Goal: Task Accomplishment & Management: Use online tool/utility

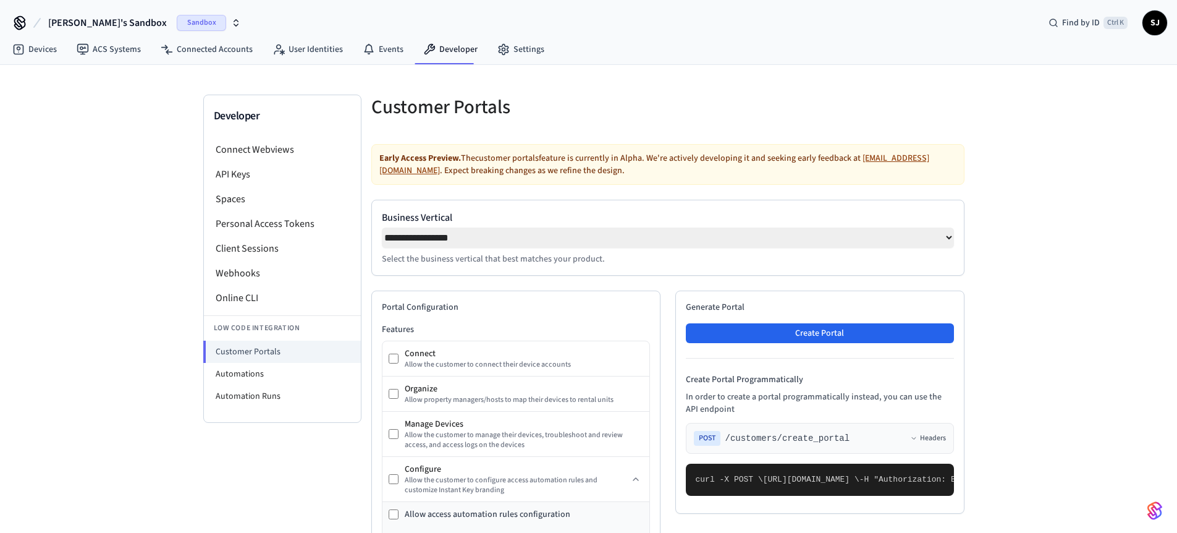
select select "**********"
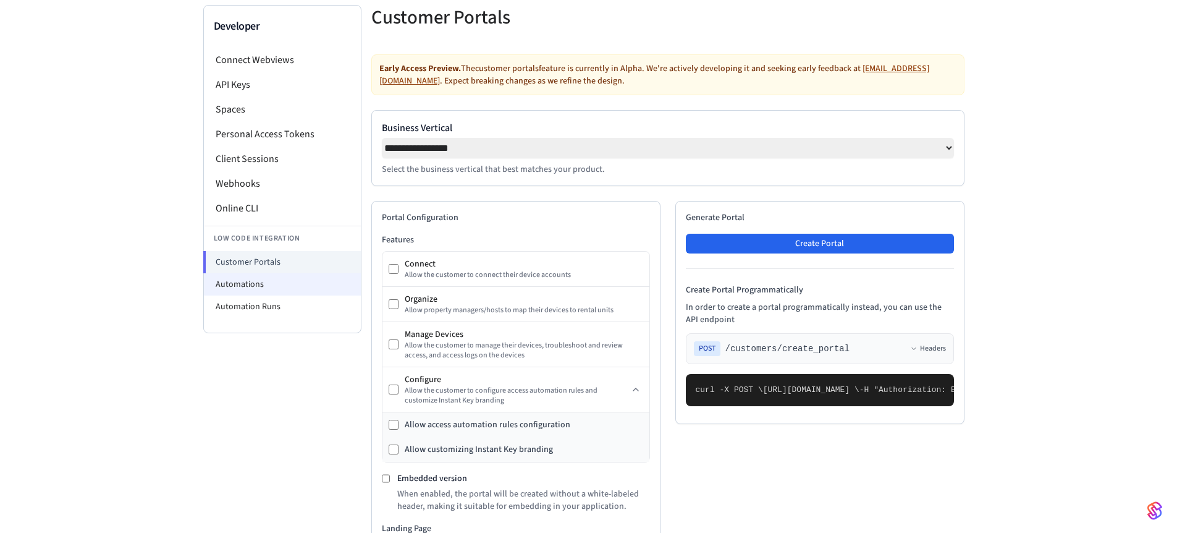
click at [243, 289] on li "Automations" at bounding box center [282, 284] width 157 height 22
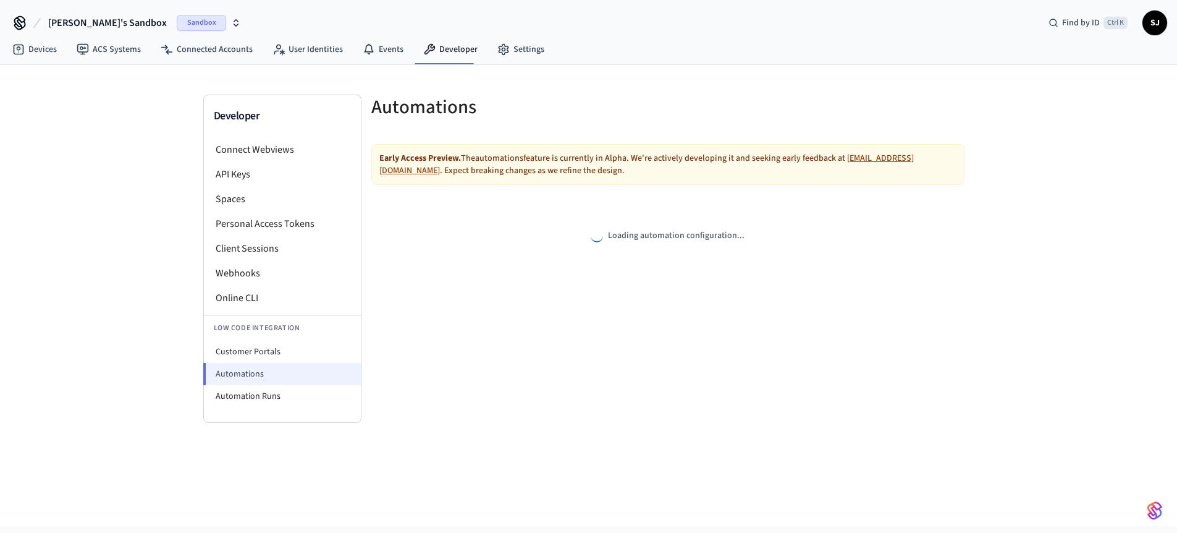
select select "**********"
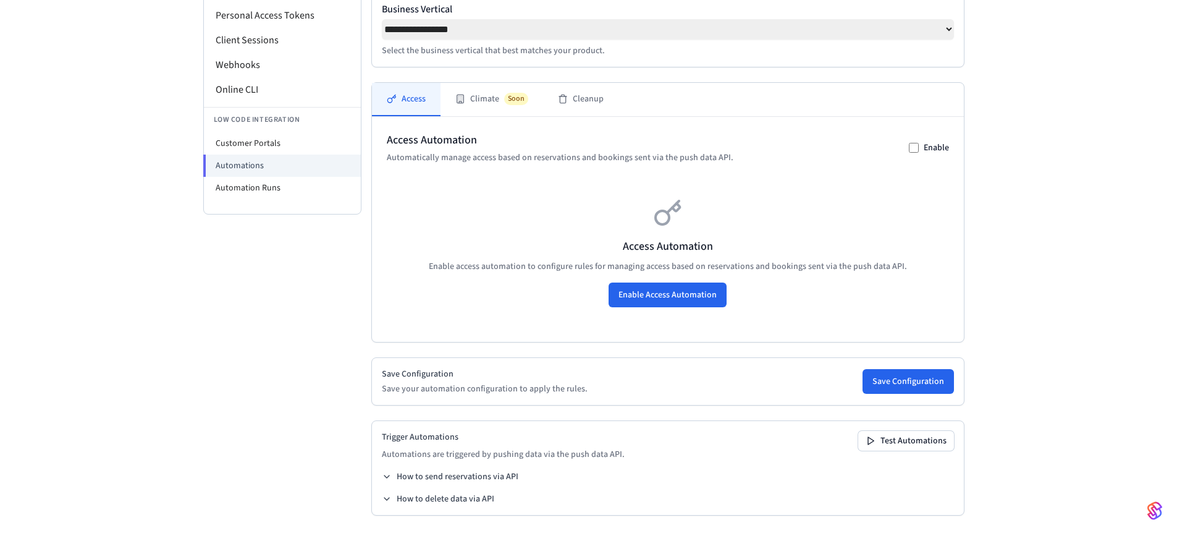
scroll to position [85, 0]
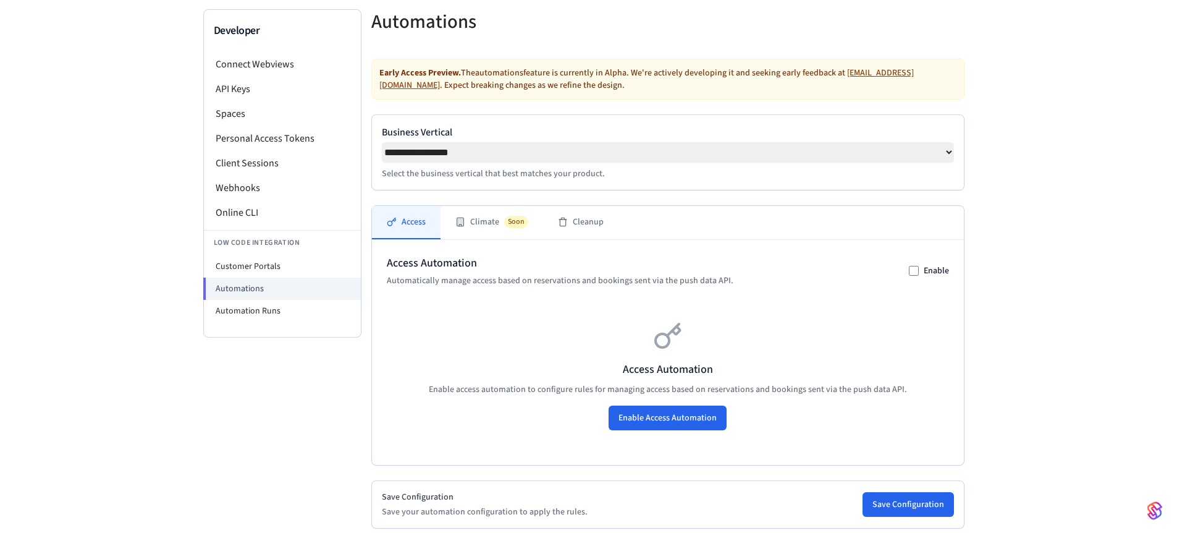
click at [465, 245] on div "Access Automation Automatically manage access based on reservations and booking…" at bounding box center [668, 352] width 592 height 225
click at [465, 244] on div "Access Climate Soon Cleanup Access Automation Automatically manage access based…" at bounding box center [667, 335] width 593 height 260
click at [465, 240] on div "Access Climate Soon Cleanup" at bounding box center [668, 223] width 592 height 34
click at [468, 231] on button "Climate Soon" at bounding box center [492, 222] width 103 height 33
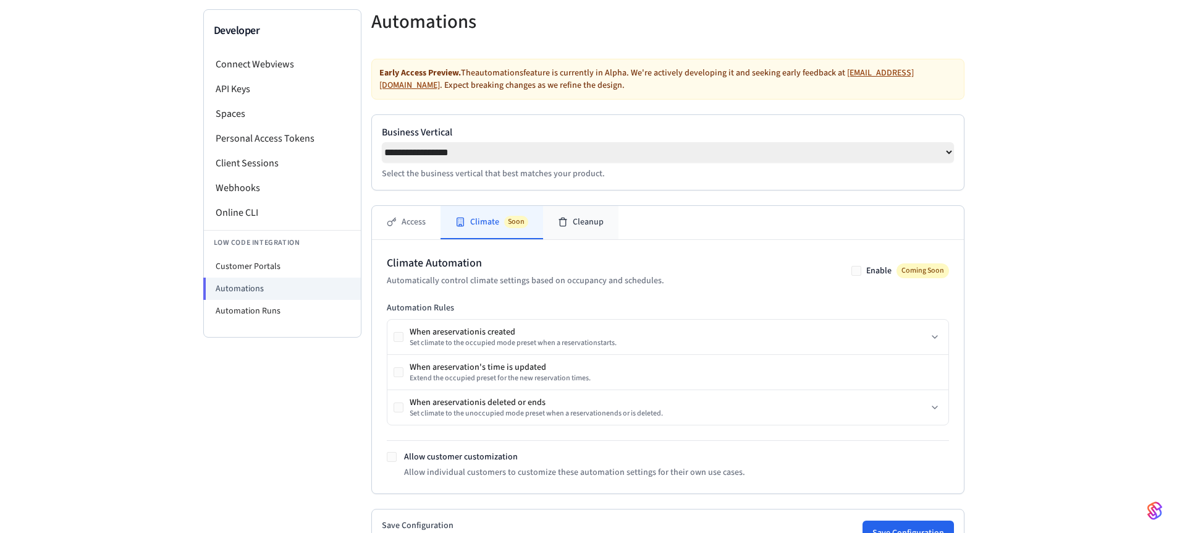
click at [567, 235] on button "Cleanup" at bounding box center [580, 222] width 75 height 33
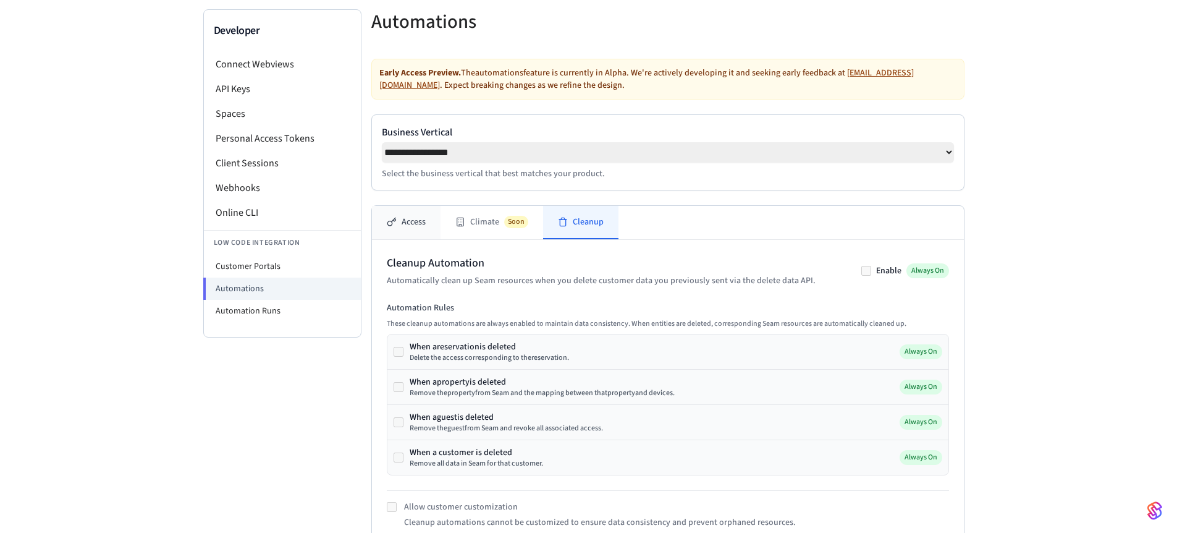
click at [417, 212] on button "Access" at bounding box center [406, 222] width 69 height 33
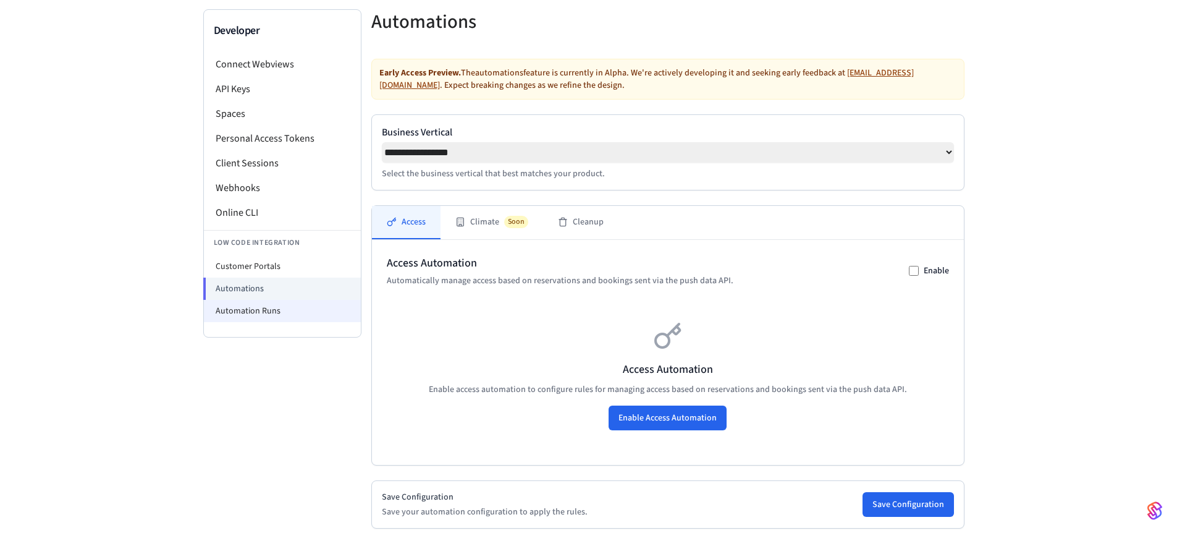
click at [255, 308] on li "Automation Runs" at bounding box center [282, 311] width 157 height 22
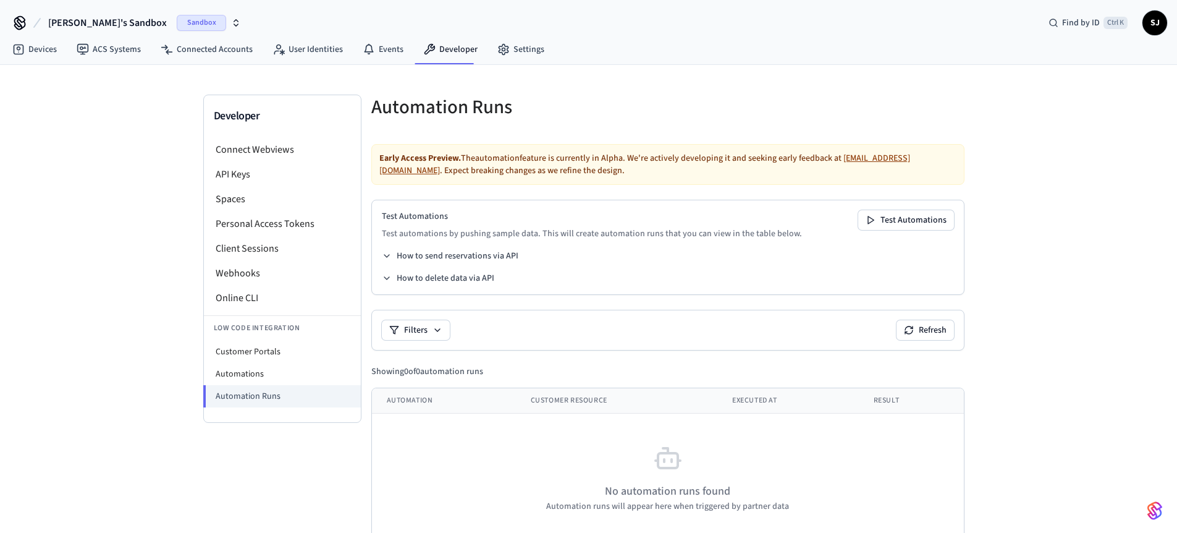
scroll to position [30, 0]
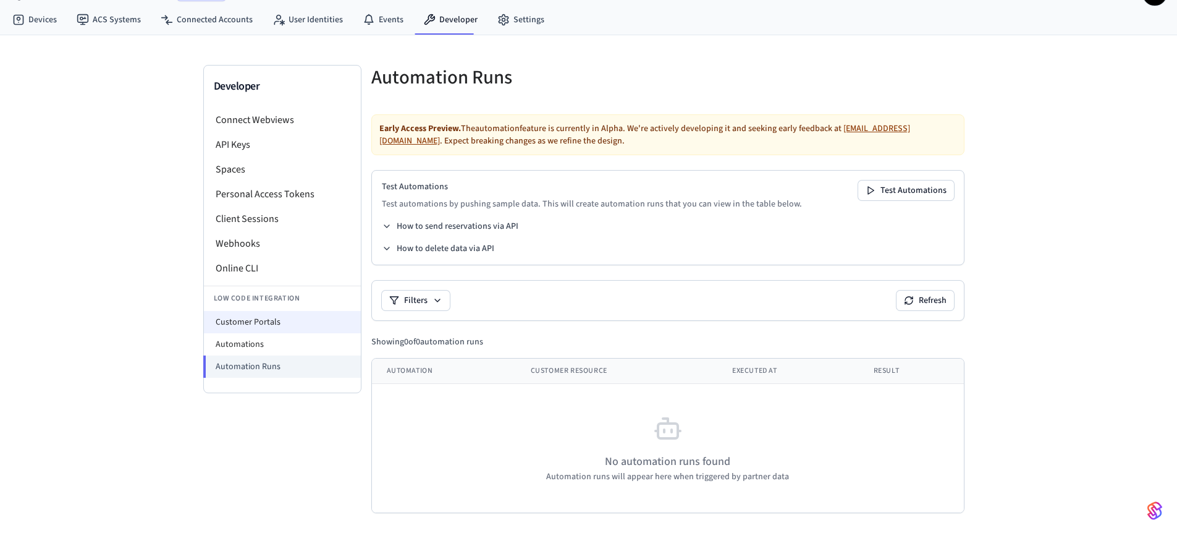
click at [285, 320] on li "Customer Portals" at bounding box center [282, 322] width 157 height 22
select select "**********"
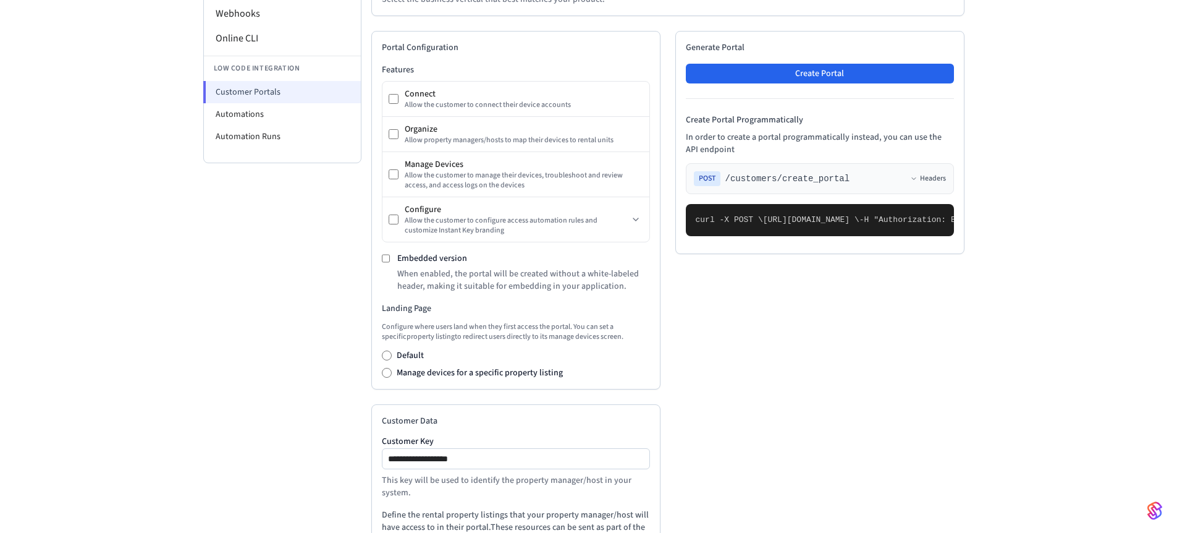
scroll to position [258, 0]
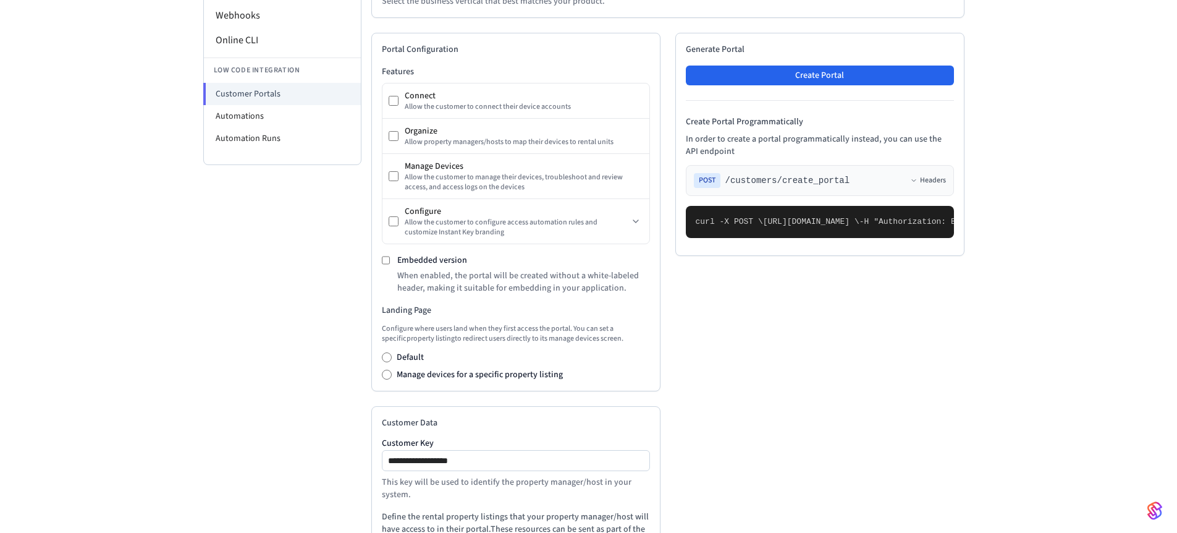
drag, startPoint x: 732, startPoint y: 460, endPoint x: 727, endPoint y: 465, distance: 7.0
click at [727, 238] on pre "curl -X POST \ https://connect.getseam.com/customers/create_portal \ -H "Author…" at bounding box center [820, 222] width 268 height 32
drag, startPoint x: 727, startPoint y: 465, endPoint x: 722, endPoint y: 459, distance: 7.9
click at [722, 238] on pre "curl -X POST \ https://connect.getseam.com/customers/create_portal \ -H "Author…" at bounding box center [820, 222] width 268 height 32
drag, startPoint x: 722, startPoint y: 459, endPoint x: 684, endPoint y: 218, distance: 244.1
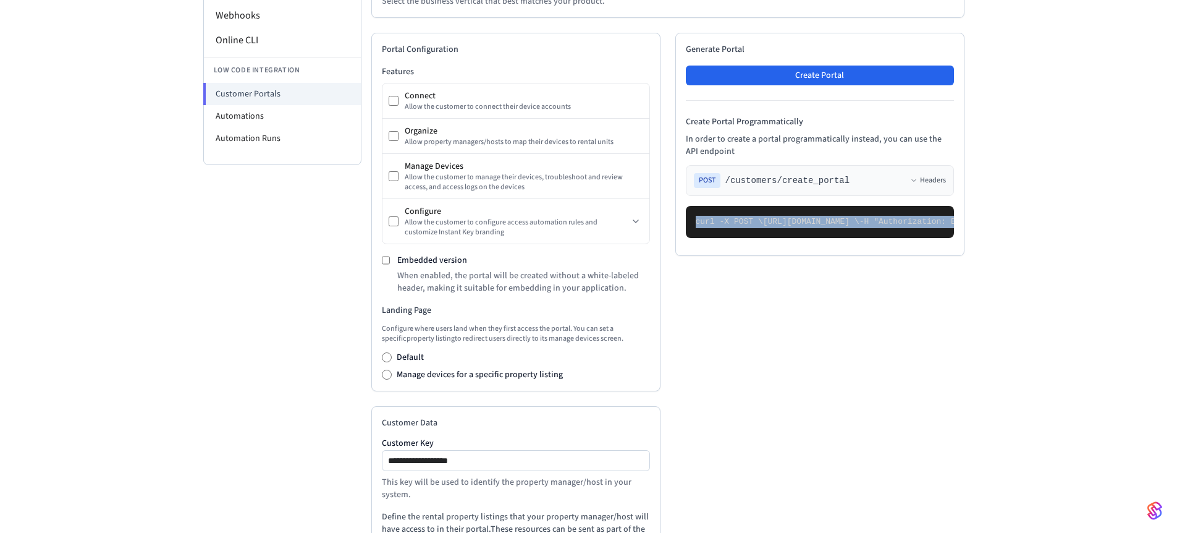
click at [684, 218] on div "Generate Portal Create Portal Create Portal Programmatically In order to create…" at bounding box center [820, 144] width 289 height 223
copy code "curl -X POST \ https://connect.getseam.com/customers/create_portal \ -H "Author…"
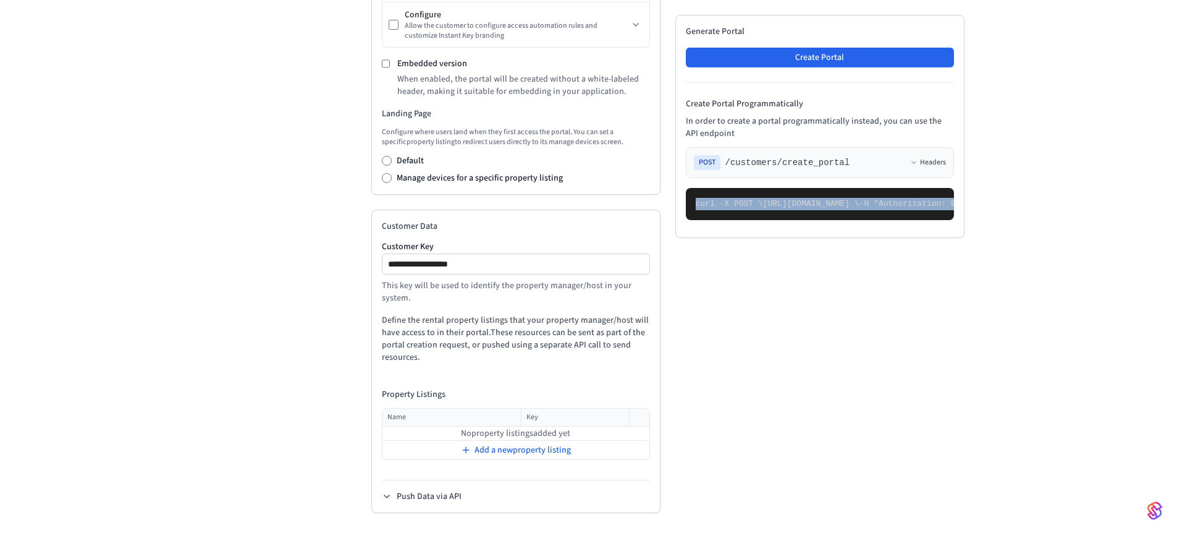
scroll to position [0, 0]
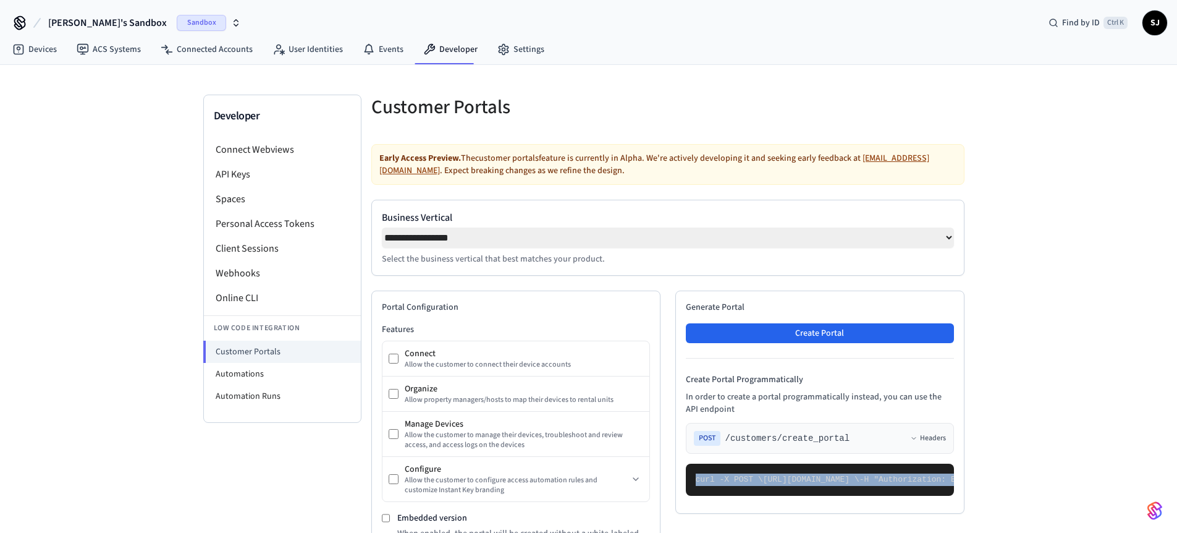
click at [108, 22] on span "[PERSON_NAME]'s Sandbox" at bounding box center [107, 22] width 119 height 15
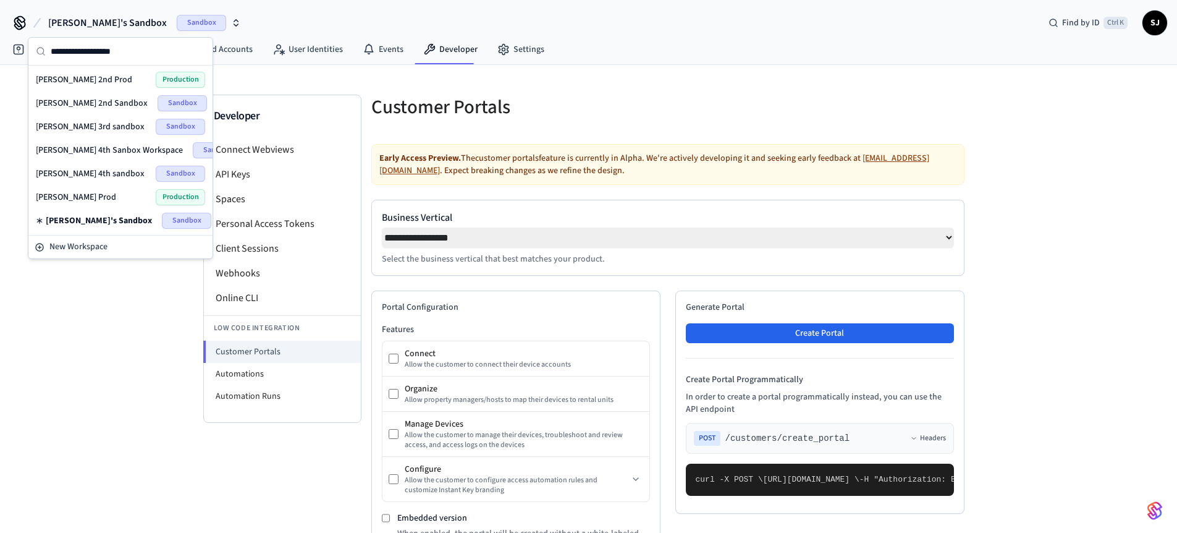
click at [96, 166] on div "[PERSON_NAME] 4th sandbox Sandbox" at bounding box center [120, 174] width 169 height 16
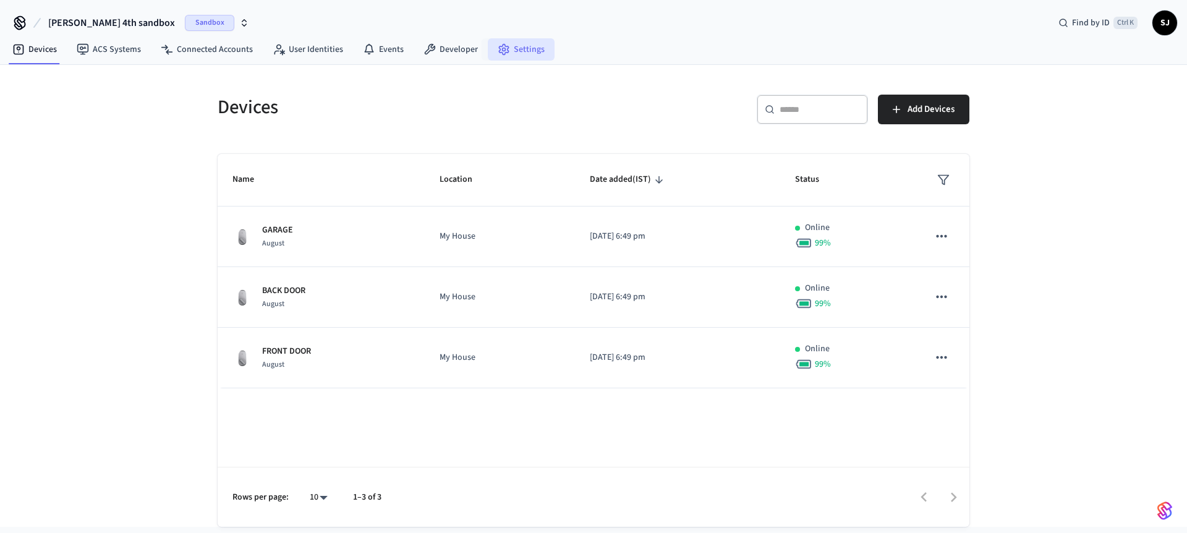
click at [538, 40] on link "Settings" at bounding box center [521, 49] width 67 height 22
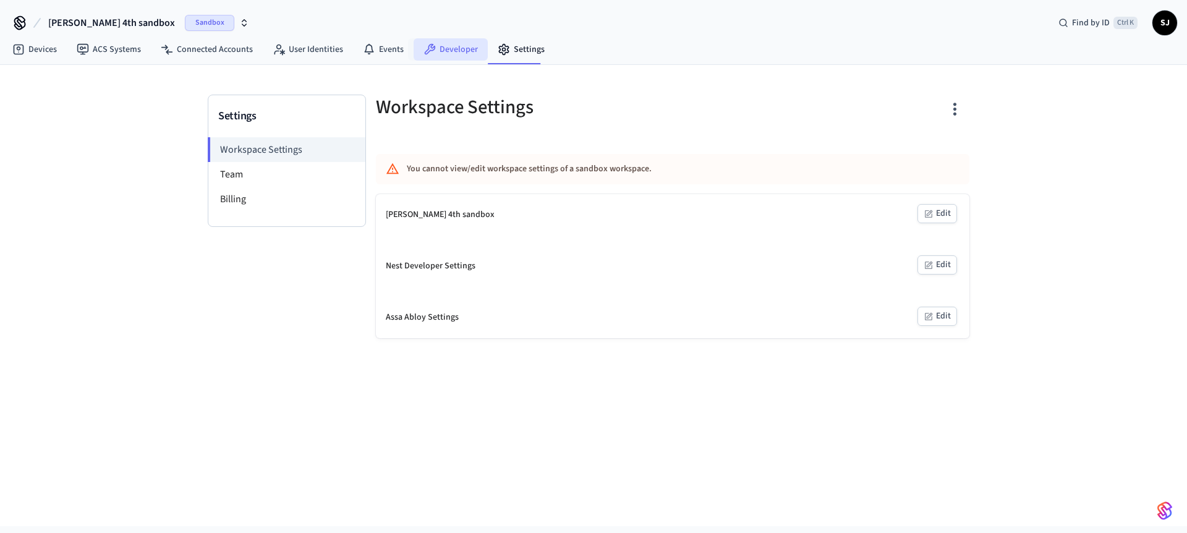
click at [446, 49] on link "Developer" at bounding box center [450, 49] width 74 height 22
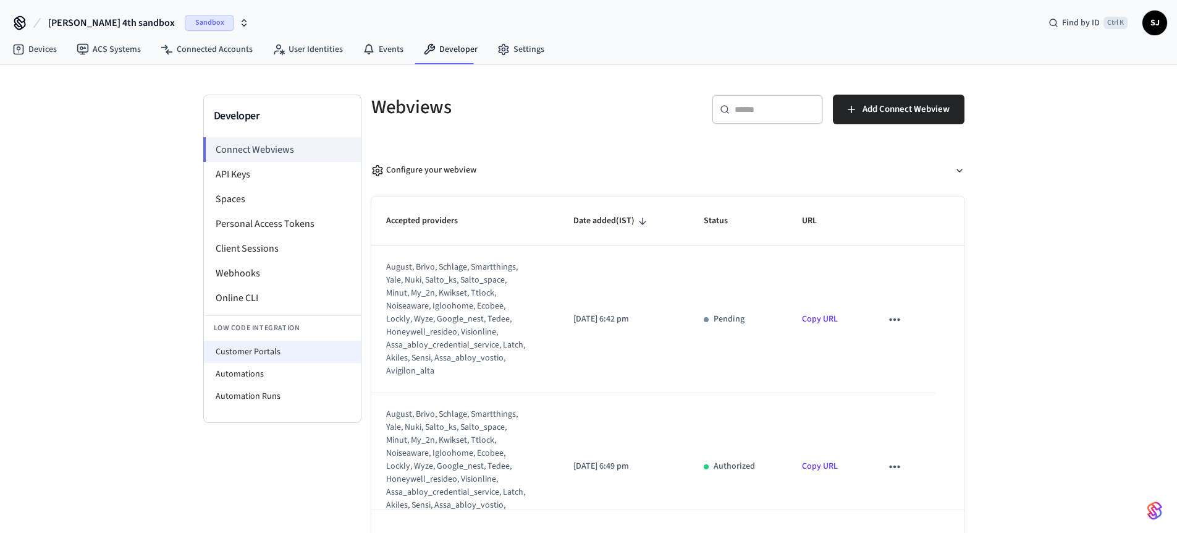
click at [251, 346] on li "Customer Portals" at bounding box center [282, 352] width 157 height 22
select select "**********"
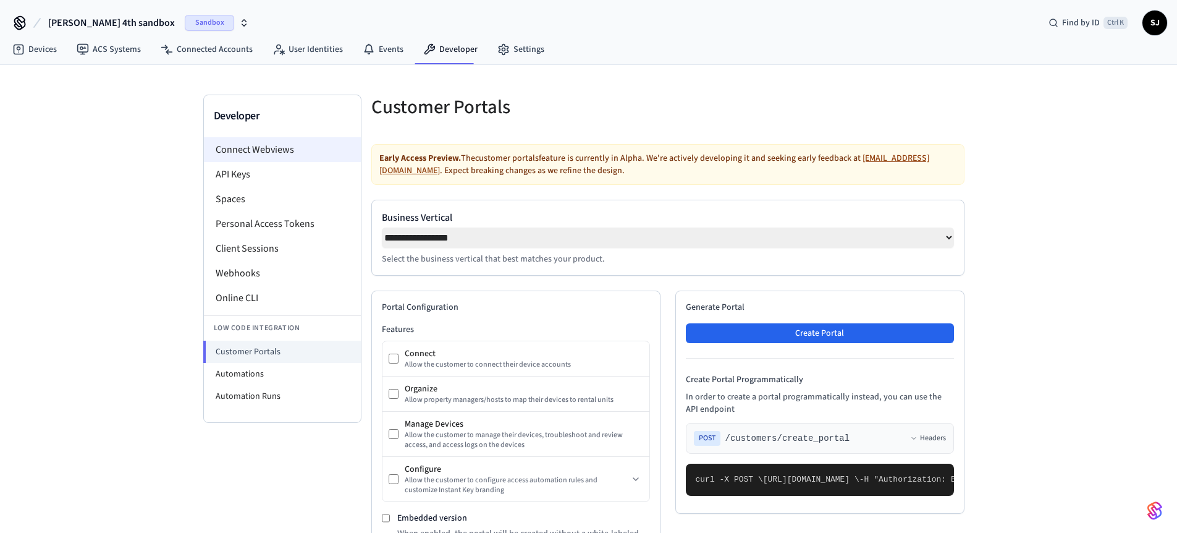
click at [260, 151] on li "Connect Webviews" at bounding box center [282, 149] width 157 height 25
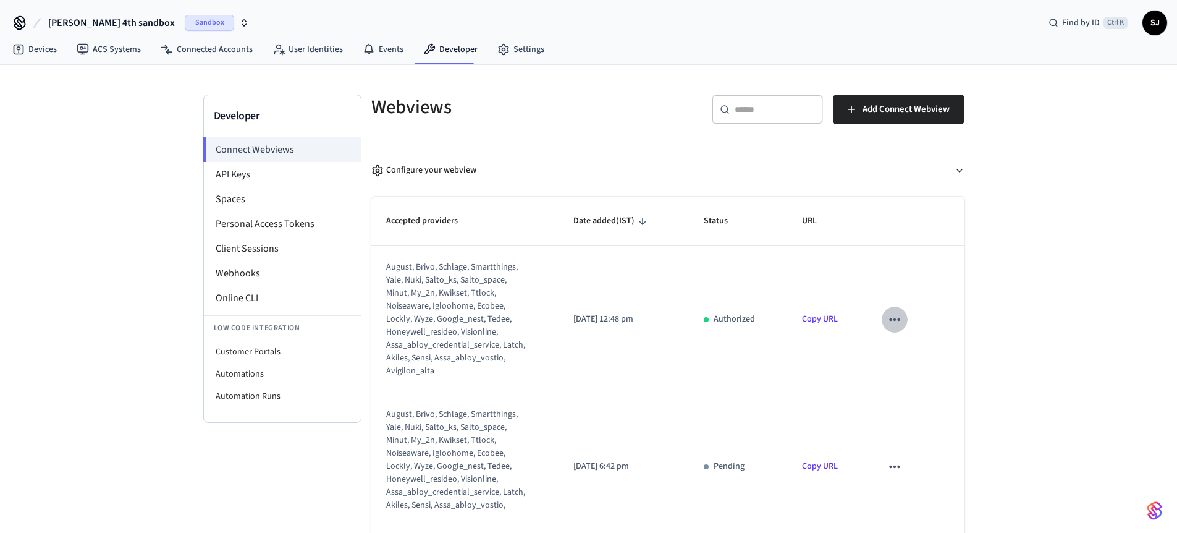
click at [894, 323] on icon "sticky table" at bounding box center [895, 320] width 16 height 16
click at [855, 312] on div at bounding box center [593, 266] width 1187 height 533
click at [433, 175] on div "Configure your webview" at bounding box center [423, 170] width 105 height 13
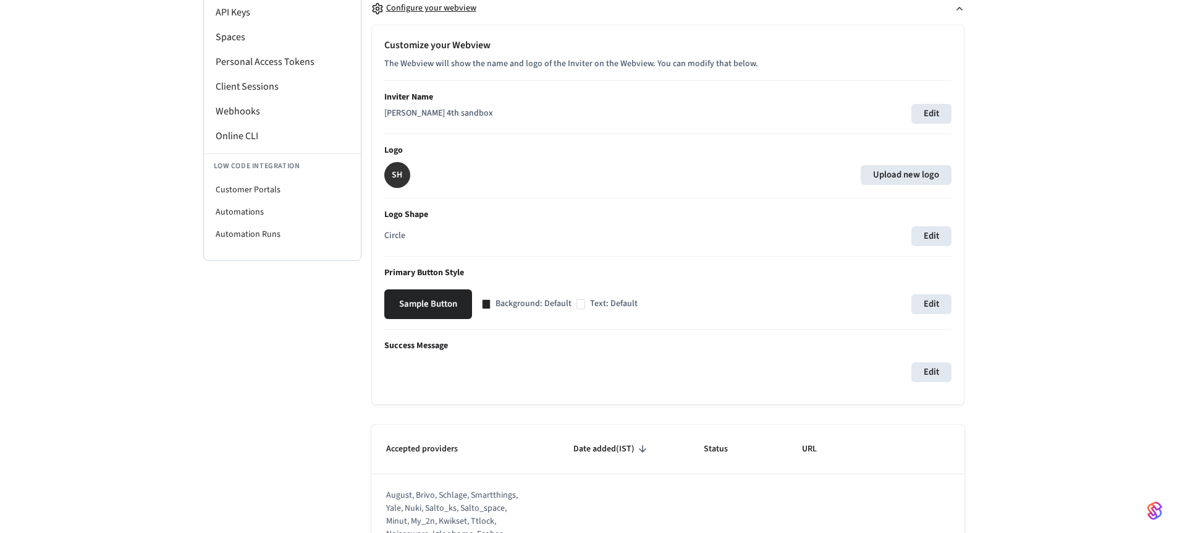
scroll to position [194, 0]
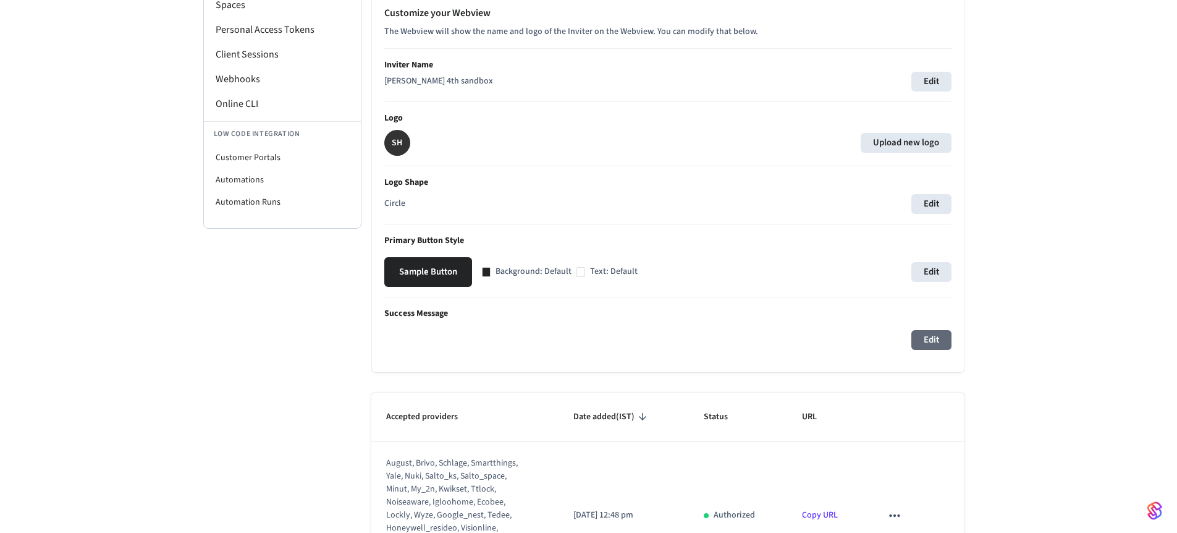
click at [926, 344] on button "Edit" at bounding box center [932, 340] width 40 height 20
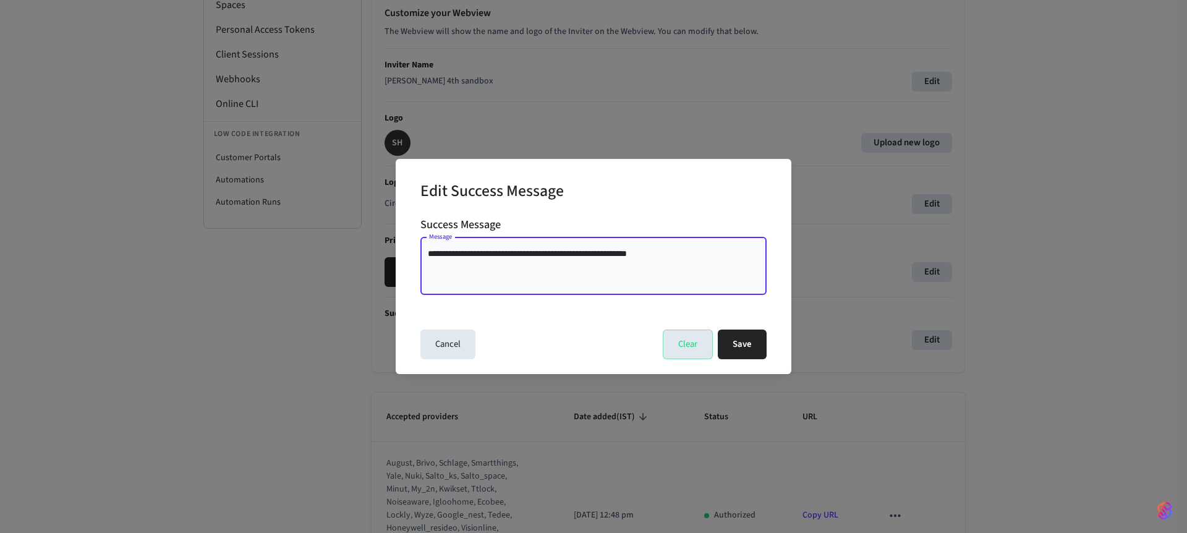
click at [689, 269] on textarea "**********" at bounding box center [593, 265] width 331 height 37
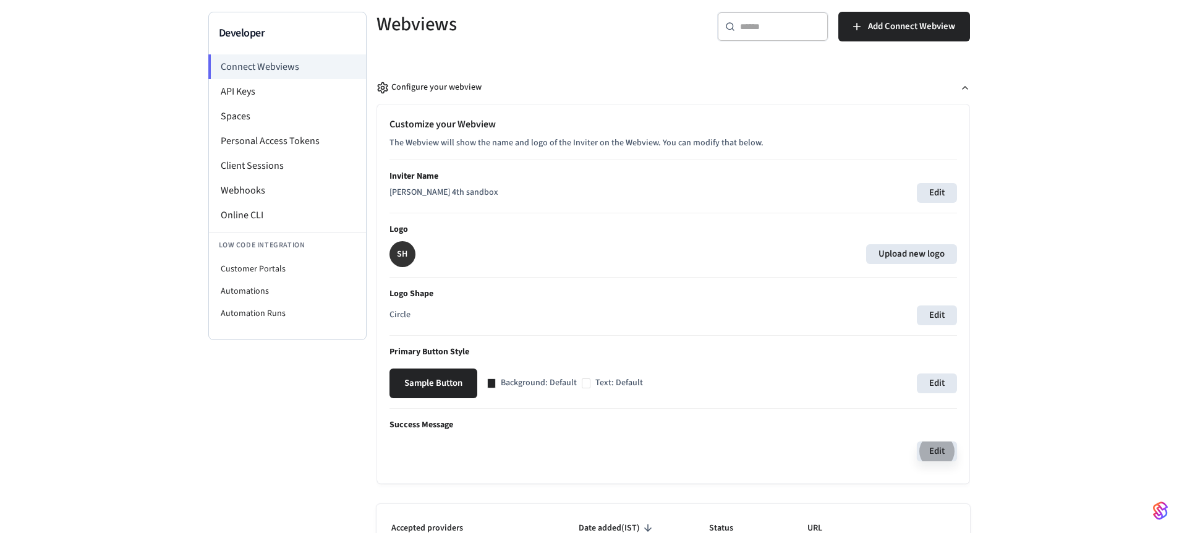
scroll to position [75, 0]
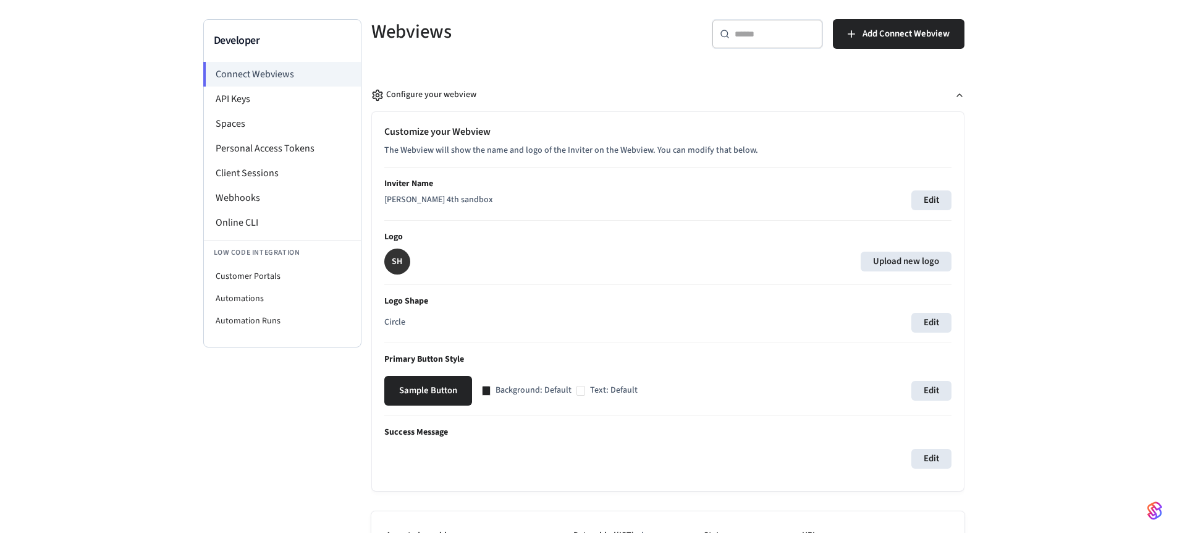
click at [578, 153] on p "The Webview will show the name and logo of the Inviter on the Webview. You can …" at bounding box center [667, 150] width 567 height 13
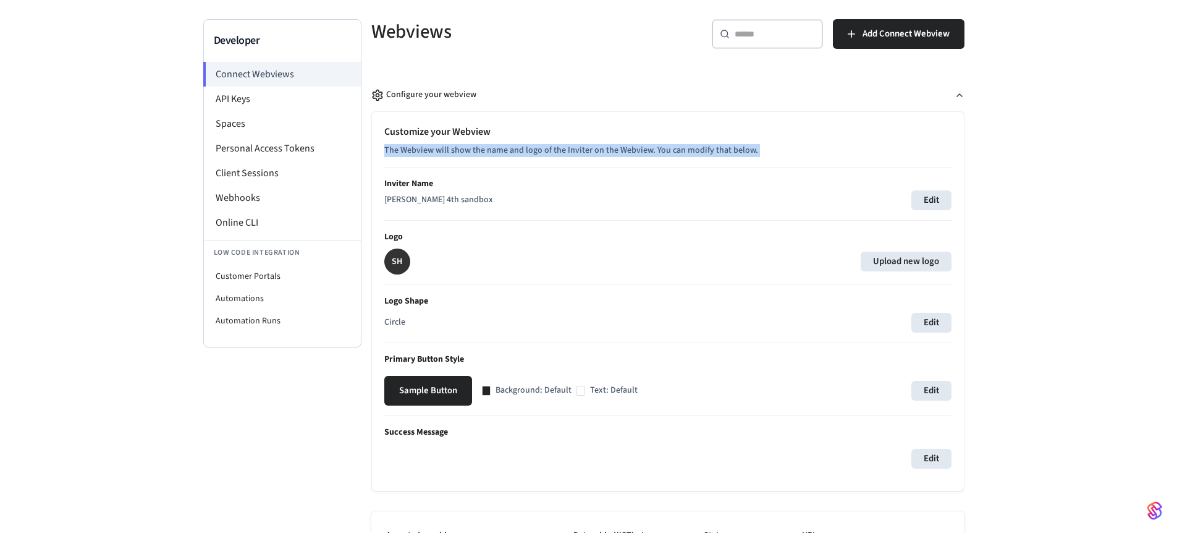
click at [578, 153] on p "The Webview will show the name and logo of the Inviter on the Webview. You can …" at bounding box center [667, 150] width 567 height 13
click at [938, 206] on button "Edit" at bounding box center [932, 200] width 40 height 20
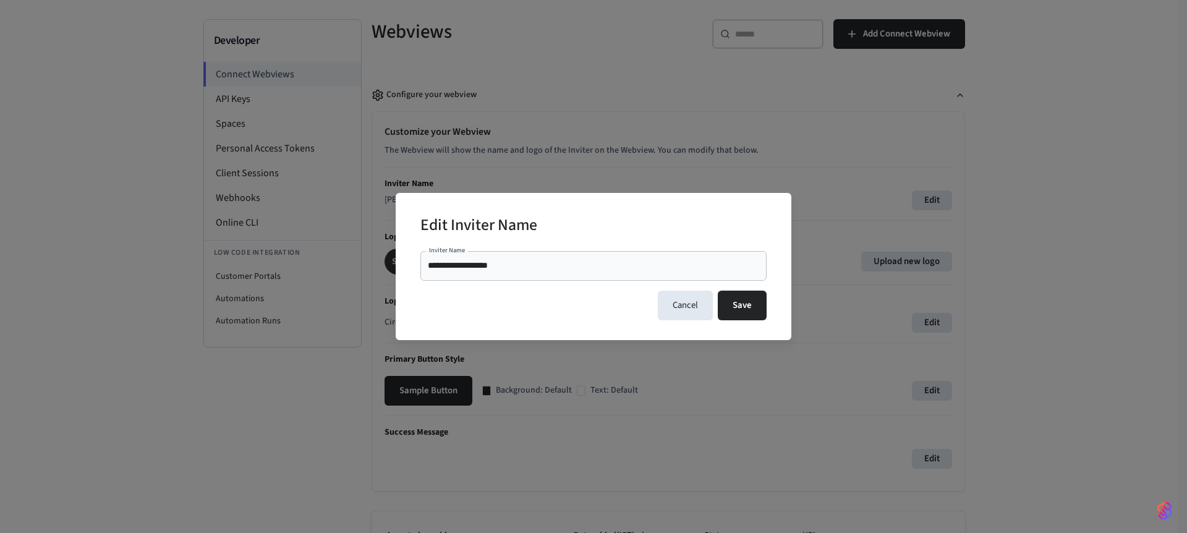
click at [805, 117] on div "**********" at bounding box center [593, 266] width 1187 height 533
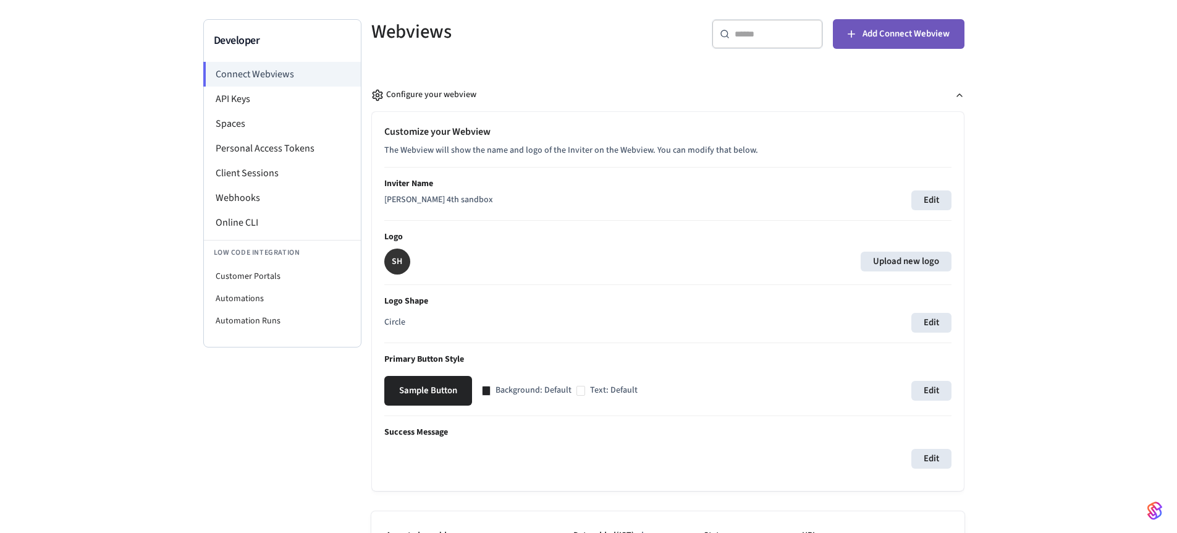
click at [881, 46] on button "Add Connect Webview" at bounding box center [899, 34] width 132 height 30
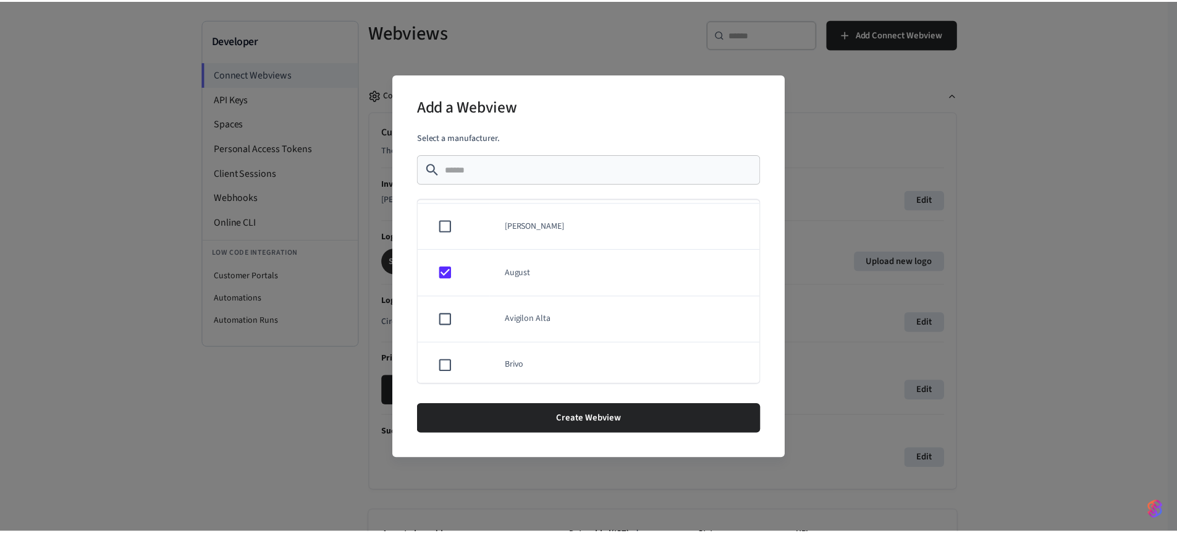
scroll to position [104, 0]
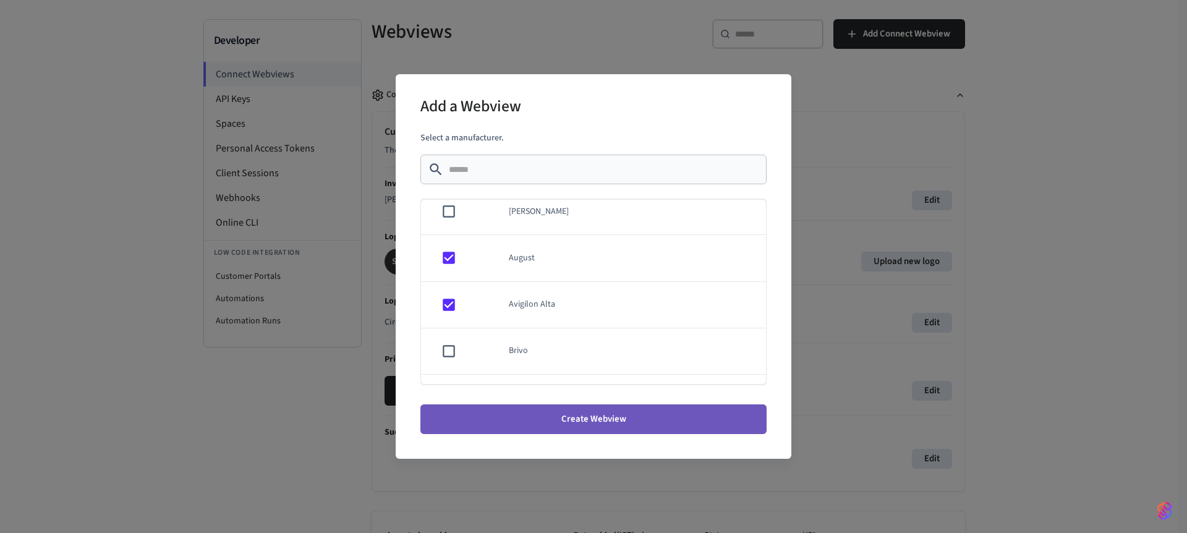
click at [577, 433] on button "Create Webview" at bounding box center [593, 419] width 346 height 30
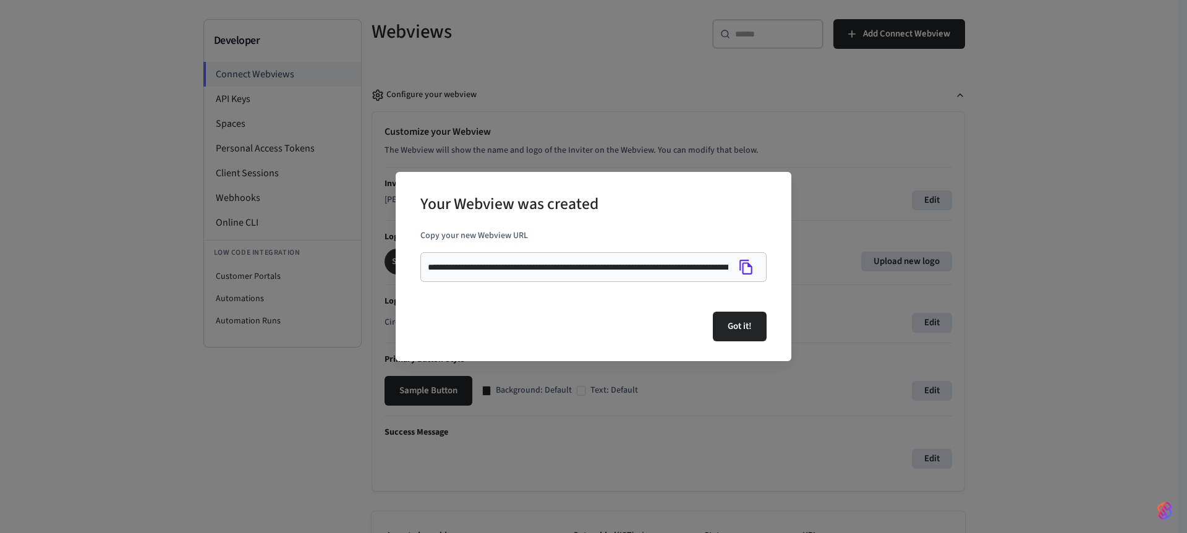
click at [708, 117] on div "**********" at bounding box center [593, 266] width 1187 height 533
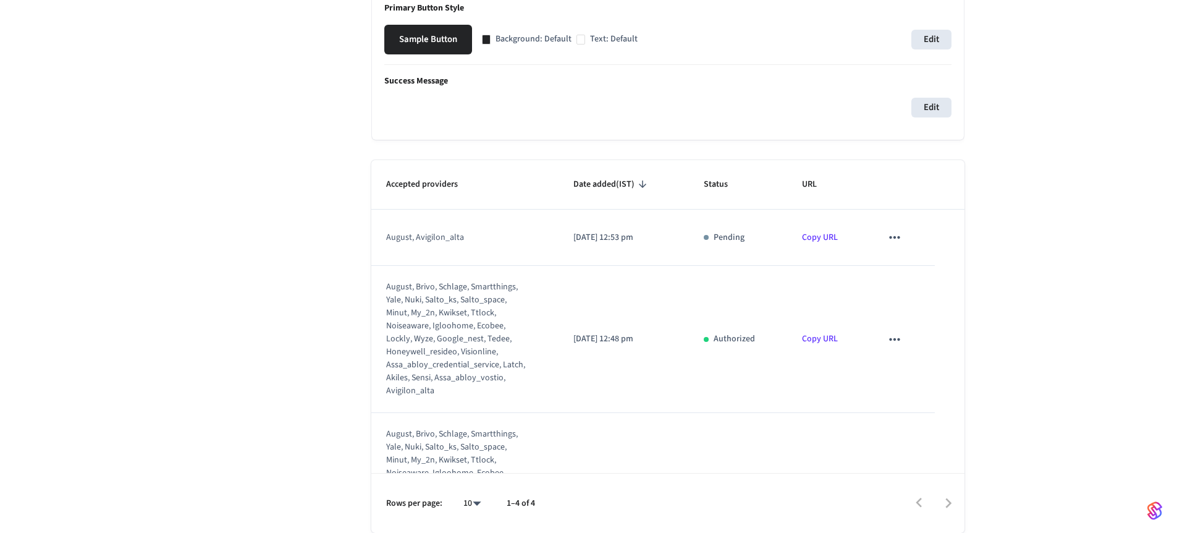
scroll to position [0, 0]
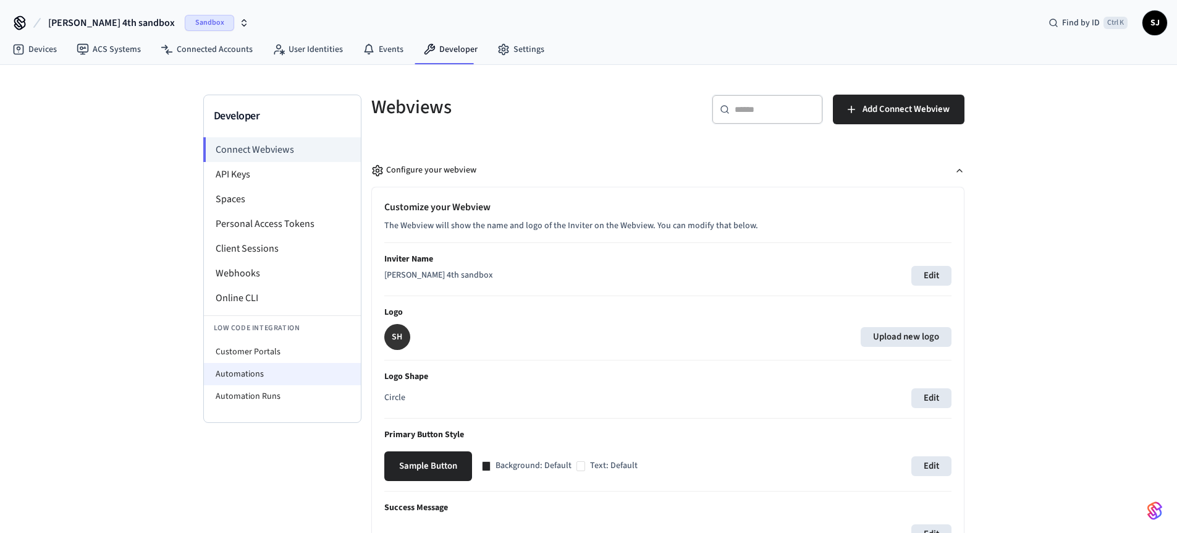
click at [257, 373] on li "Automations" at bounding box center [282, 374] width 157 height 22
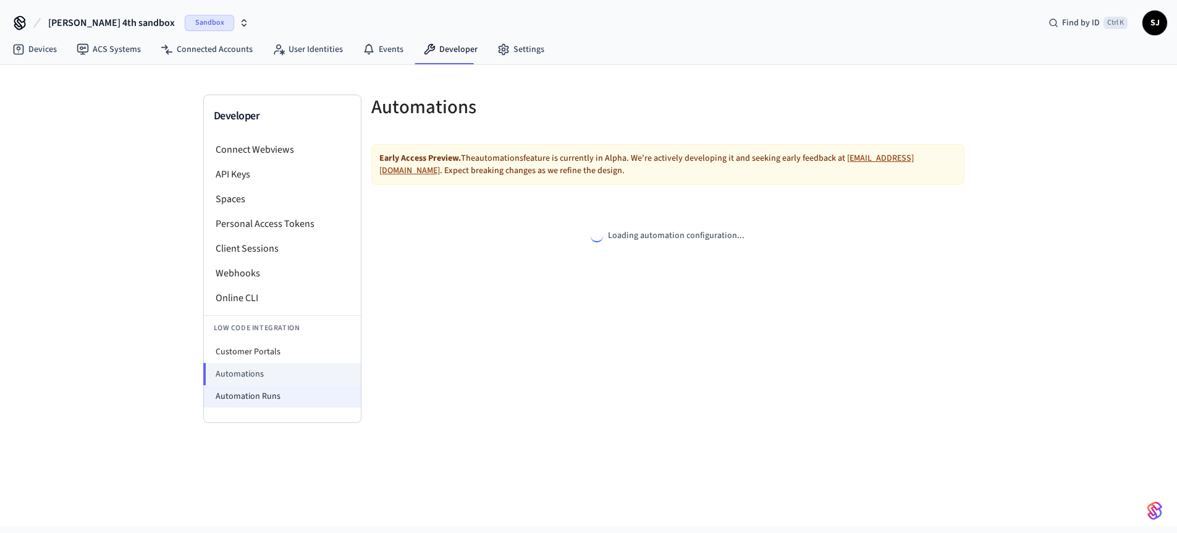
select select "**********"
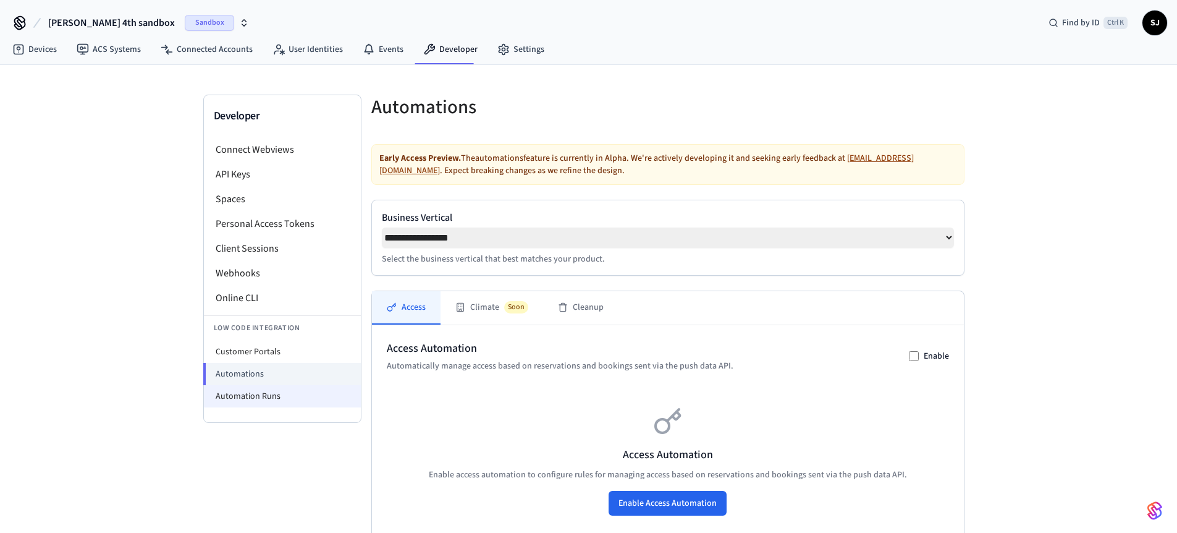
click at [240, 403] on li "Automation Runs" at bounding box center [282, 396] width 157 height 22
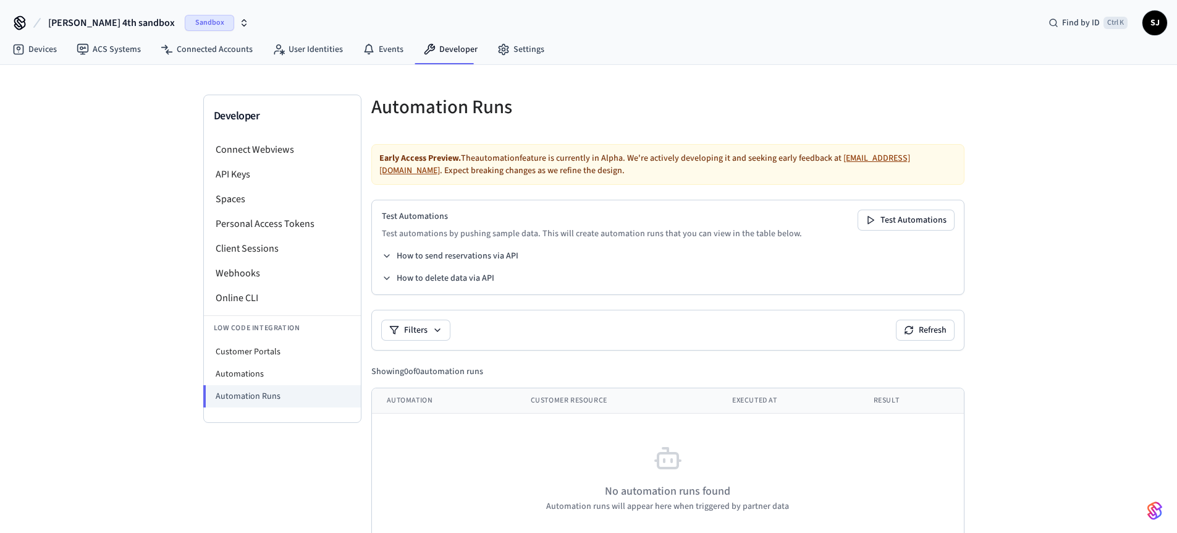
scroll to position [30, 0]
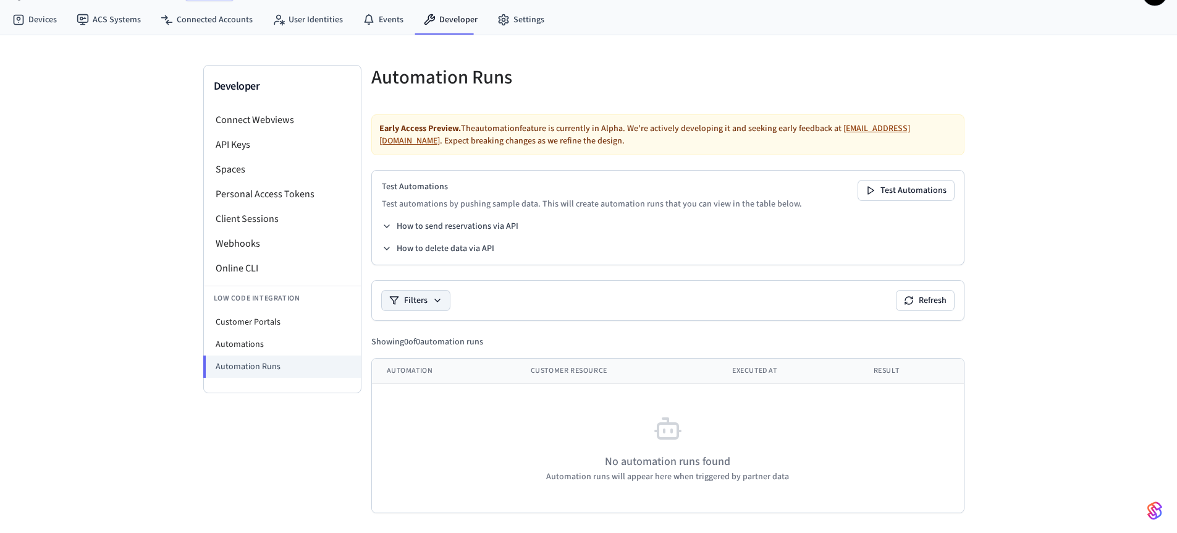
click at [418, 300] on button "Filters" at bounding box center [416, 300] width 68 height 20
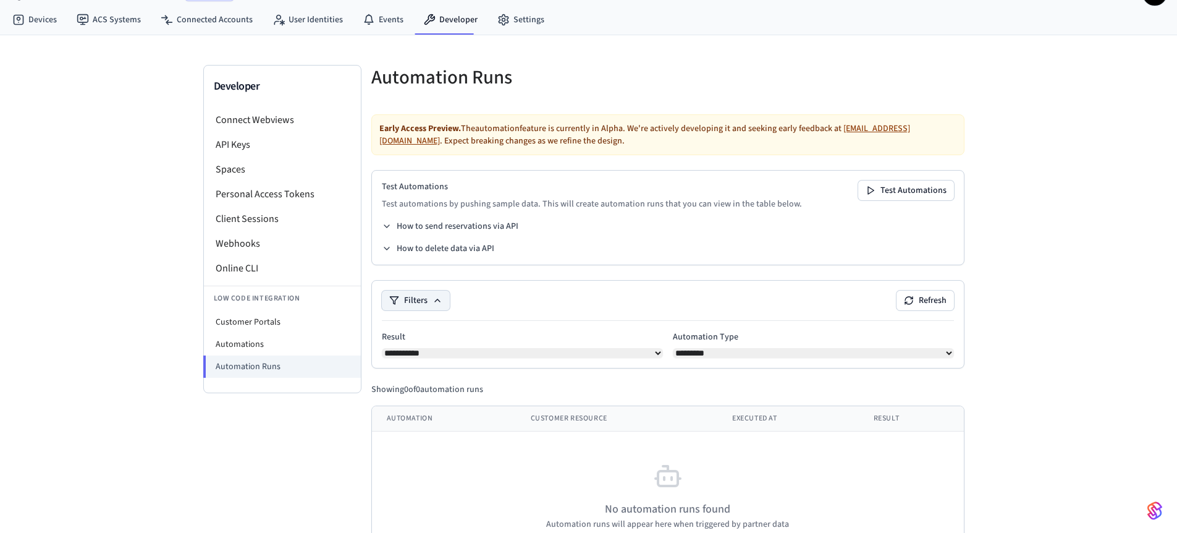
scroll to position [81, 0]
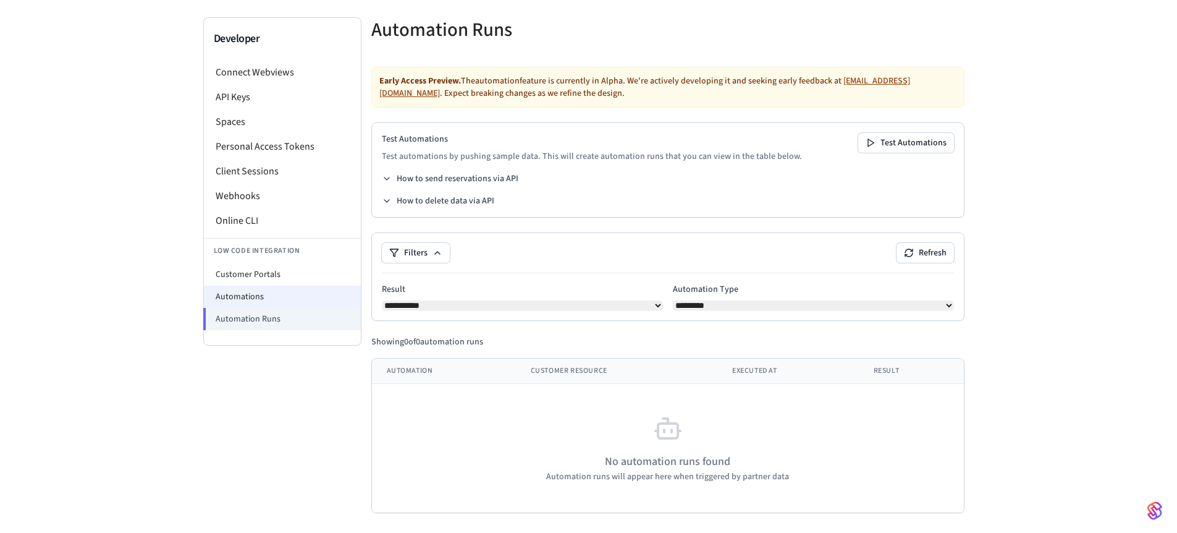
click at [281, 289] on li "Automations" at bounding box center [282, 297] width 157 height 22
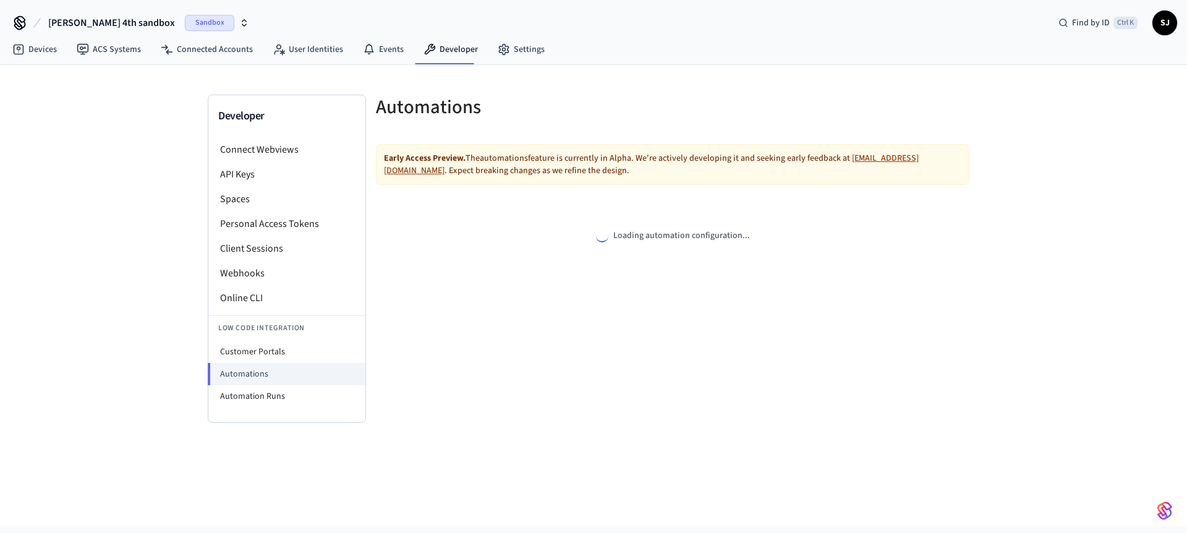
select select "**********"
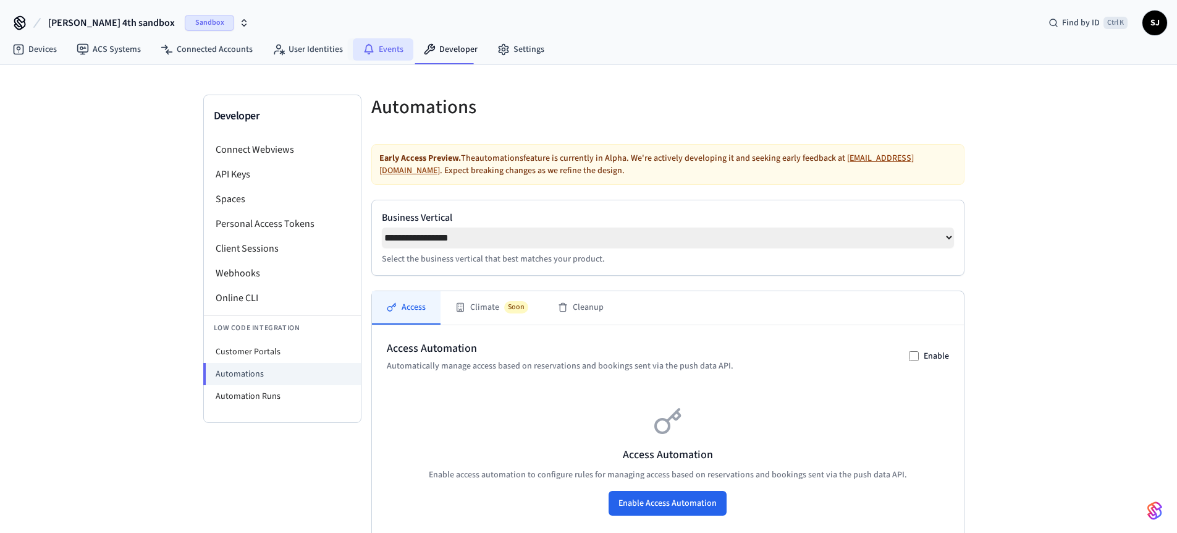
click at [365, 46] on icon at bounding box center [369, 49] width 12 height 12
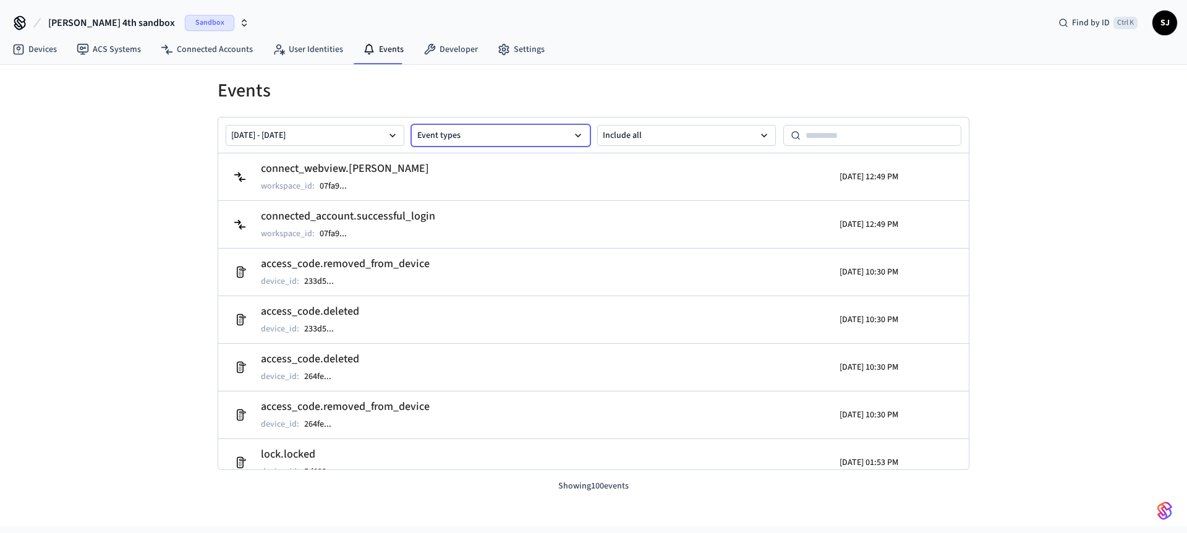
click at [543, 128] on button "Event types" at bounding box center [501, 135] width 179 height 21
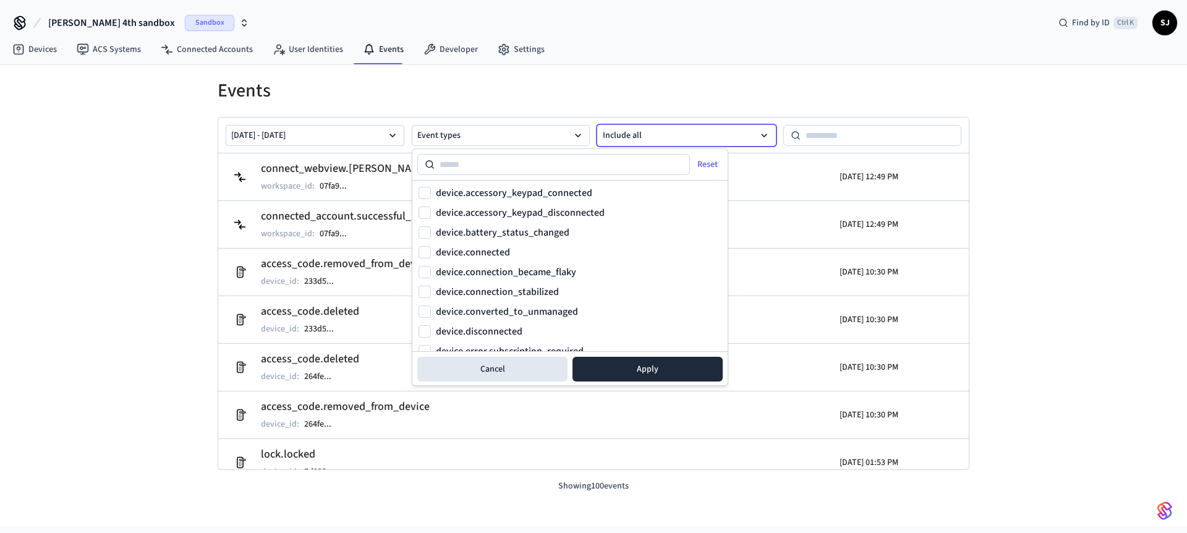
click at [672, 126] on button "Include all" at bounding box center [686, 135] width 179 height 21
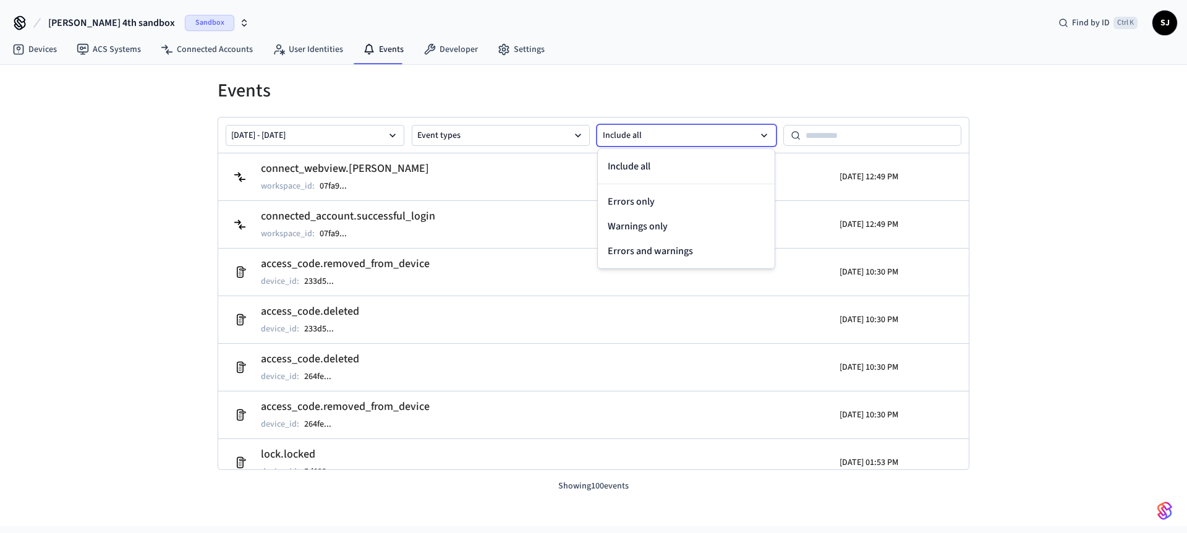
click at [533, 153] on div at bounding box center [594, 153] width 752 height 1
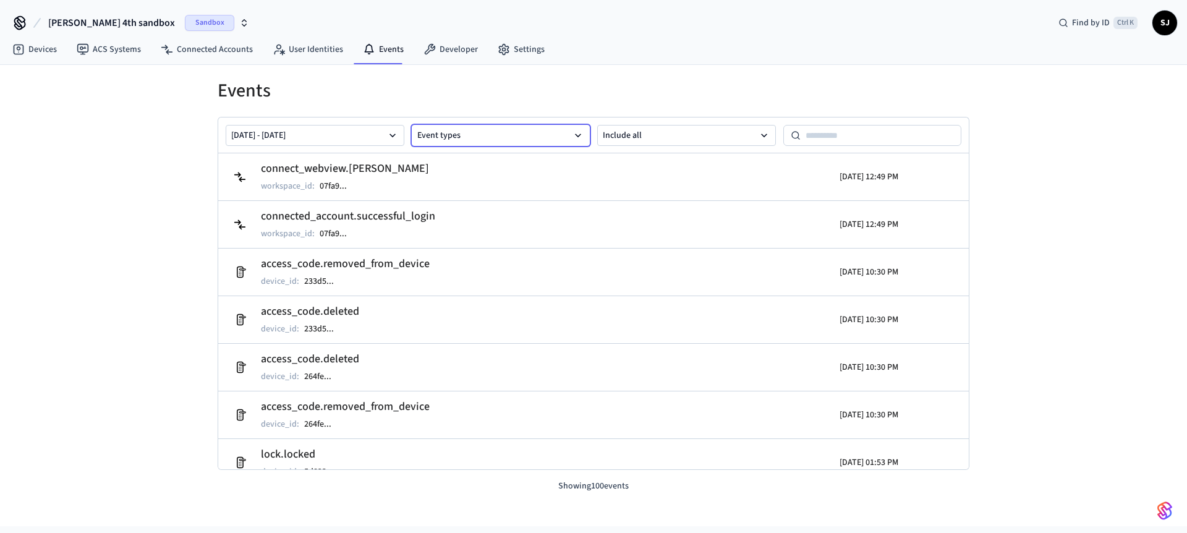
click at [502, 136] on button "Event types" at bounding box center [501, 135] width 179 height 21
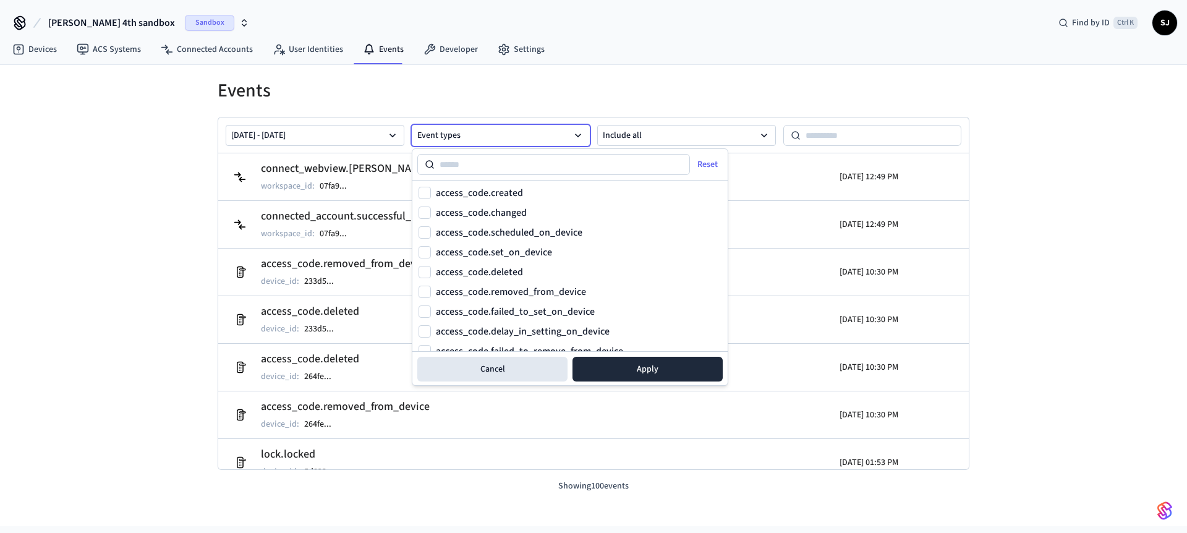
scroll to position [456, 0]
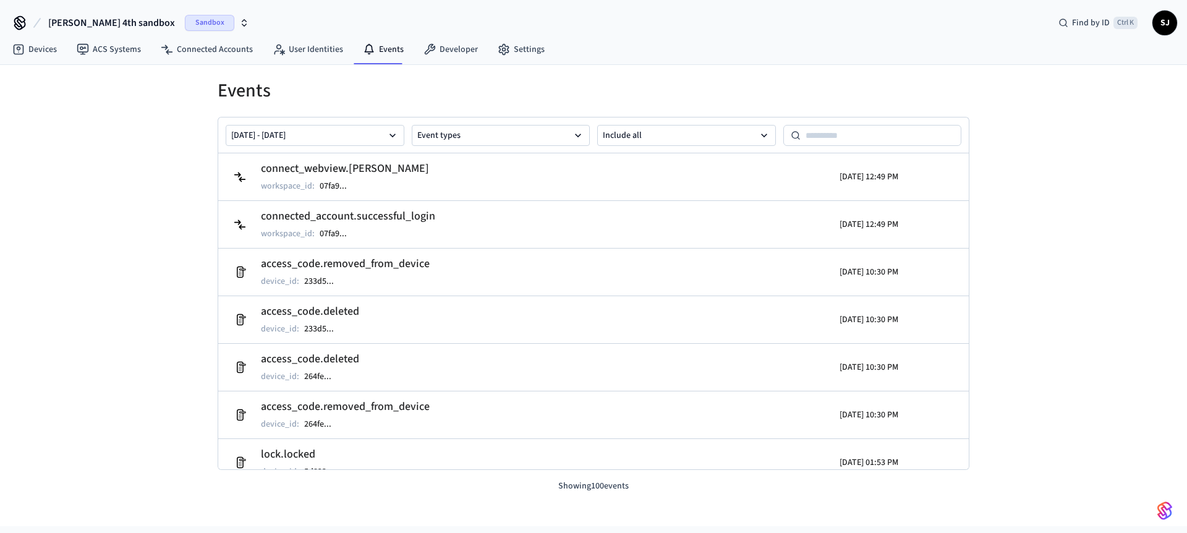
click at [637, 100] on h1 "Events" at bounding box center [594, 91] width 752 height 22
click at [437, 40] on link "Developer" at bounding box center [450, 49] width 74 height 22
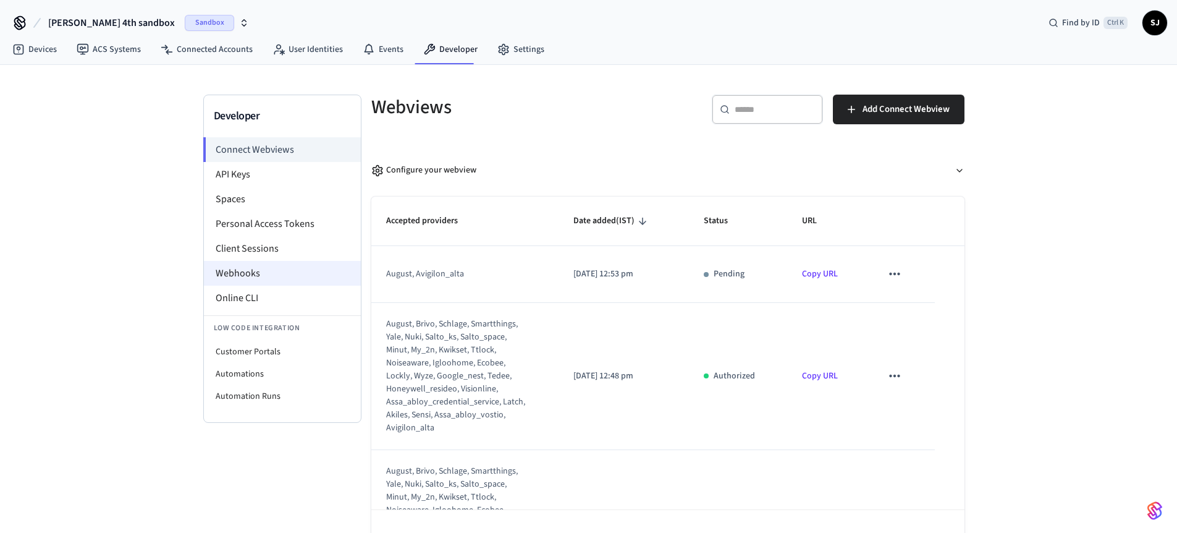
click at [207, 274] on li "Webhooks" at bounding box center [282, 273] width 157 height 25
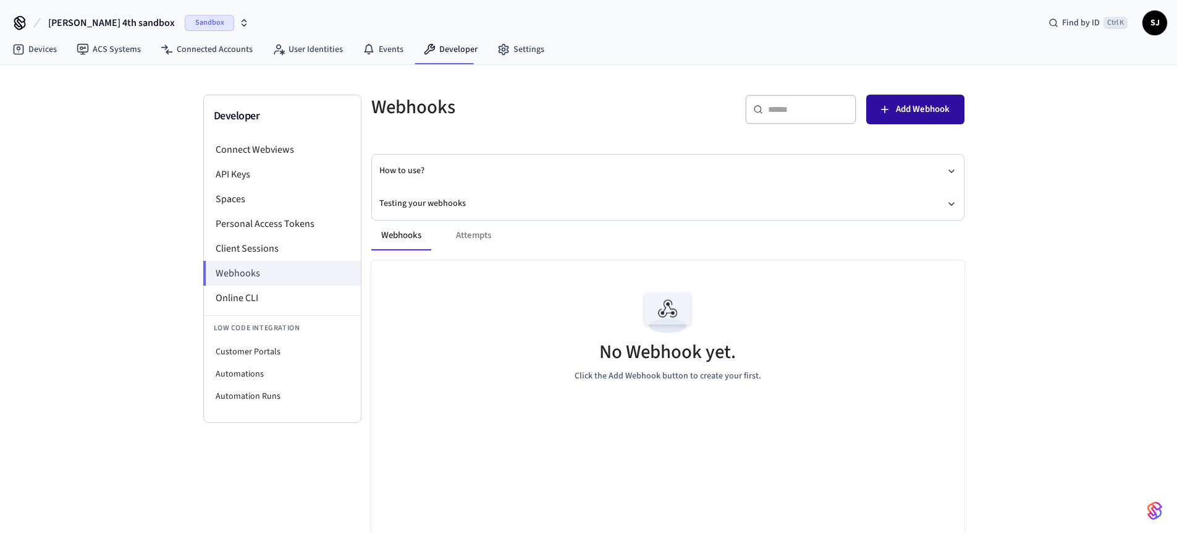
click at [910, 121] on button "Add Webhook" at bounding box center [916, 110] width 98 height 30
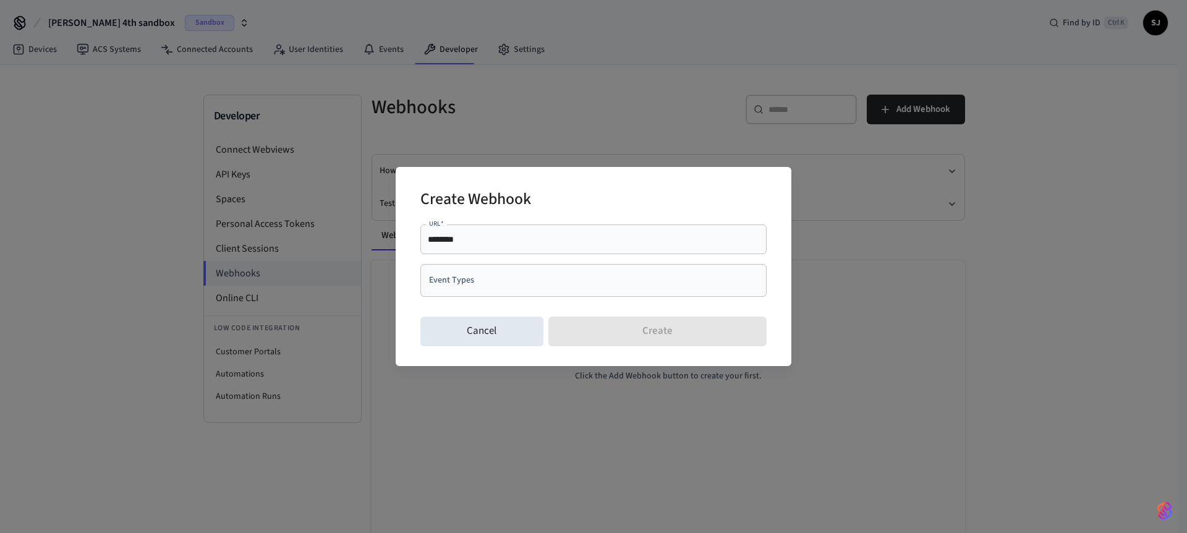
click at [948, 282] on div "Create Webhook URL   * ******** URL   * Event Types Event Types Cancel Create" at bounding box center [593, 266] width 1187 height 533
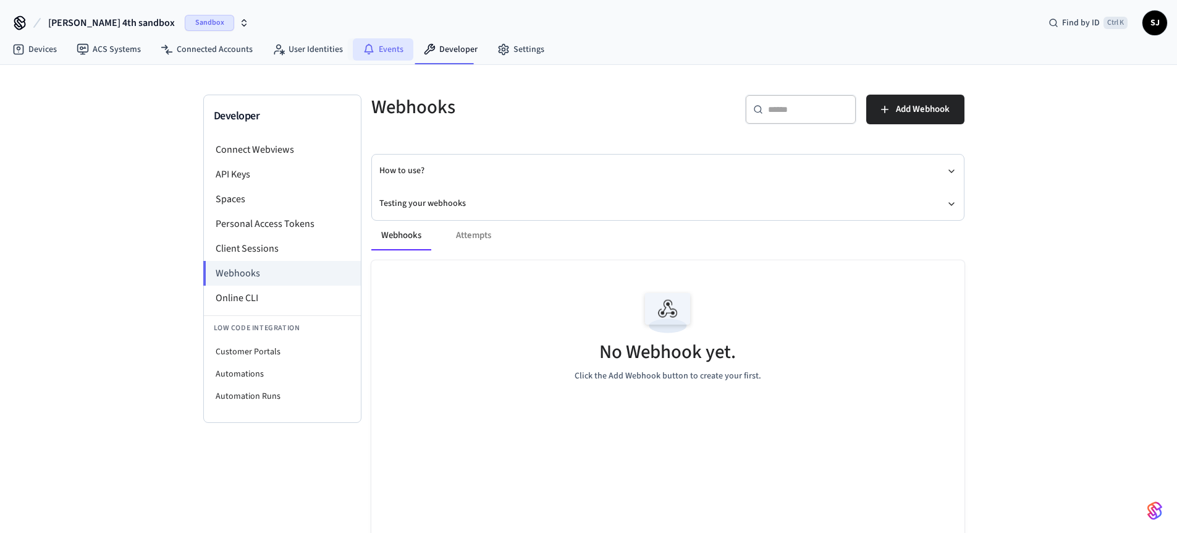
click at [376, 49] on link "Events" at bounding box center [383, 49] width 61 height 22
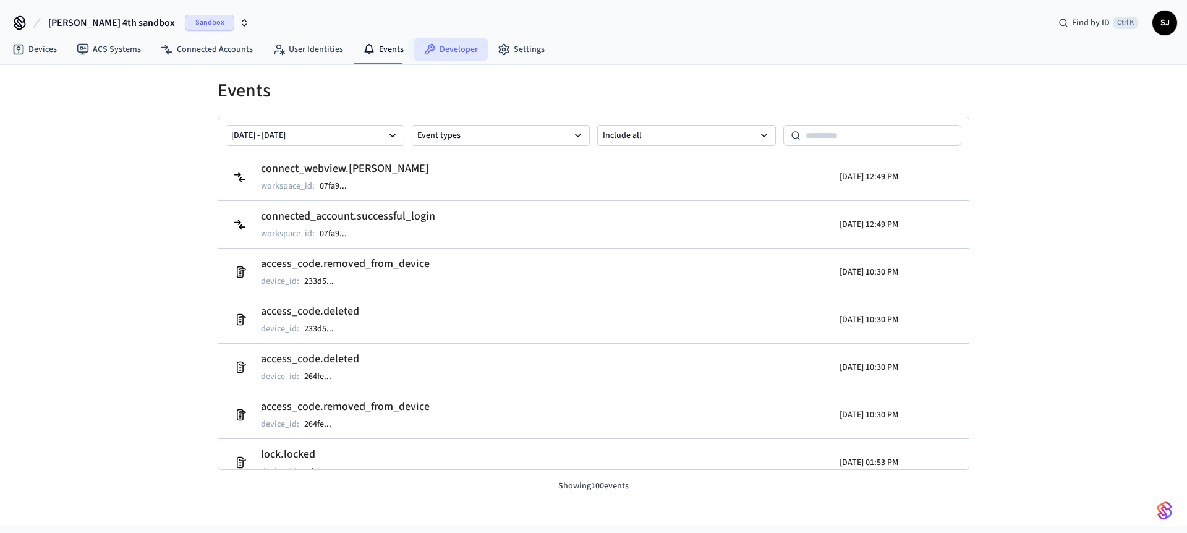
click at [439, 56] on link "Developer" at bounding box center [450, 49] width 74 height 22
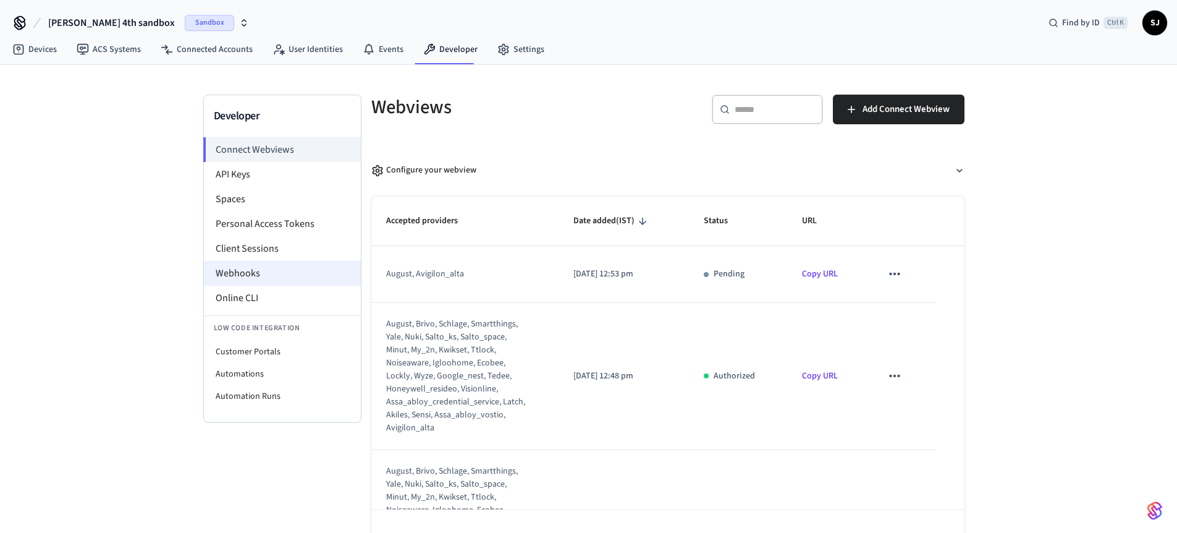
click at [245, 268] on li "Webhooks" at bounding box center [282, 273] width 157 height 25
click at [254, 274] on li "Webhooks" at bounding box center [282, 273] width 157 height 25
click at [251, 275] on li "Webhooks" at bounding box center [282, 273] width 157 height 25
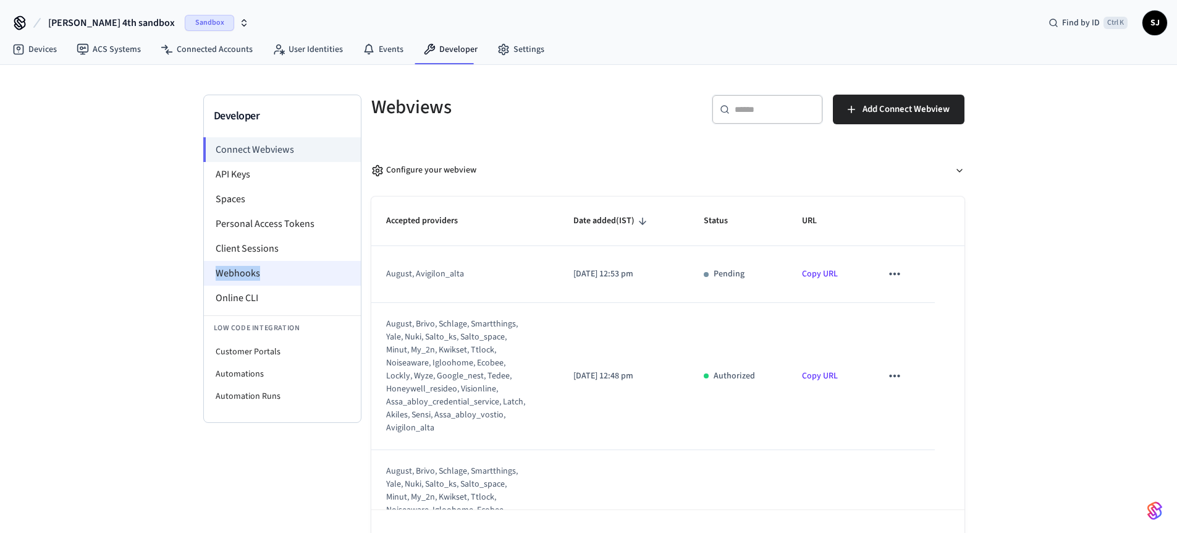
click at [251, 275] on li "Webhooks" at bounding box center [282, 273] width 157 height 25
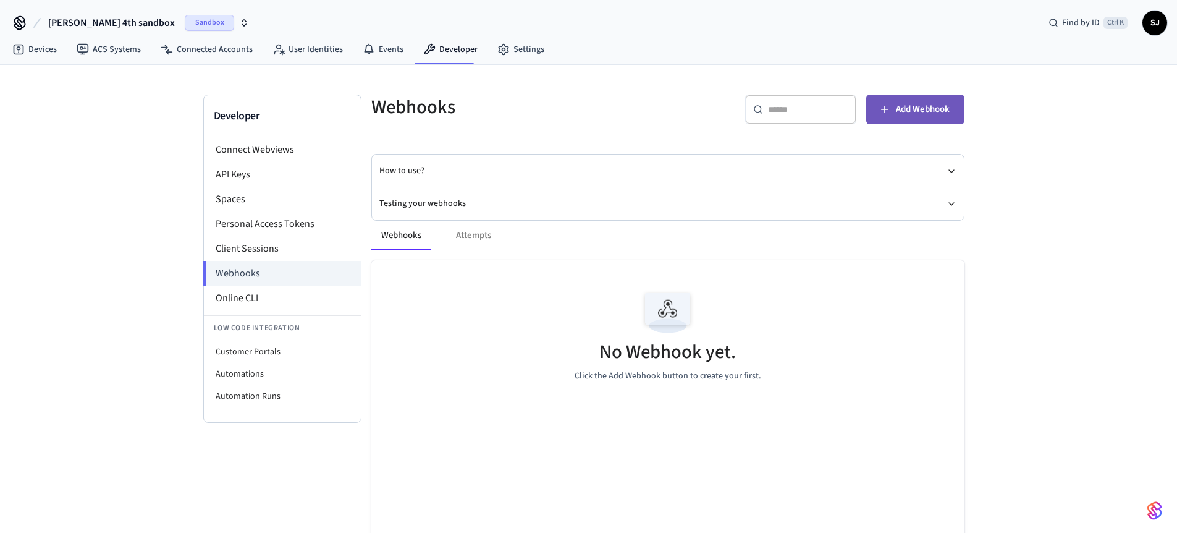
click at [884, 104] on icon "button" at bounding box center [885, 109] width 12 height 12
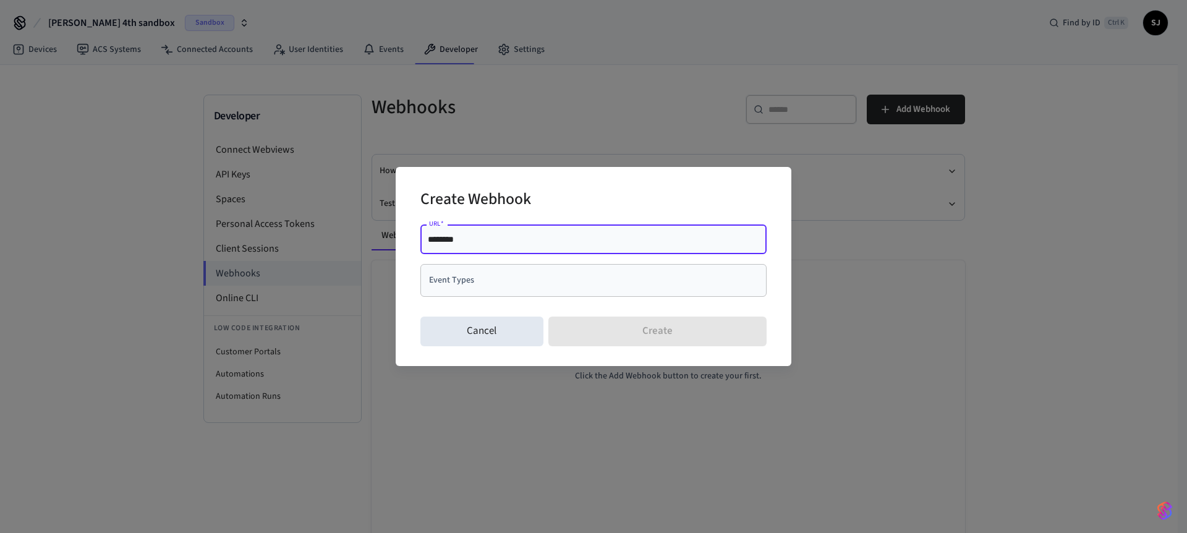
click at [527, 238] on input "********" at bounding box center [593, 239] width 331 height 12
type input "**********"
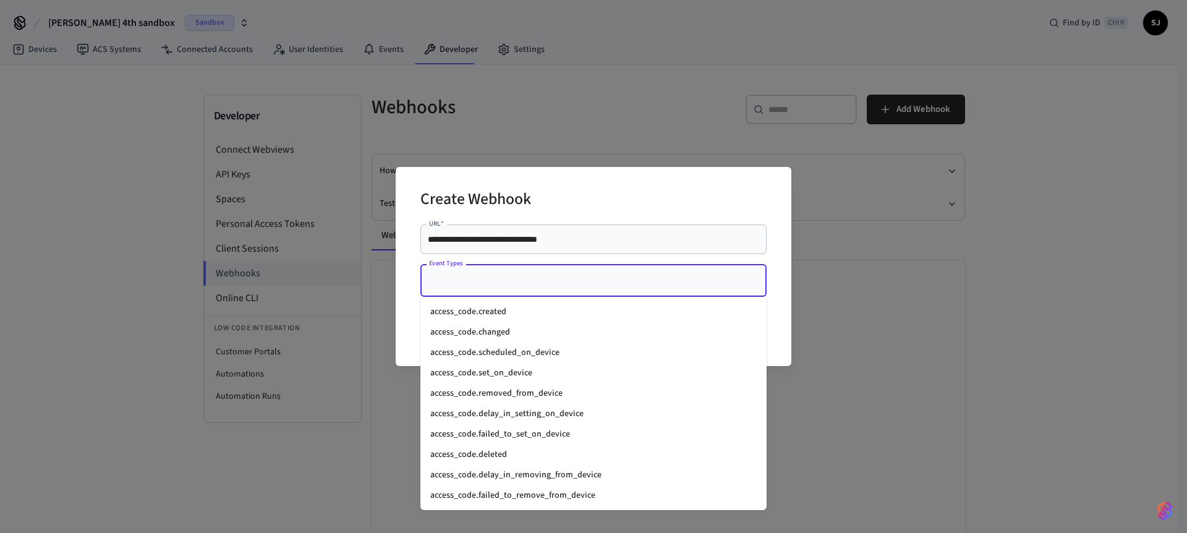
click at [466, 291] on input "Event Types" at bounding box center [584, 280] width 316 height 22
click at [476, 308] on li "access_code.created" at bounding box center [593, 312] width 346 height 20
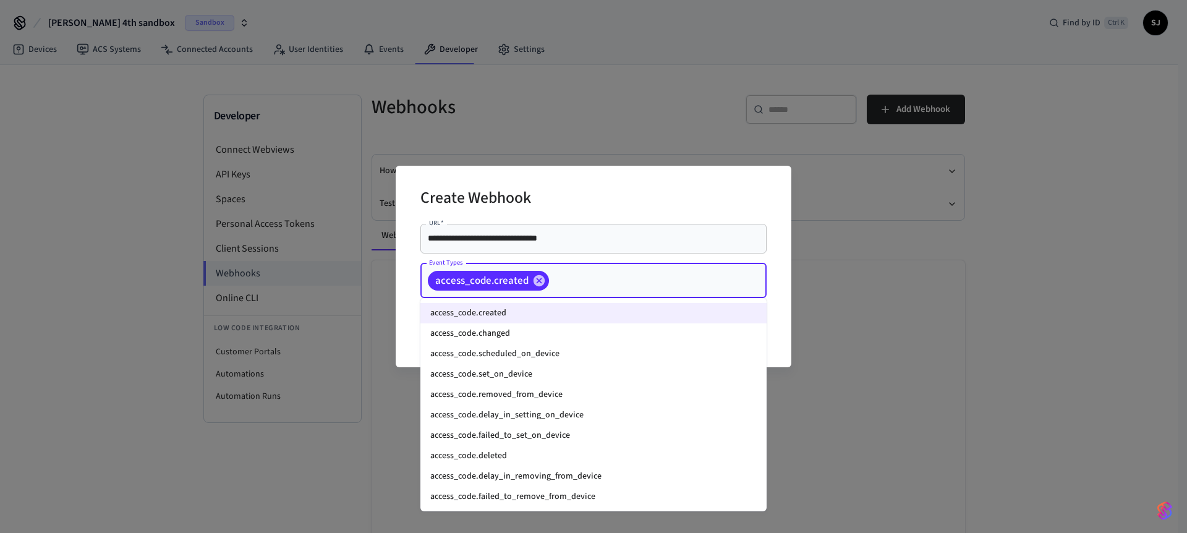
click at [570, 279] on input "Event Types" at bounding box center [639, 280] width 176 height 22
click at [490, 333] on li "access_code.changed" at bounding box center [593, 333] width 346 height 20
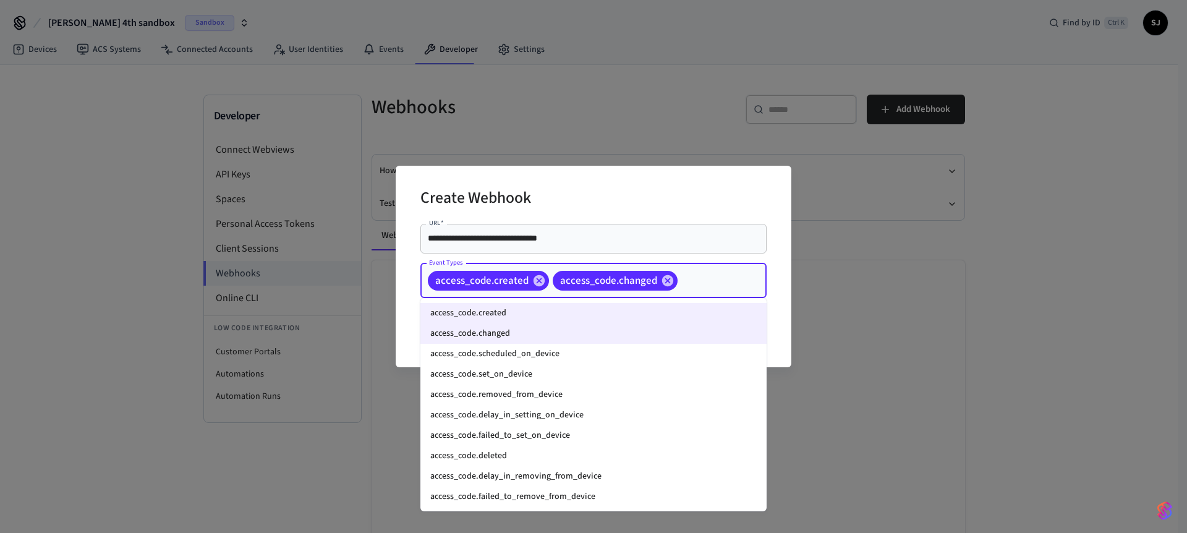
click at [712, 290] on input "Event Types" at bounding box center [702, 280] width 47 height 22
type input "**"
click at [519, 350] on li "access_code.scheduled_on_device" at bounding box center [593, 354] width 346 height 20
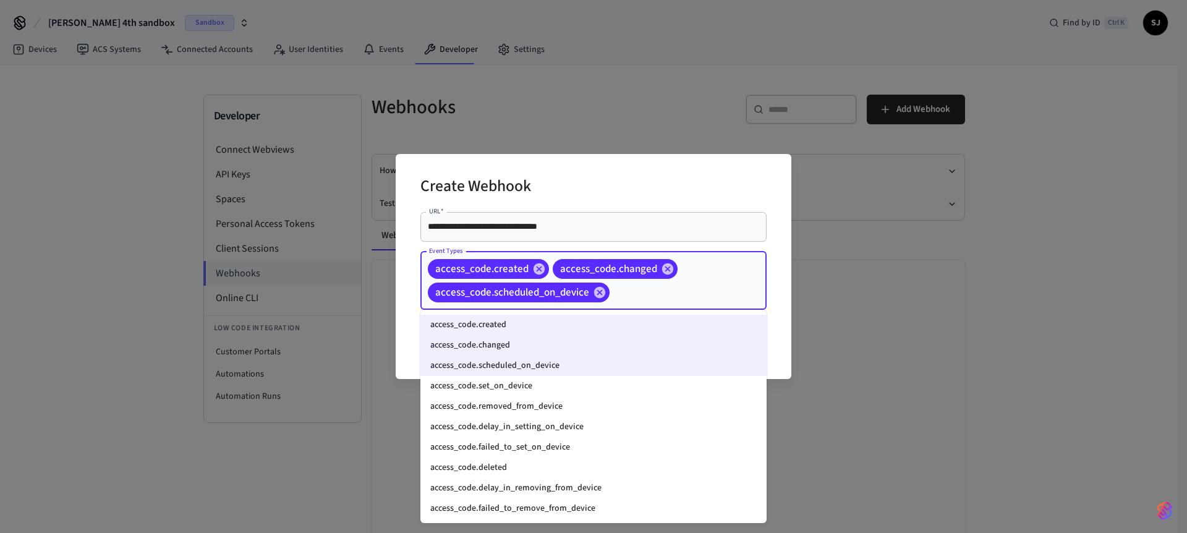
click at [661, 295] on input "Event Types" at bounding box center [668, 292] width 115 height 22
click at [493, 381] on li "access_code.set_on_device" at bounding box center [593, 386] width 346 height 20
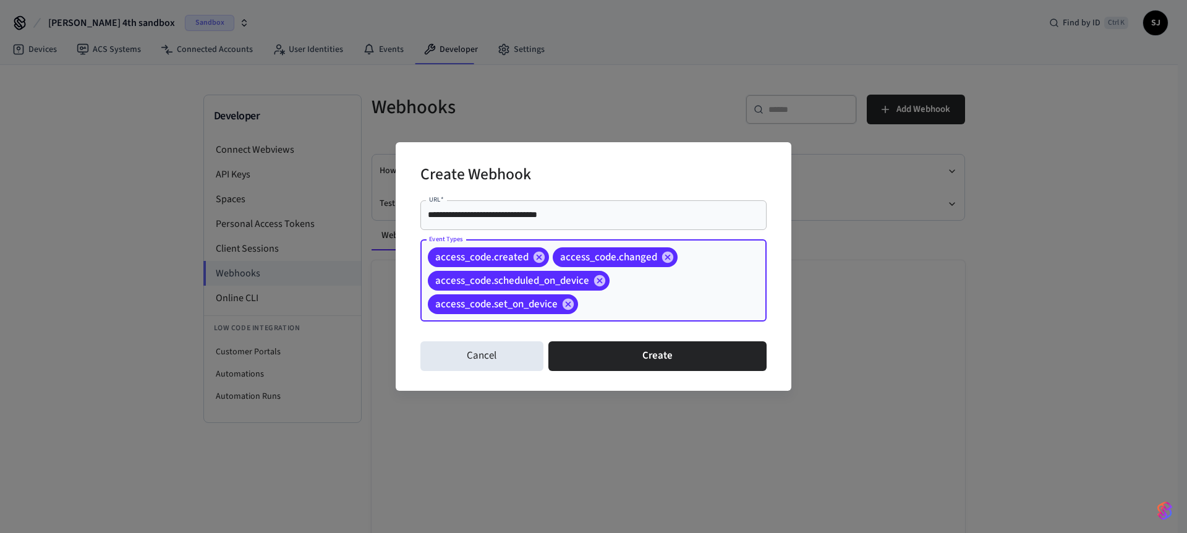
click at [653, 313] on input "Event Types" at bounding box center [653, 304] width 146 height 22
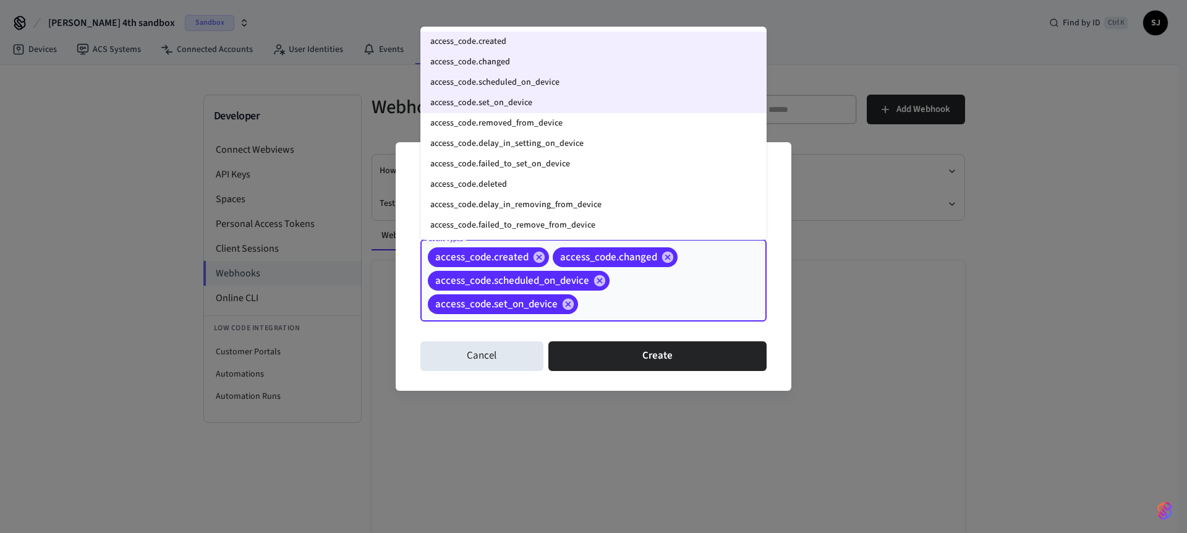
click at [608, 305] on input "Event Types" at bounding box center [653, 304] width 146 height 22
click at [485, 127] on li "access_code.removed_from_device" at bounding box center [593, 123] width 346 height 20
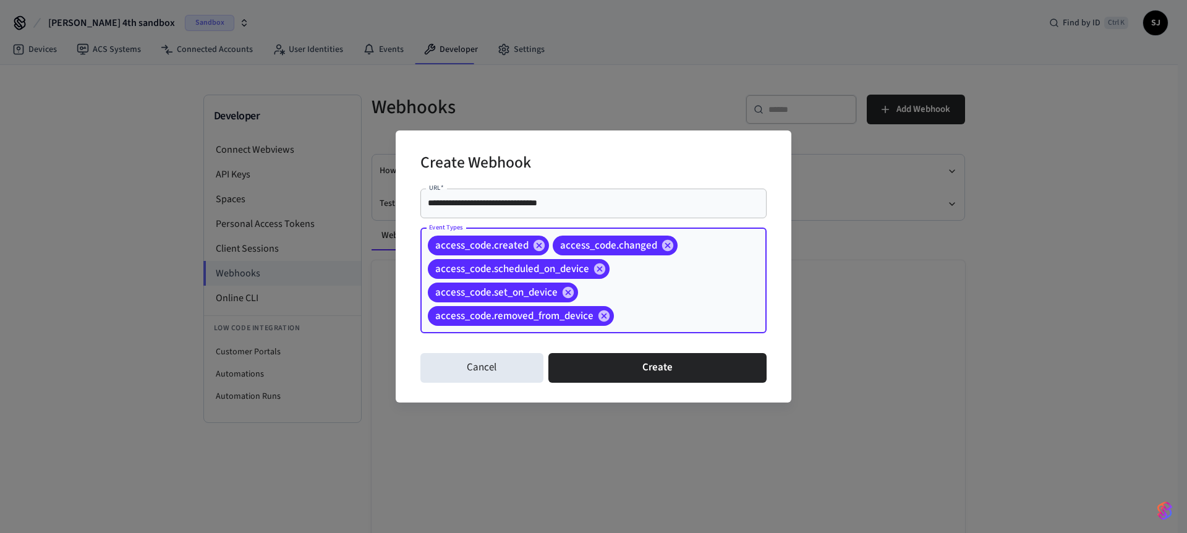
click at [625, 314] on input "Event Types" at bounding box center [671, 316] width 111 height 22
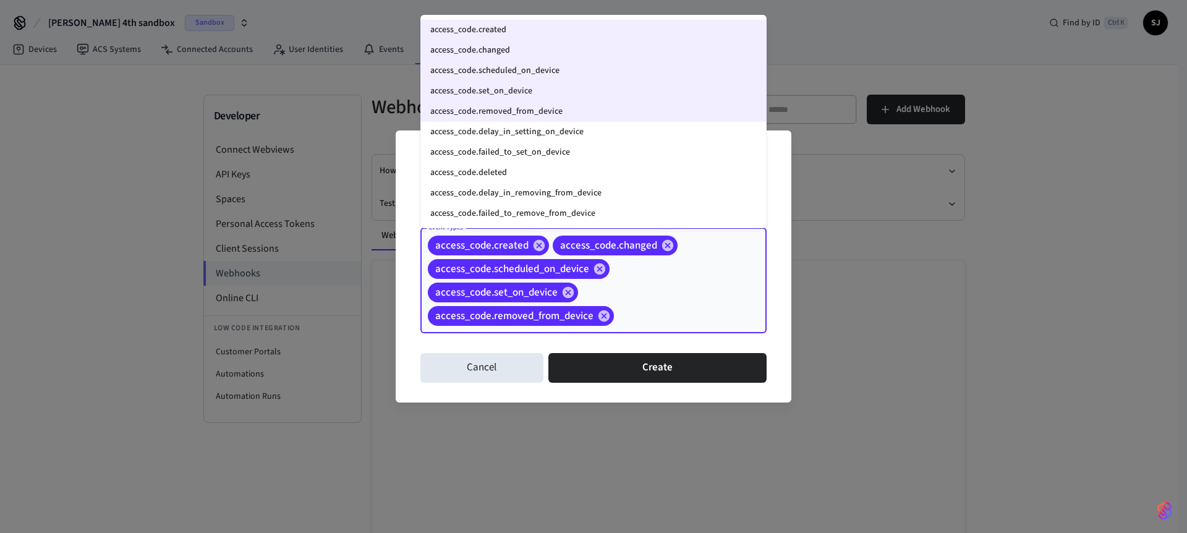
click at [732, 311] on div "access_code.created access_code.changed access_code.scheduled_on_device access_…" at bounding box center [593, 280] width 346 height 105
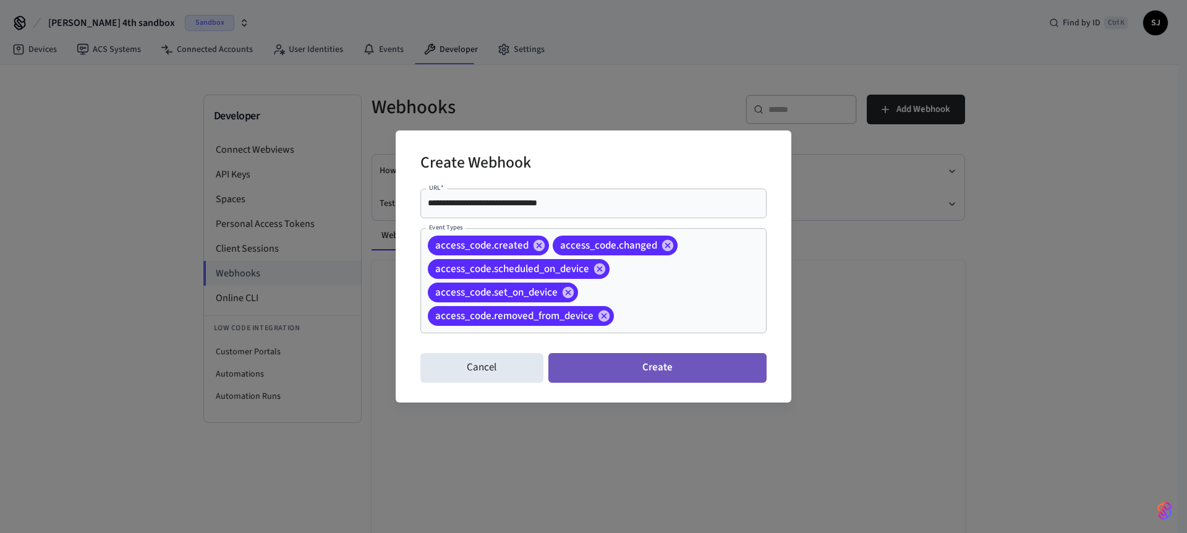
click at [641, 368] on button "Create" at bounding box center [657, 368] width 218 height 30
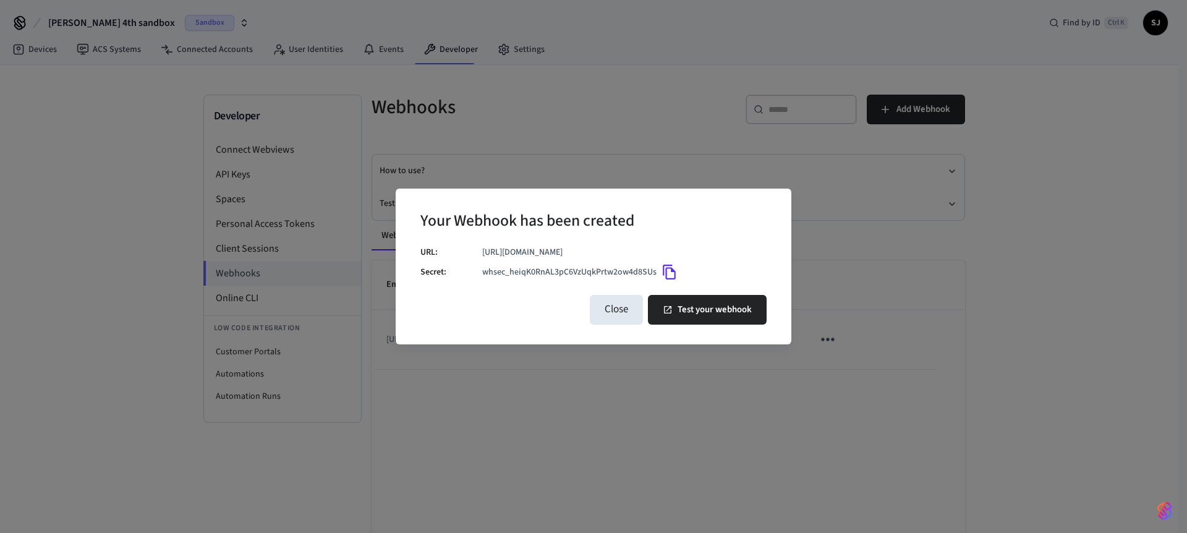
click at [668, 269] on icon "Copy" at bounding box center [669, 272] width 16 height 16
click at [706, 306] on button "Test your webhook" at bounding box center [707, 310] width 119 height 30
click at [617, 306] on button "Close" at bounding box center [616, 310] width 53 height 30
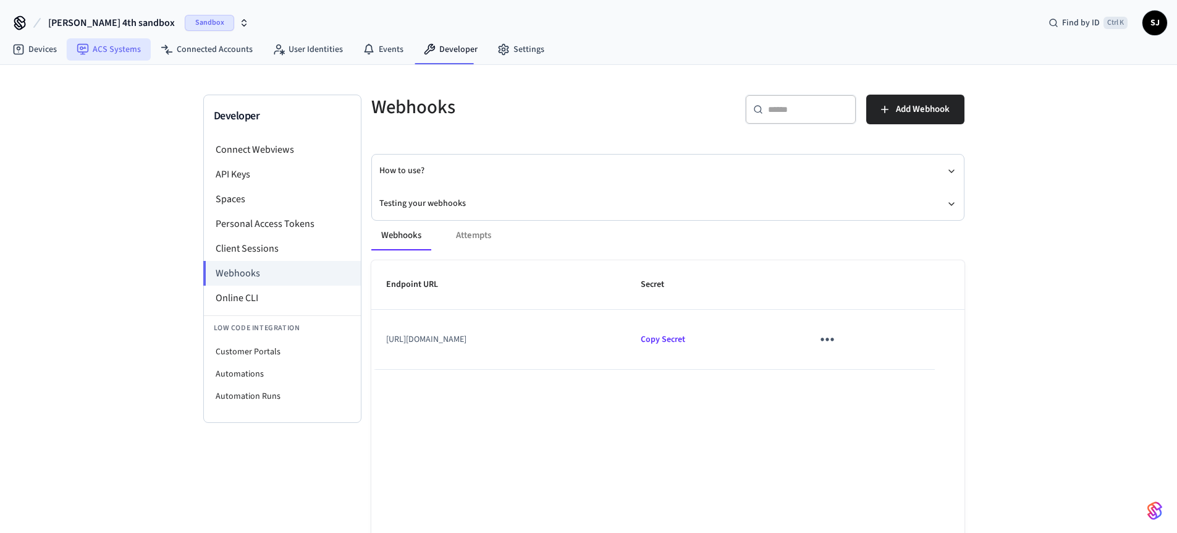
click at [106, 51] on link "ACS Systems" at bounding box center [109, 49] width 84 height 22
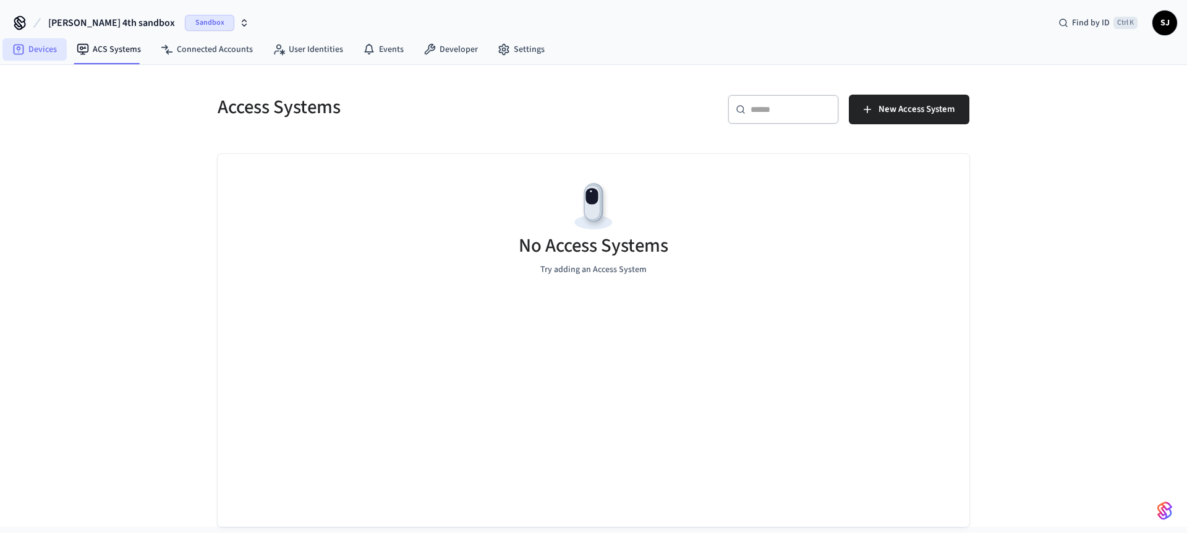
click at [40, 46] on link "Devices" at bounding box center [34, 49] width 64 height 22
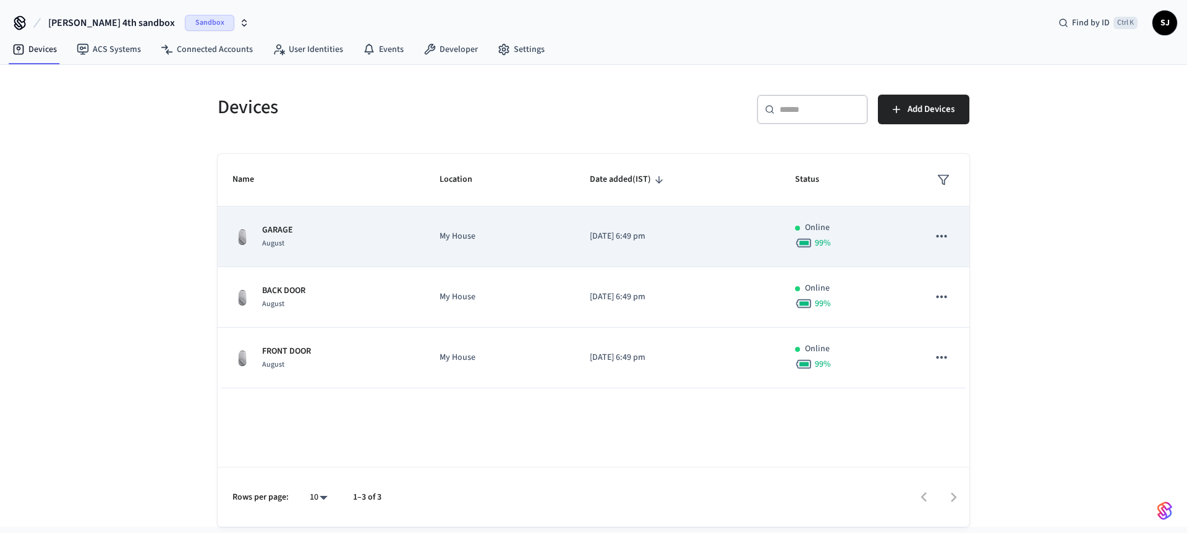
click at [703, 229] on td "[DATE] 6:49 pm" at bounding box center [677, 236] width 205 height 61
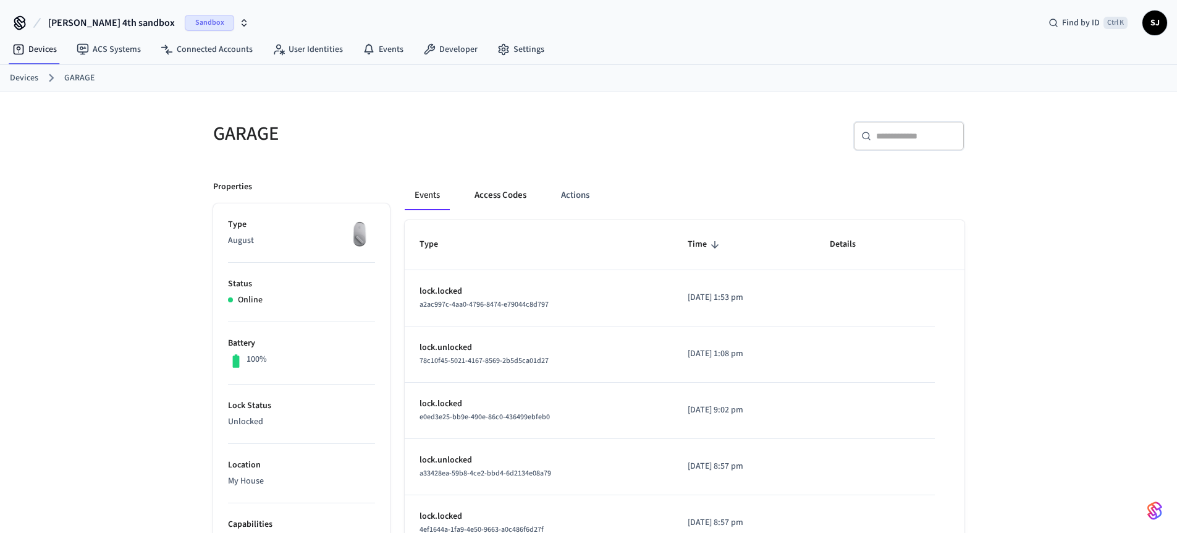
click at [498, 185] on button "Access Codes" at bounding box center [501, 195] width 72 height 30
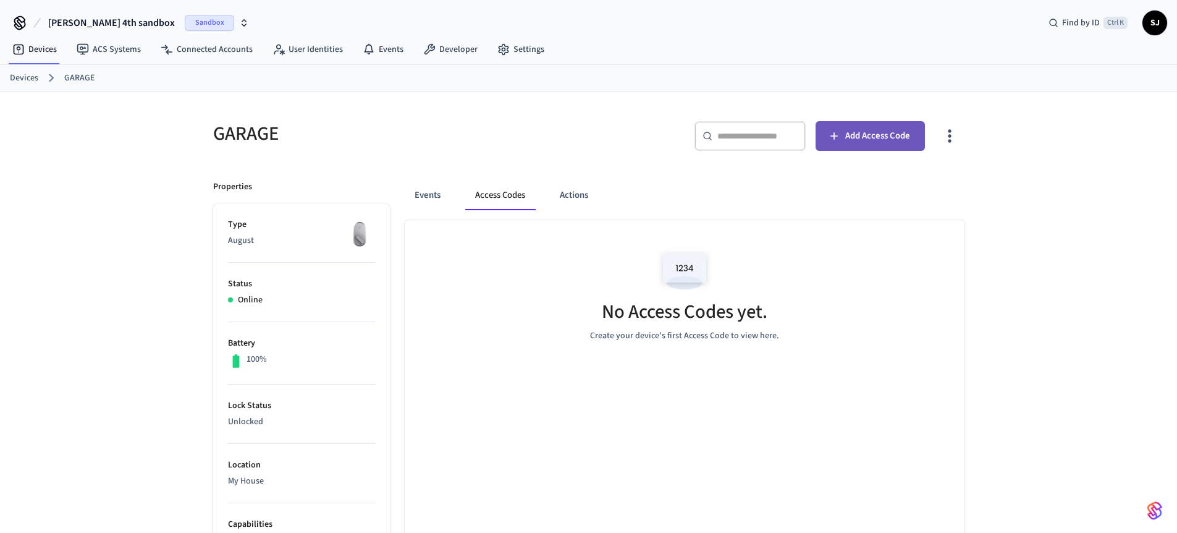
click at [864, 141] on span "Add Access Code" at bounding box center [878, 136] width 65 height 16
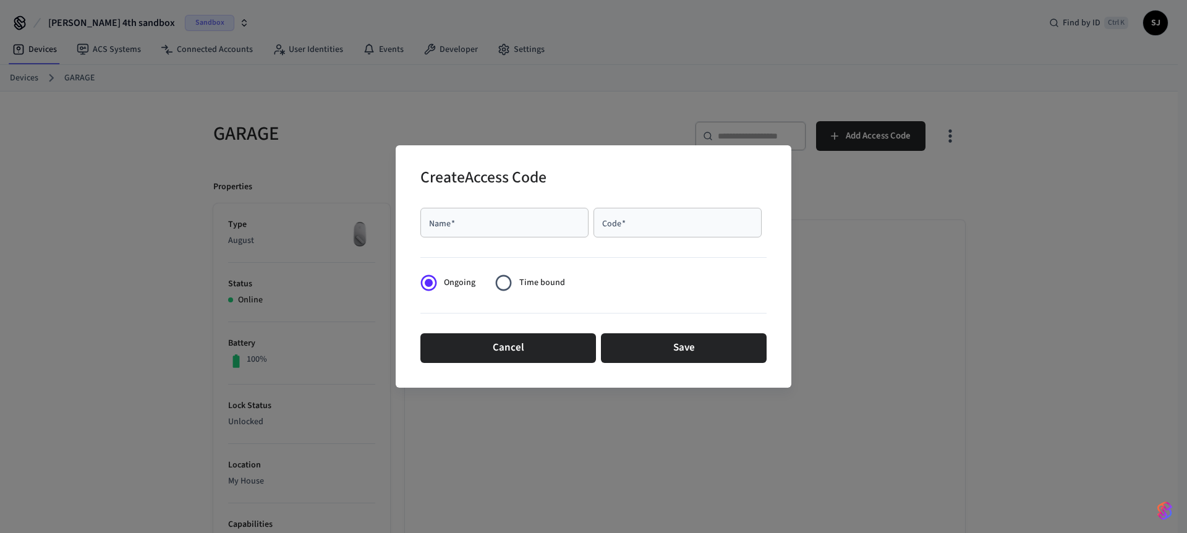
click at [518, 233] on div "Name   *" at bounding box center [504, 223] width 168 height 30
type input "****"
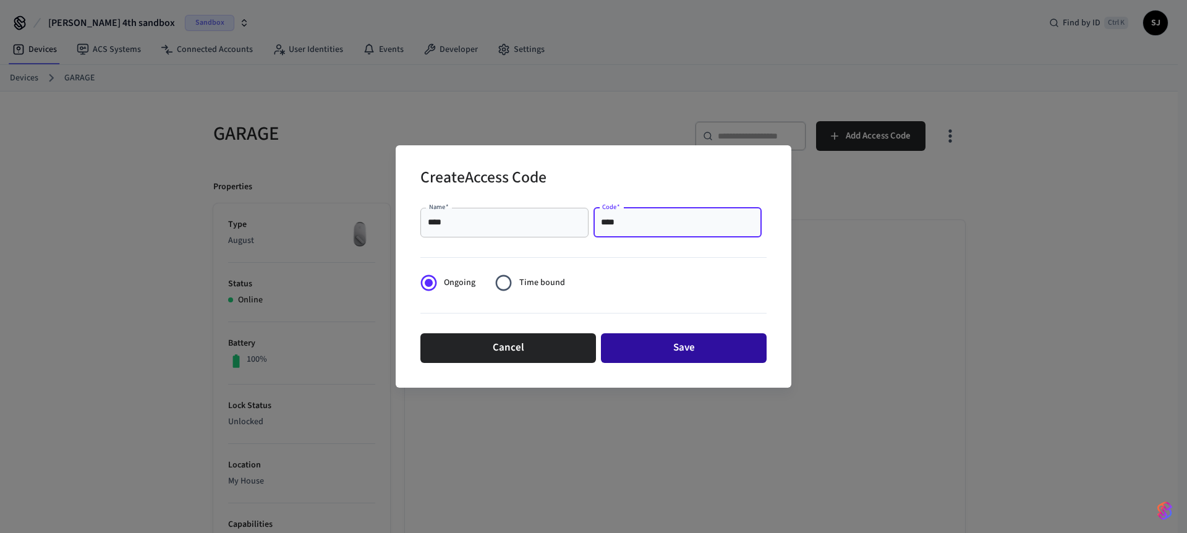
type input "****"
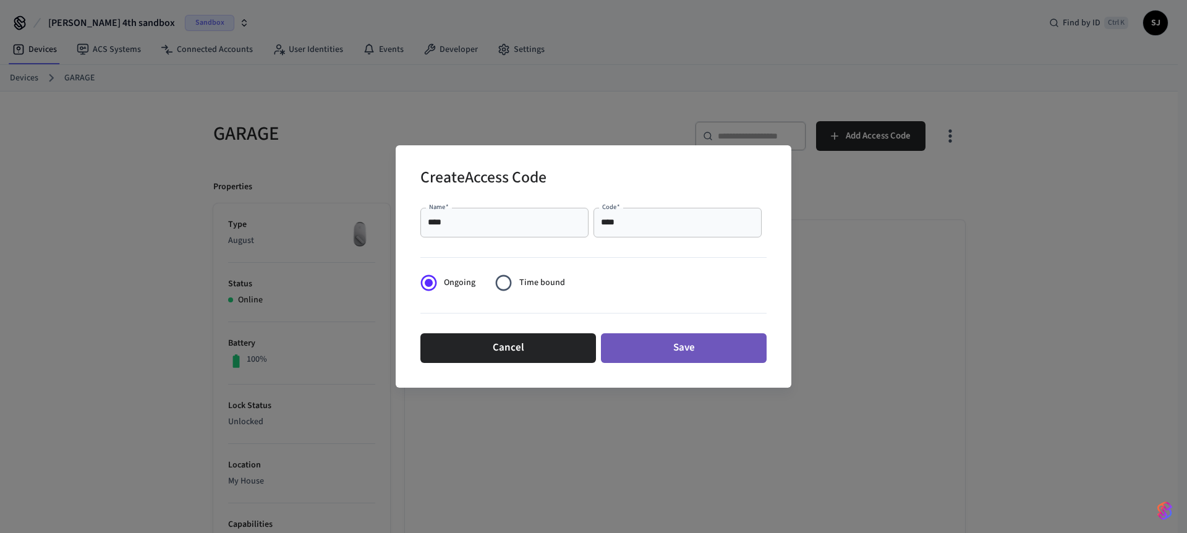
click at [618, 348] on button "Save" at bounding box center [684, 348] width 166 height 30
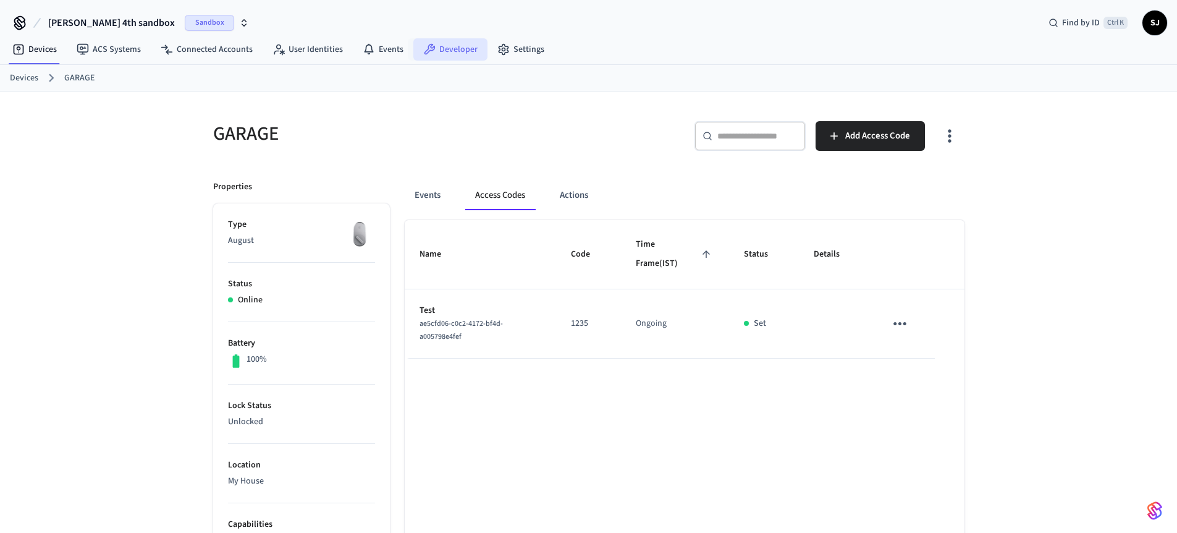
click at [462, 59] on link "Developer" at bounding box center [450, 49] width 74 height 22
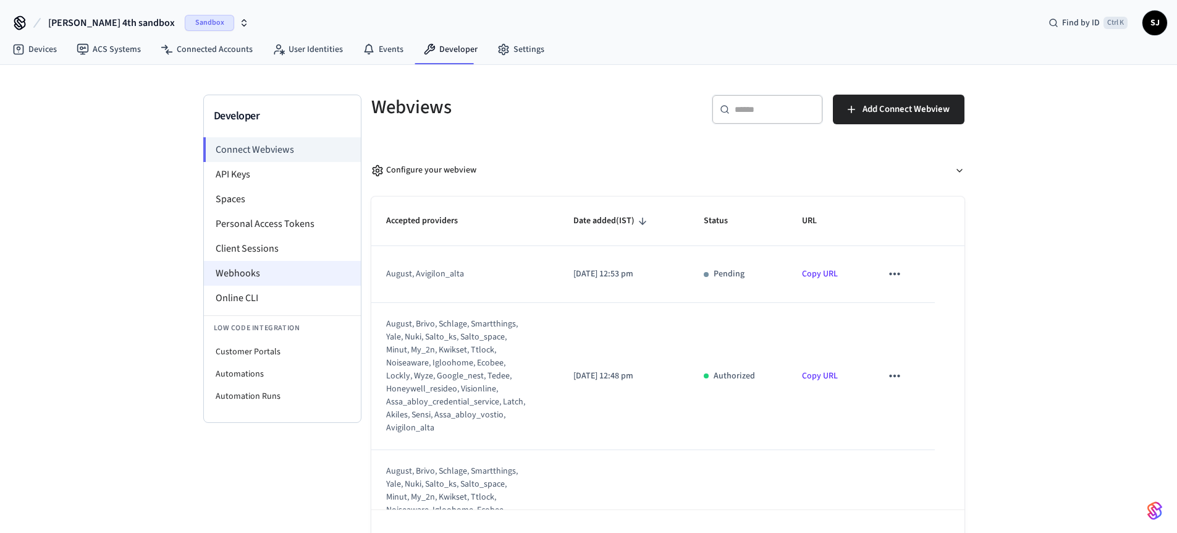
click at [238, 269] on li "Webhooks" at bounding box center [282, 273] width 157 height 25
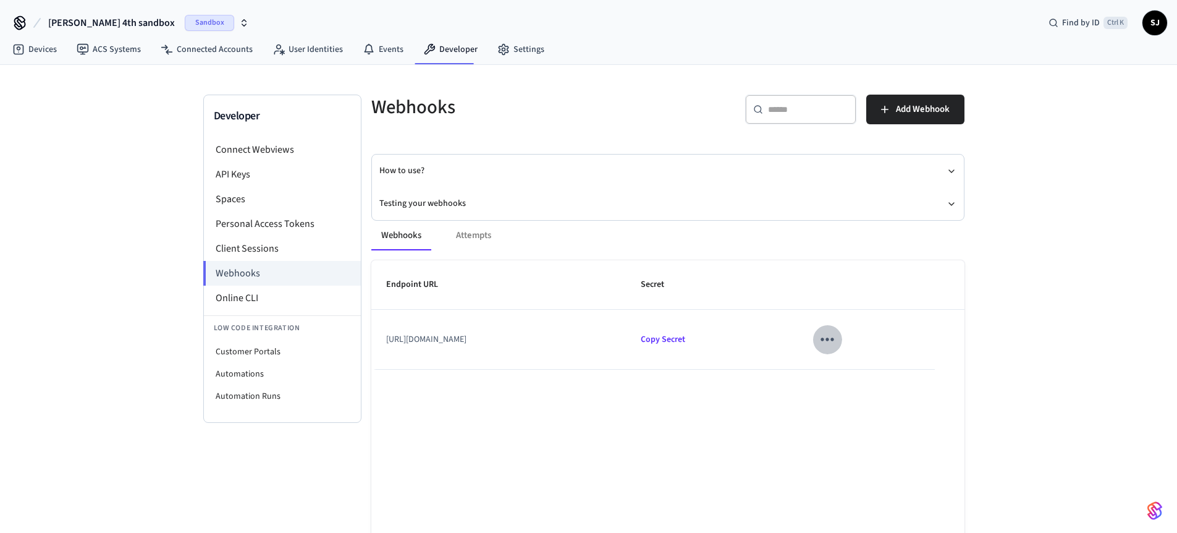
click at [842, 336] on button "sticky table" at bounding box center [827, 338] width 29 height 29
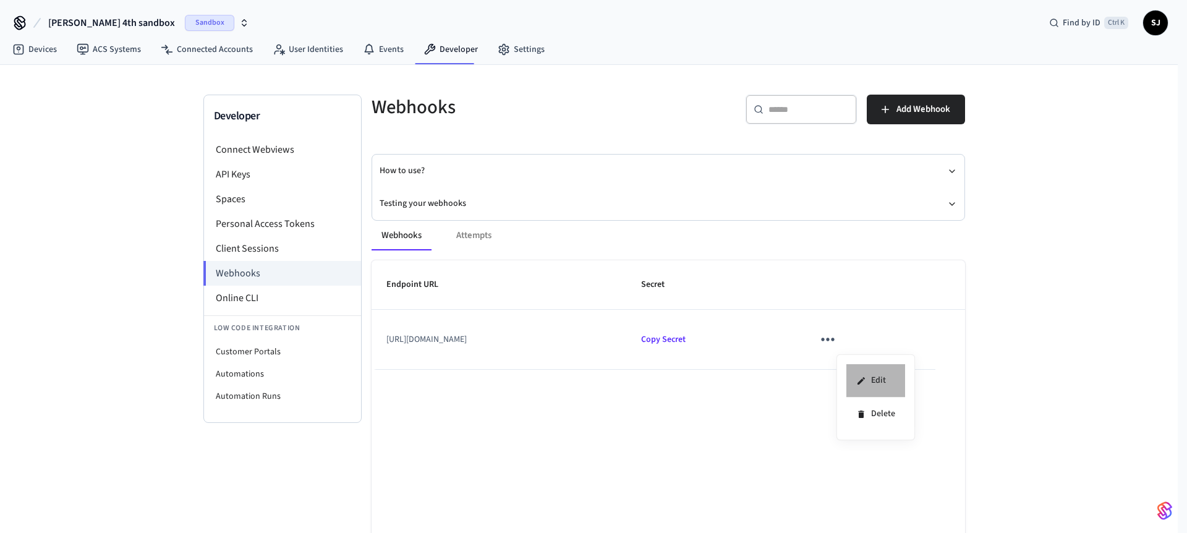
click at [883, 383] on li "Edit" at bounding box center [875, 380] width 59 height 33
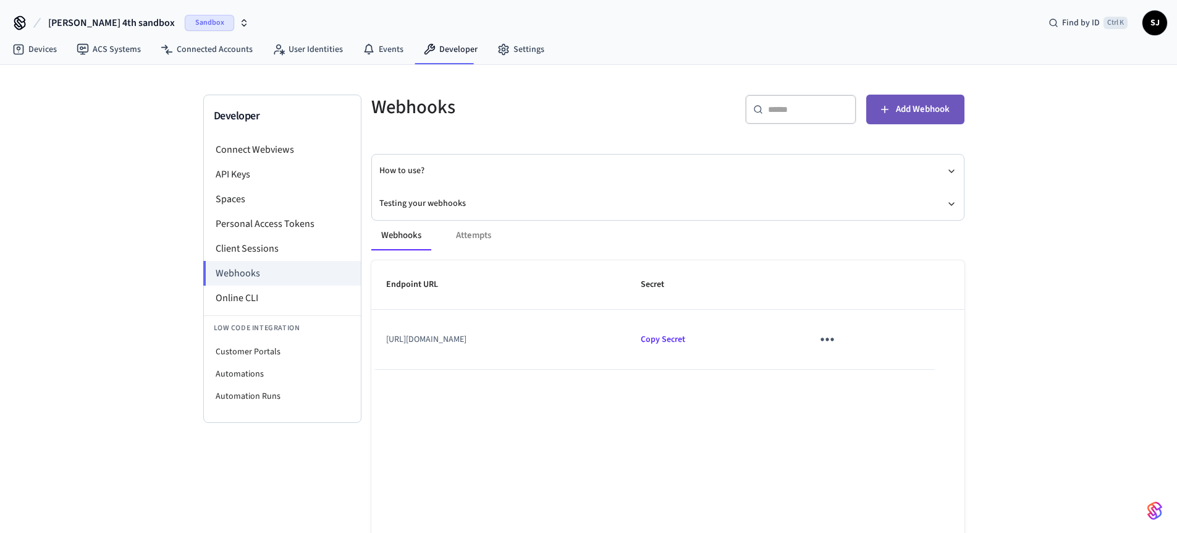
click at [917, 111] on span "Add Webhook" at bounding box center [923, 109] width 54 height 16
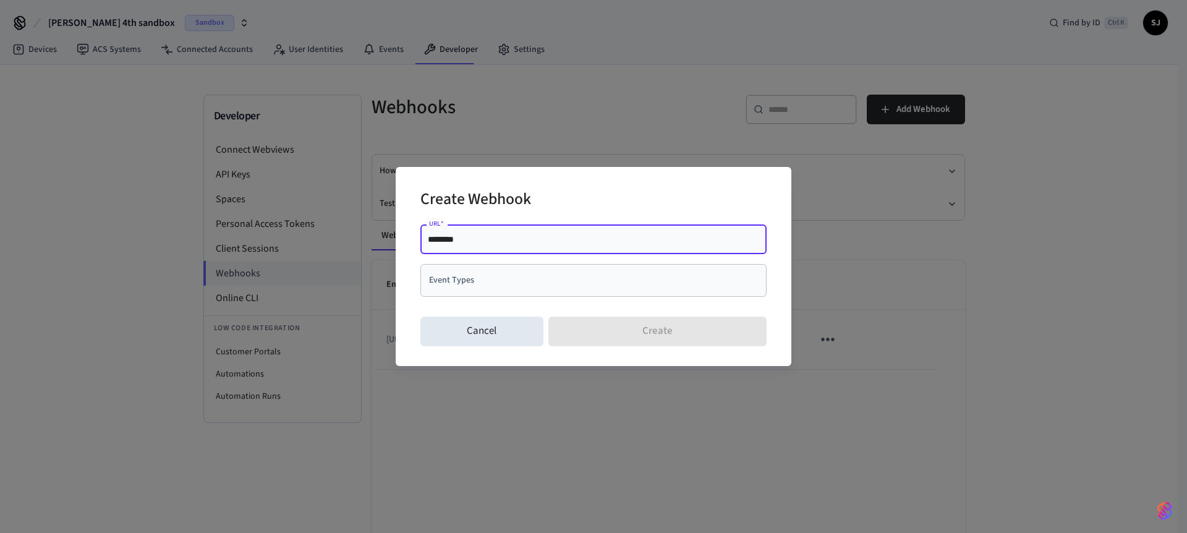
click at [509, 239] on input "********" at bounding box center [593, 239] width 331 height 12
type input "**********"
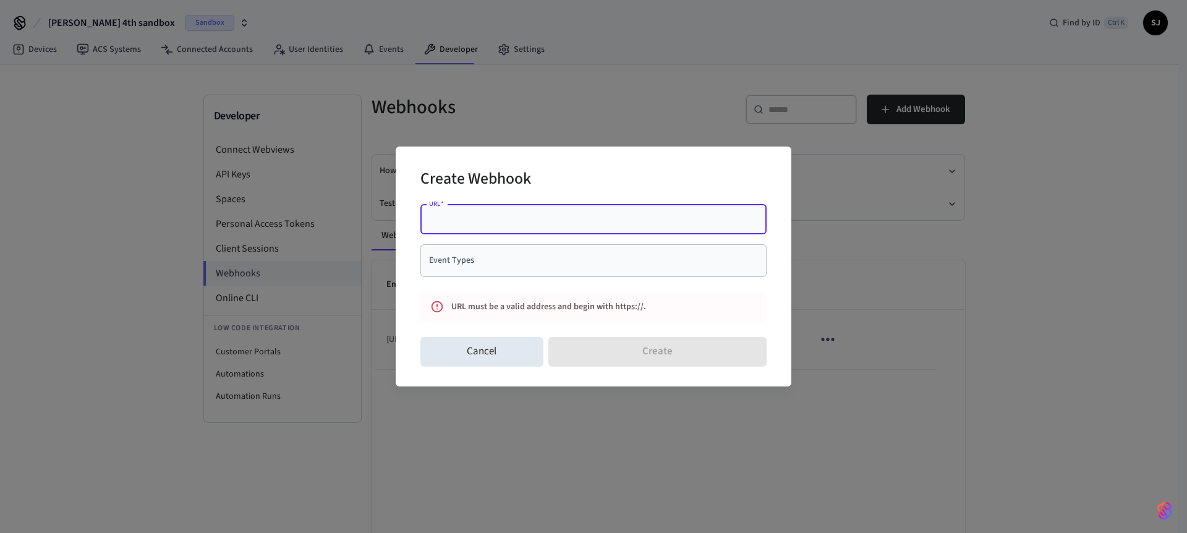
click at [458, 217] on input "URL   *" at bounding box center [593, 219] width 331 height 12
paste input "**********"
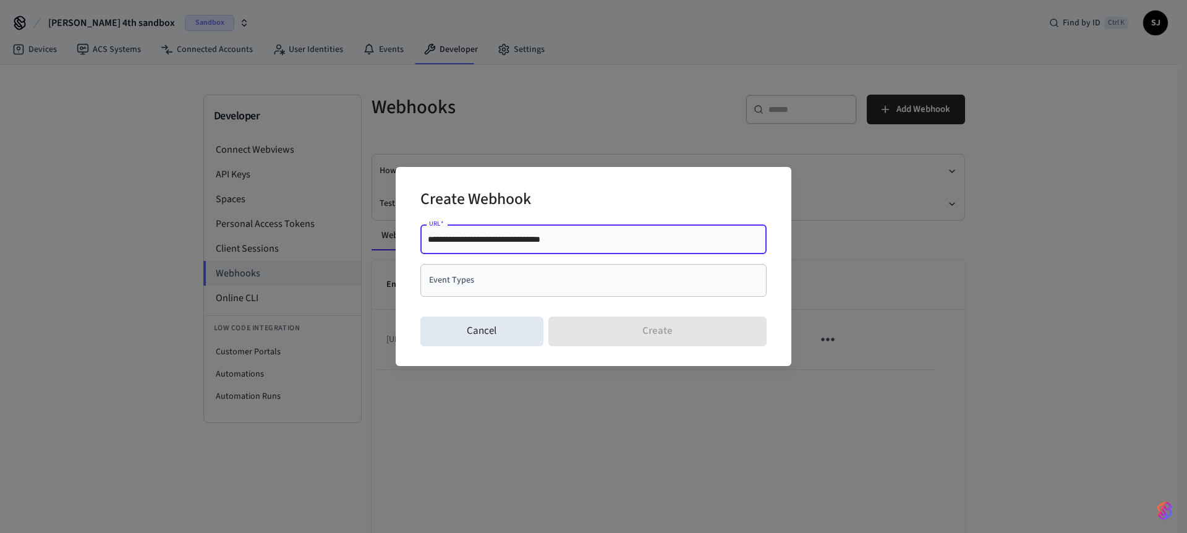
paste input "**********"
click at [629, 240] on input "**********" at bounding box center [593, 239] width 331 height 12
type input "**********"
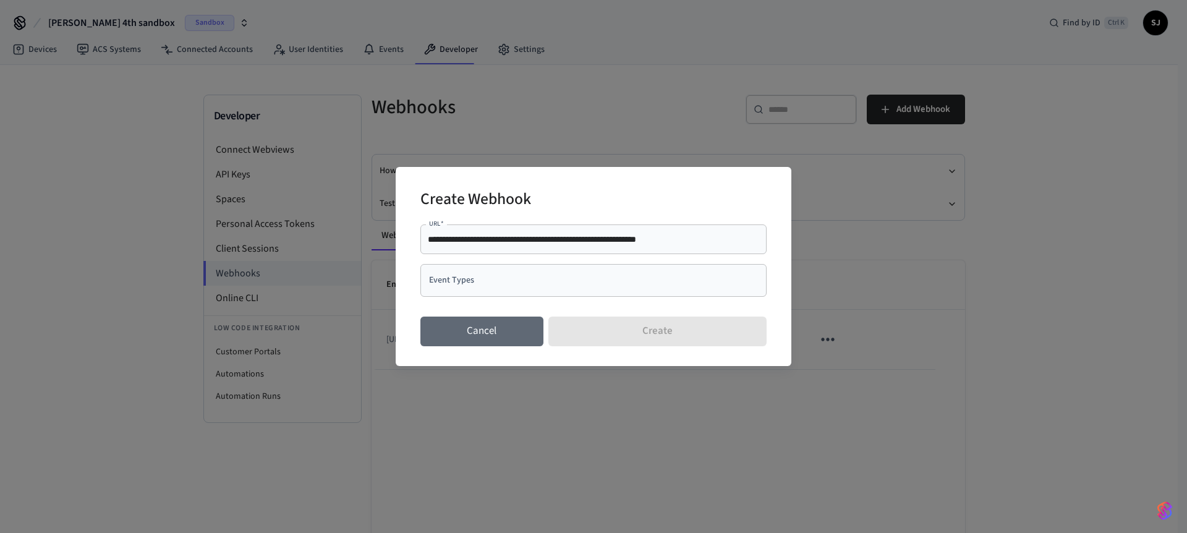
click at [474, 322] on button "Cancel" at bounding box center [481, 331] width 123 height 30
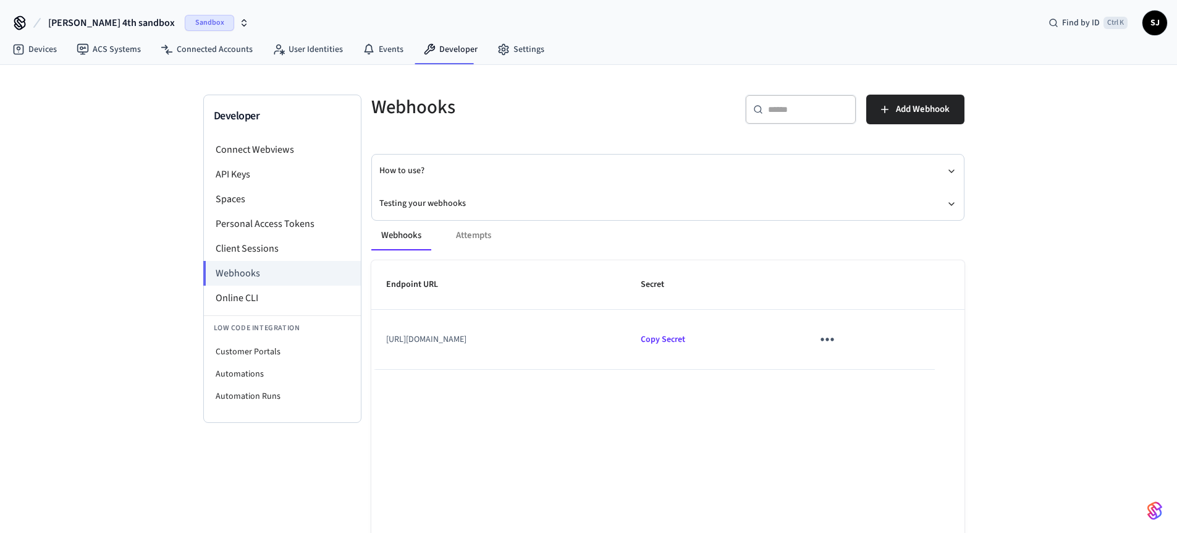
click at [523, 345] on td "https://80d7a3f4112f.ngrok-free.app" at bounding box center [498, 339] width 255 height 59
copy td "https://80d7a3f4112f.ngrok-free.app"
click at [837, 335] on icon "sticky table" at bounding box center [827, 338] width 19 height 19
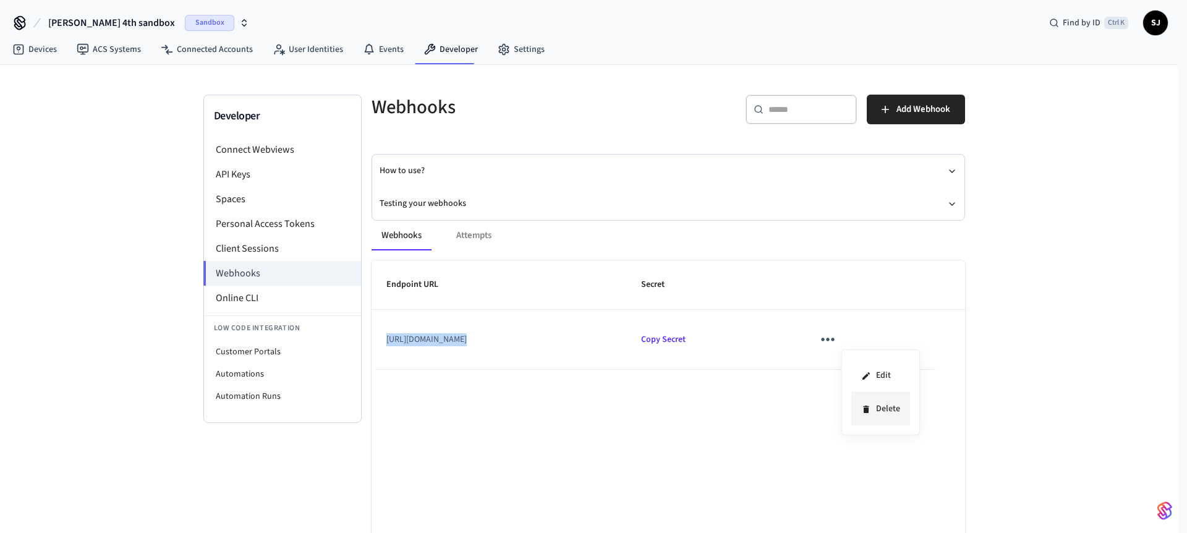
click at [873, 409] on li "Delete" at bounding box center [880, 408] width 59 height 33
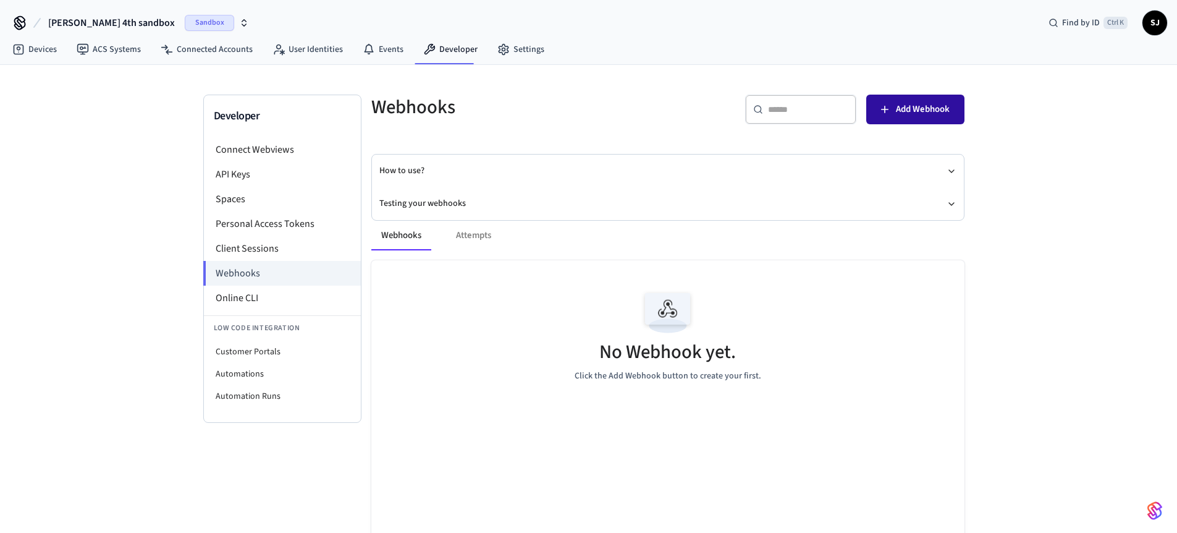
click at [912, 101] on button "Add Webhook" at bounding box center [916, 110] width 98 height 30
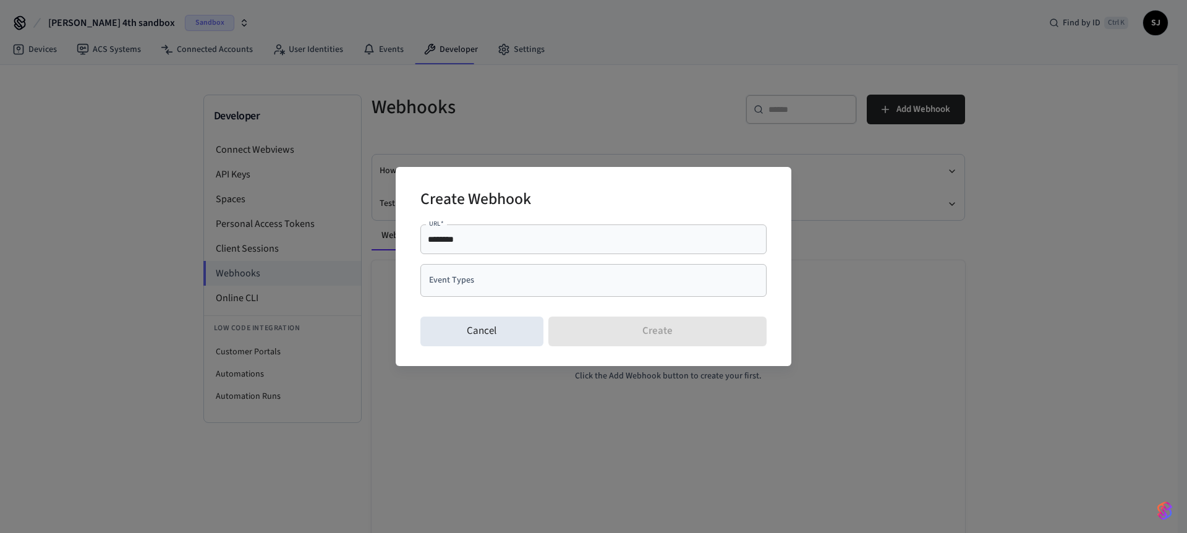
click at [459, 247] on div "******** URL   *" at bounding box center [593, 239] width 346 height 30
paste input "**********"
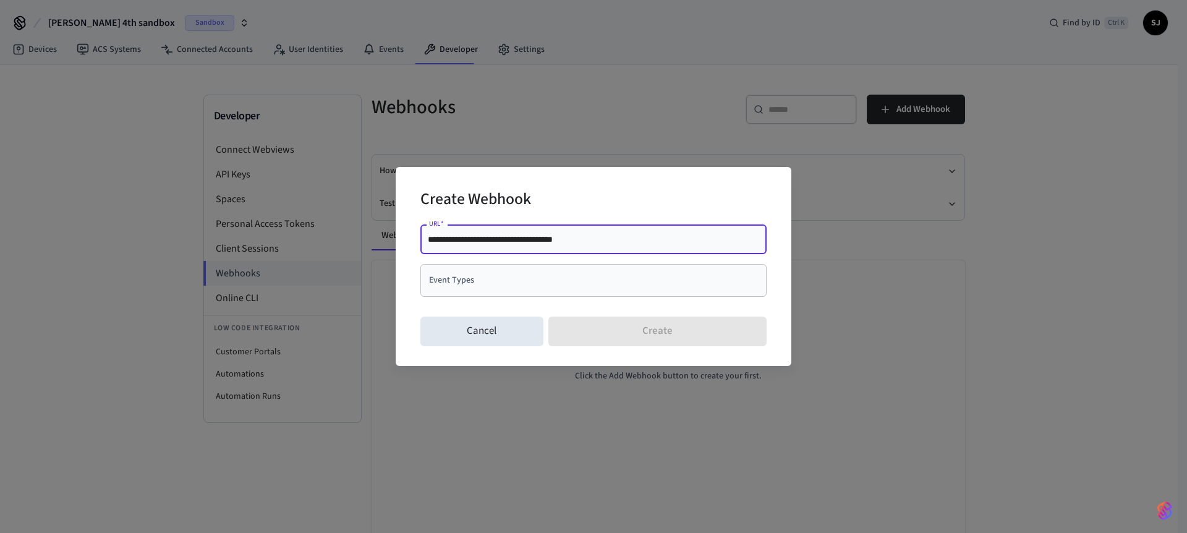
type input "**********"
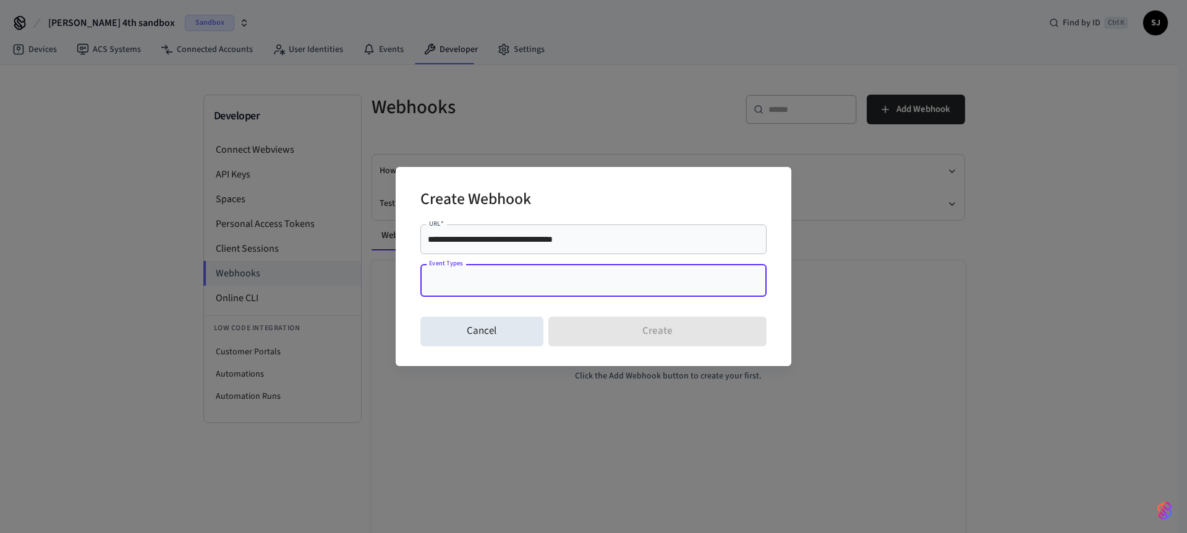
click at [489, 287] on input "Event Types" at bounding box center [584, 280] width 316 height 22
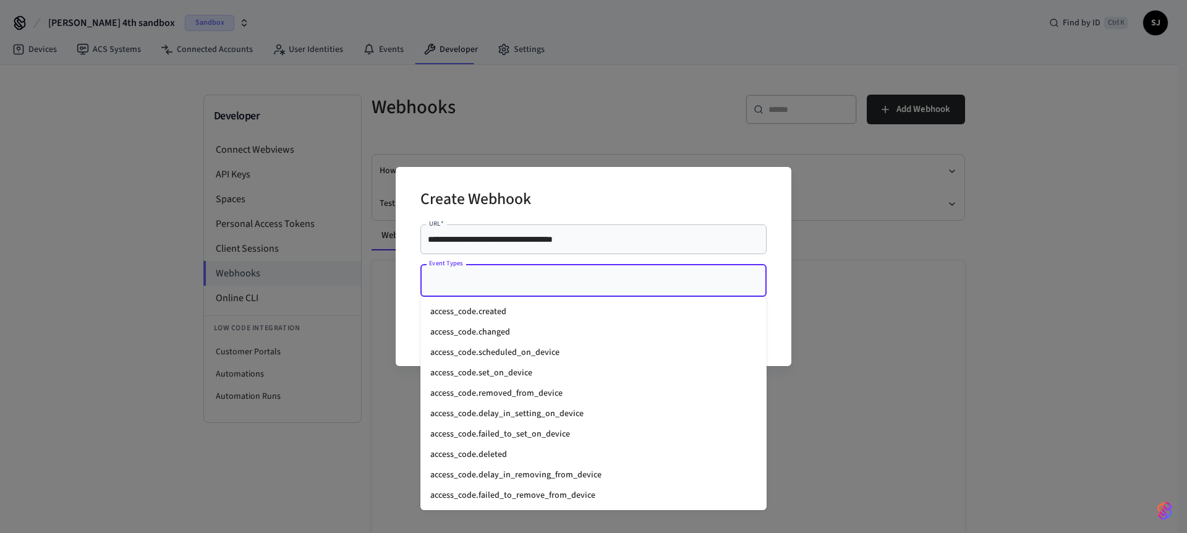
click at [472, 314] on li "access_code.created" at bounding box center [593, 312] width 346 height 20
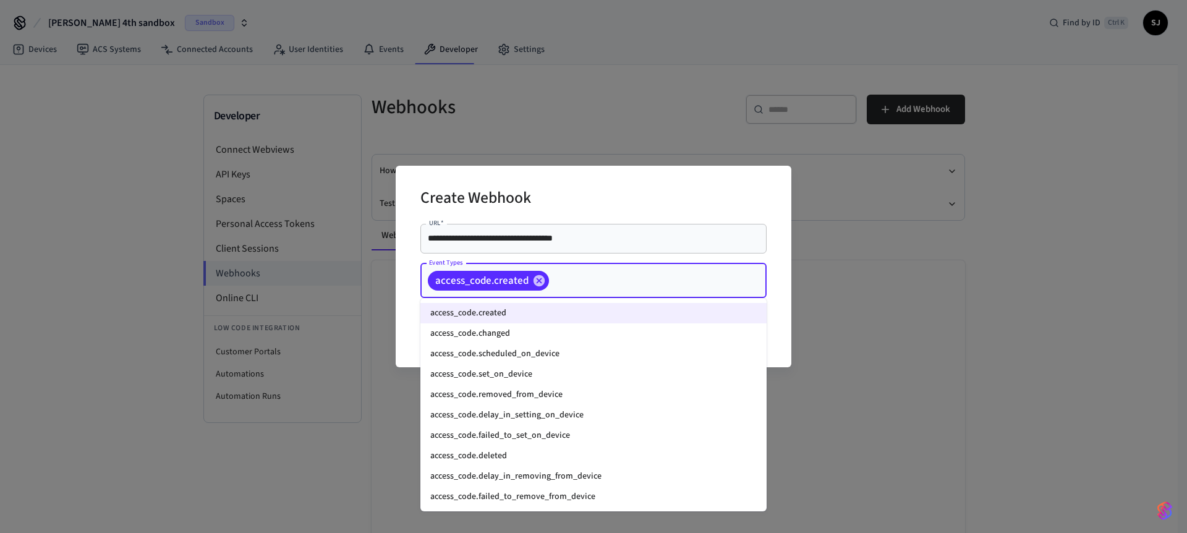
click at [552, 282] on input "Event Types" at bounding box center [639, 280] width 176 height 22
click at [478, 331] on li "access_code.changed" at bounding box center [593, 333] width 346 height 20
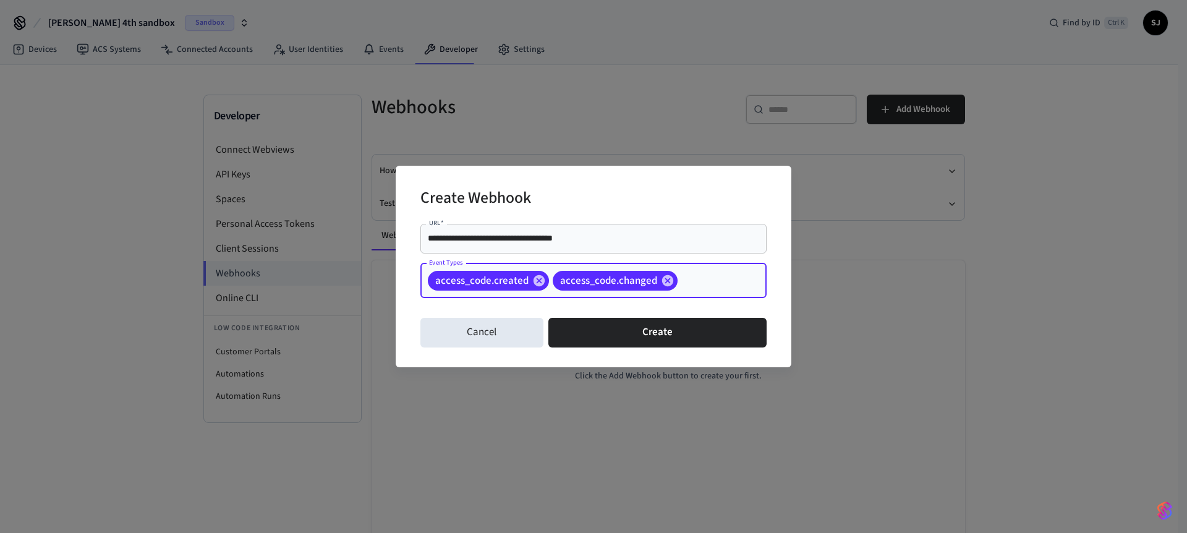
click at [729, 274] on div "access_code.created access_code.changed Event Types" at bounding box center [593, 280] width 346 height 35
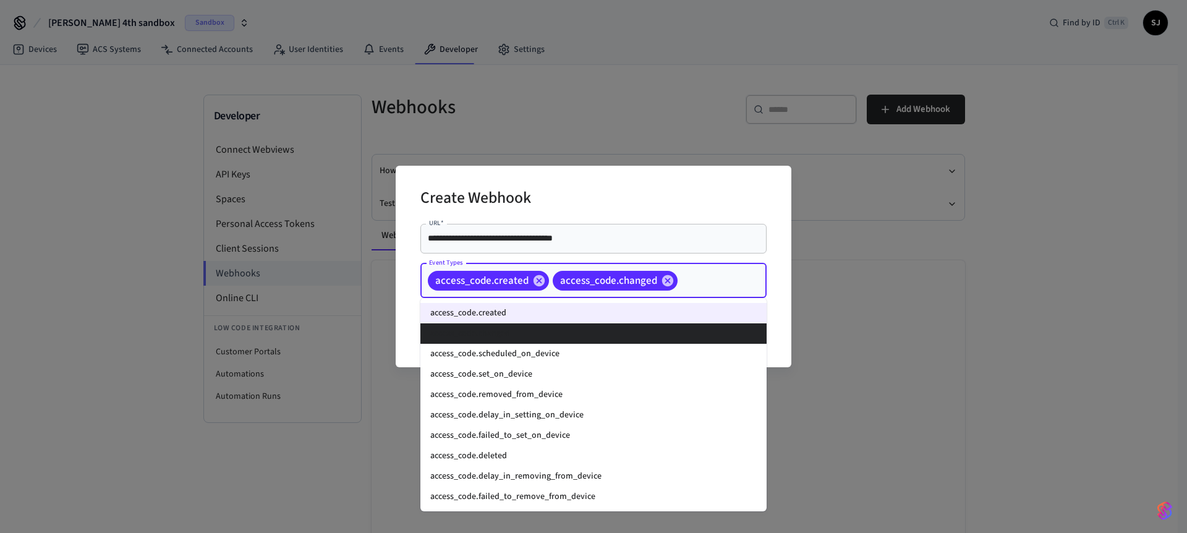
click at [543, 342] on li "access_code.changed" at bounding box center [593, 333] width 346 height 20
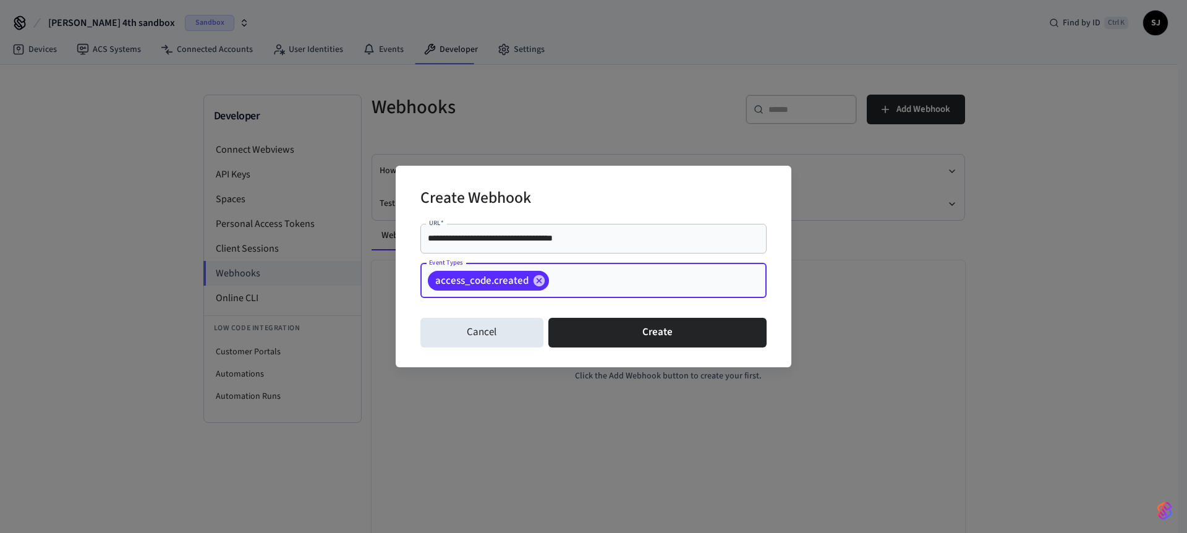
click at [622, 297] on div "access_code.created Event Types" at bounding box center [593, 280] width 346 height 35
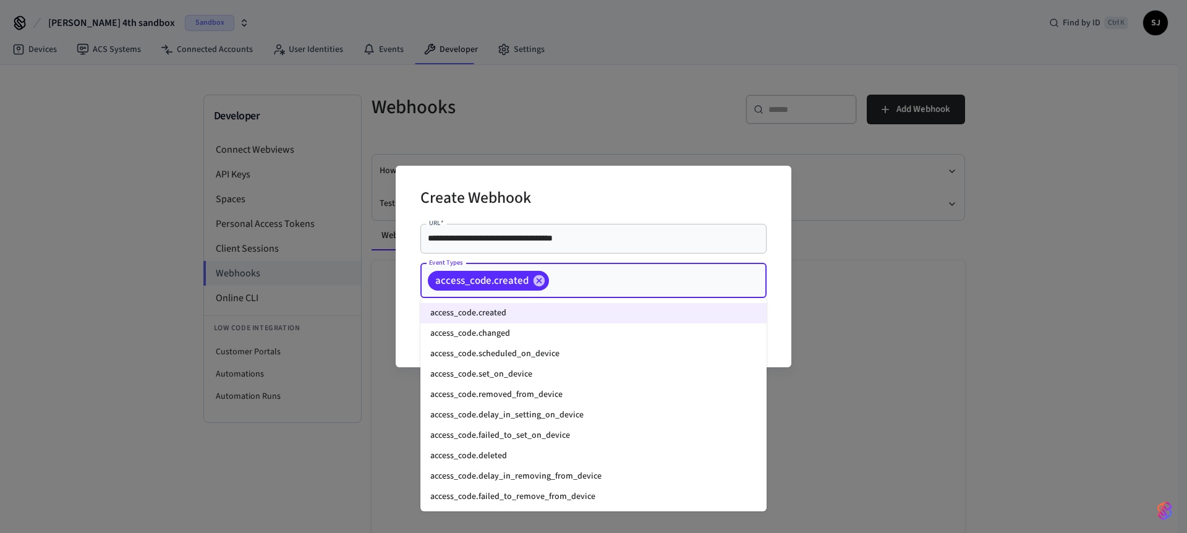
click at [507, 330] on li "access_code.changed" at bounding box center [593, 333] width 346 height 20
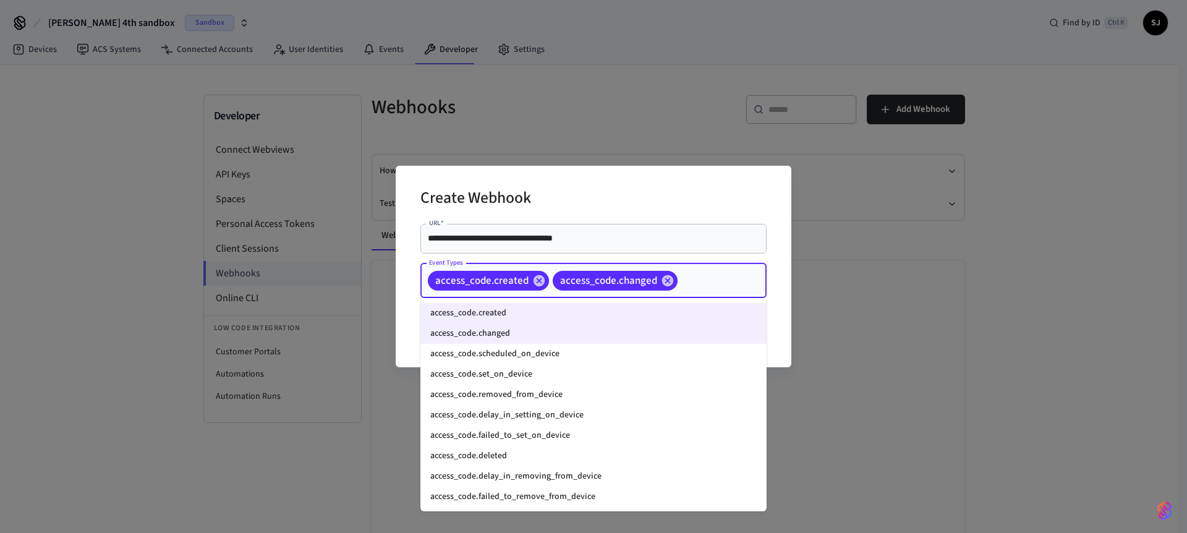
click at [707, 281] on input "Event Types" at bounding box center [702, 280] width 47 height 22
click at [524, 361] on li "access_code.scheduled_on_device" at bounding box center [593, 354] width 346 height 20
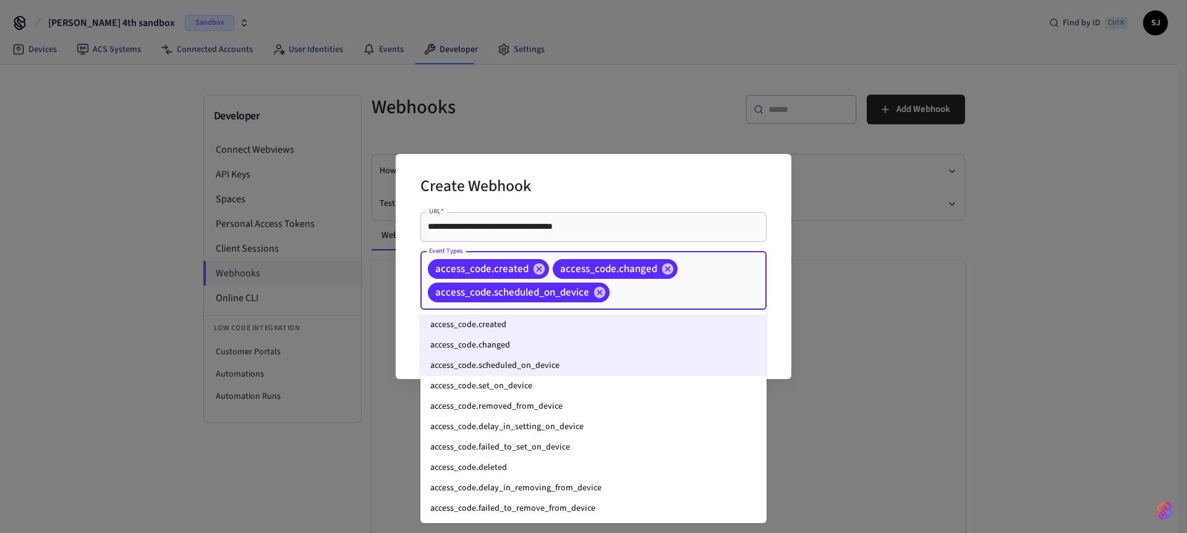
click at [704, 297] on input "Event Types" at bounding box center [668, 292] width 115 height 22
click at [515, 392] on li "access_code.set_on_device" at bounding box center [593, 386] width 346 height 20
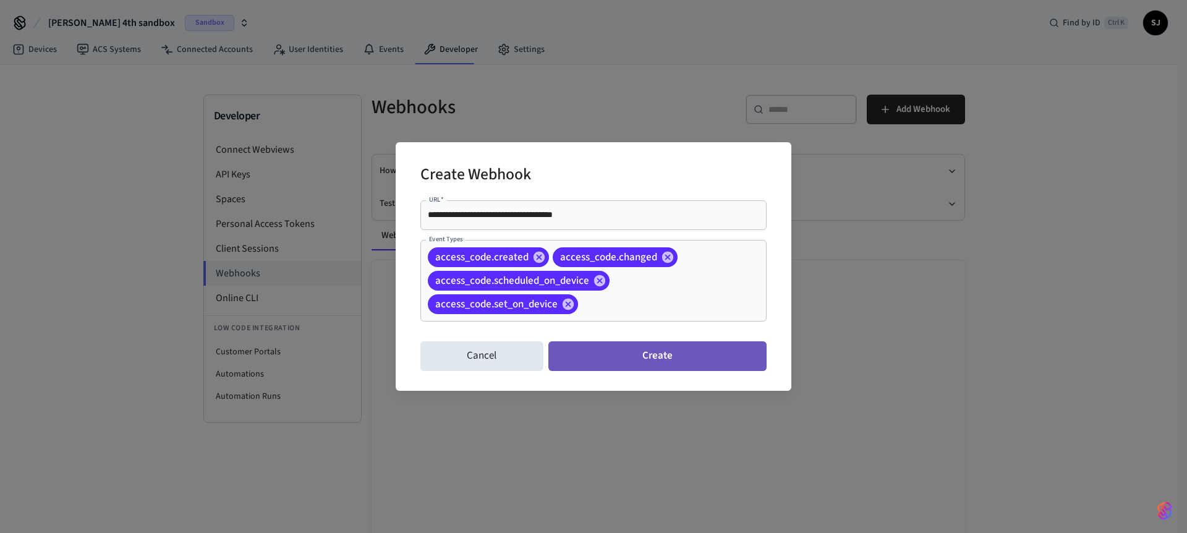
click at [718, 365] on button "Create" at bounding box center [657, 356] width 218 height 30
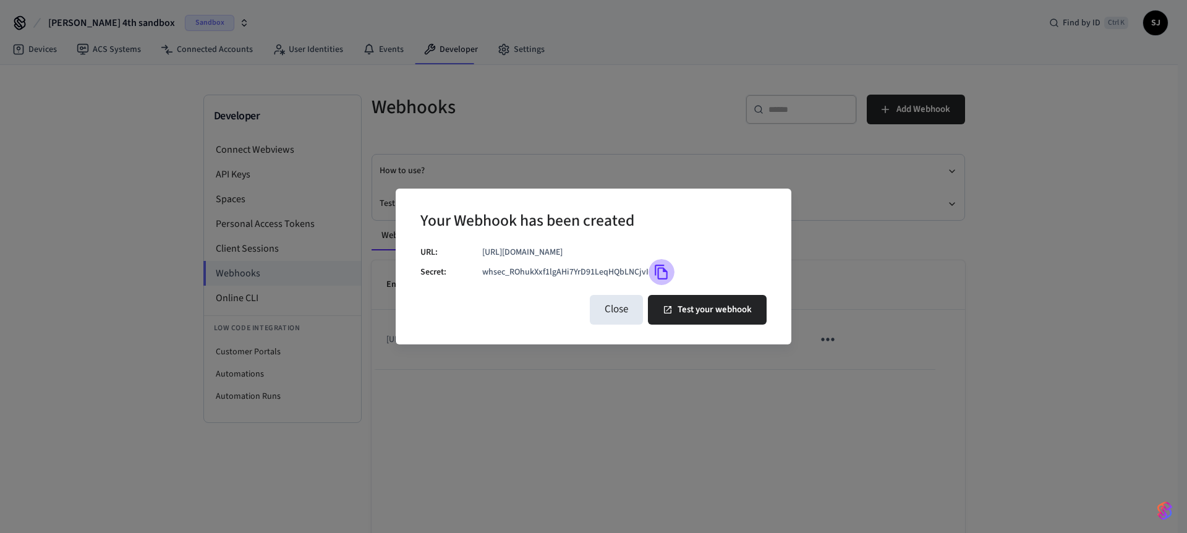
click at [656, 268] on icon "Copy" at bounding box center [661, 272] width 16 height 16
click at [620, 304] on button "Close" at bounding box center [616, 310] width 53 height 30
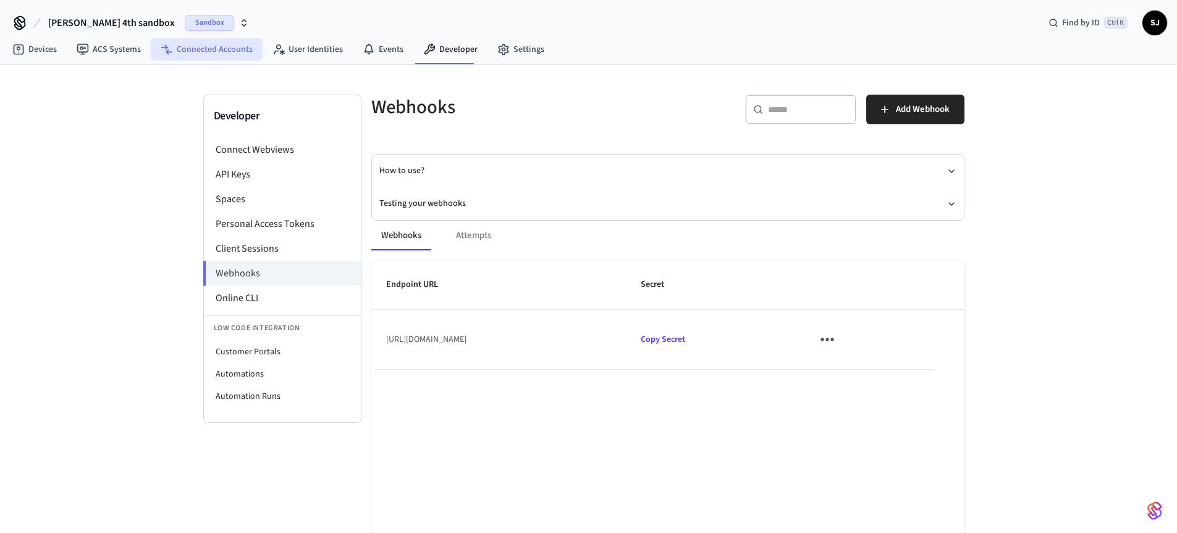
click at [186, 48] on link "Connected Accounts" at bounding box center [207, 49] width 112 height 22
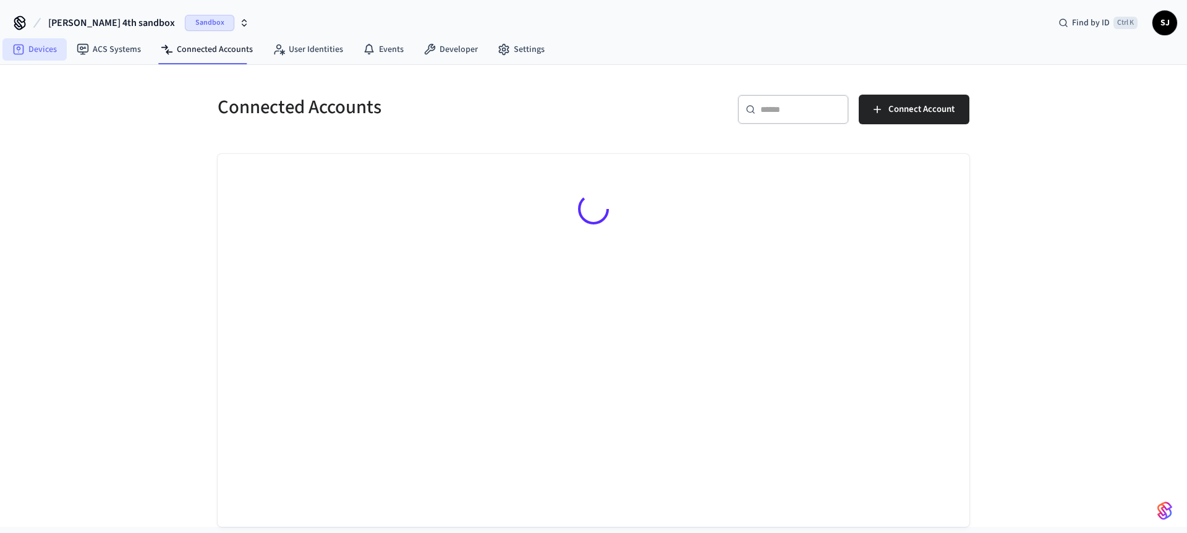
click at [59, 52] on link "Devices" at bounding box center [34, 49] width 64 height 22
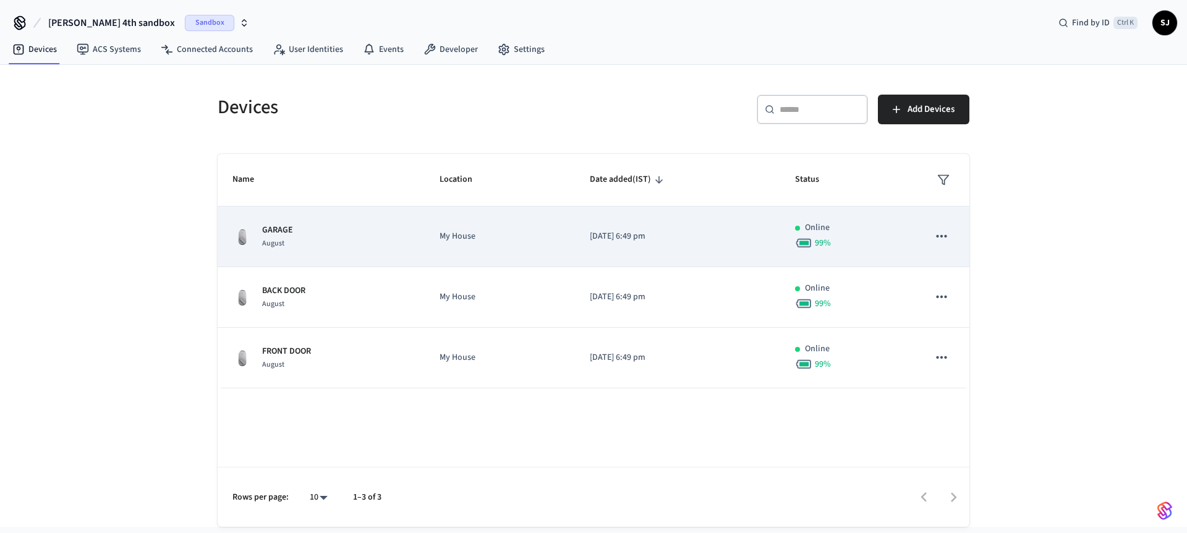
click at [785, 236] on td "Online 99 %" at bounding box center [847, 236] width 134 height 61
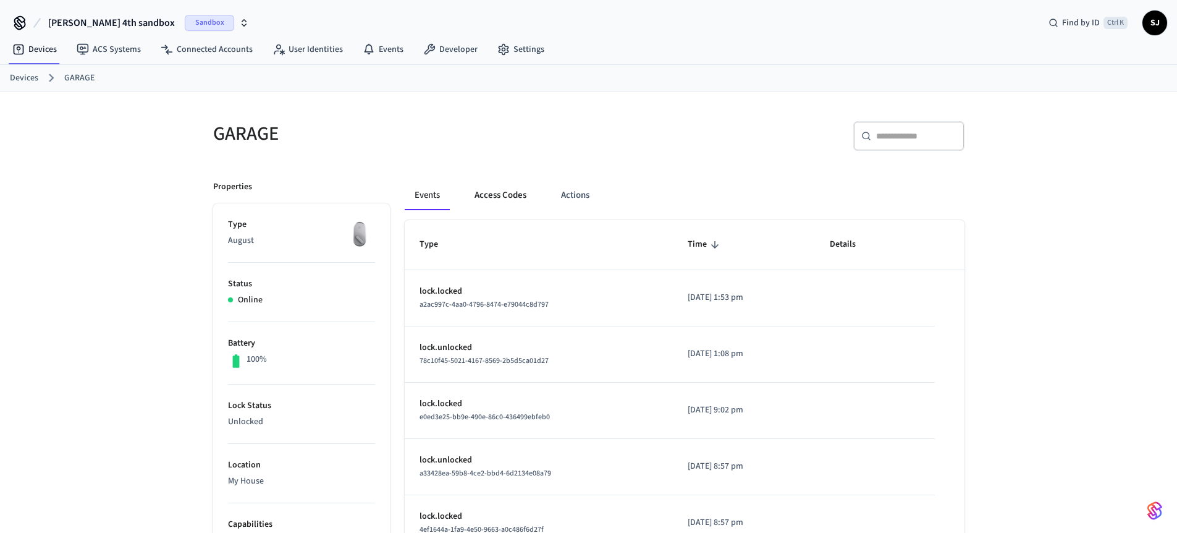
click at [498, 189] on button "Access Codes" at bounding box center [501, 195] width 72 height 30
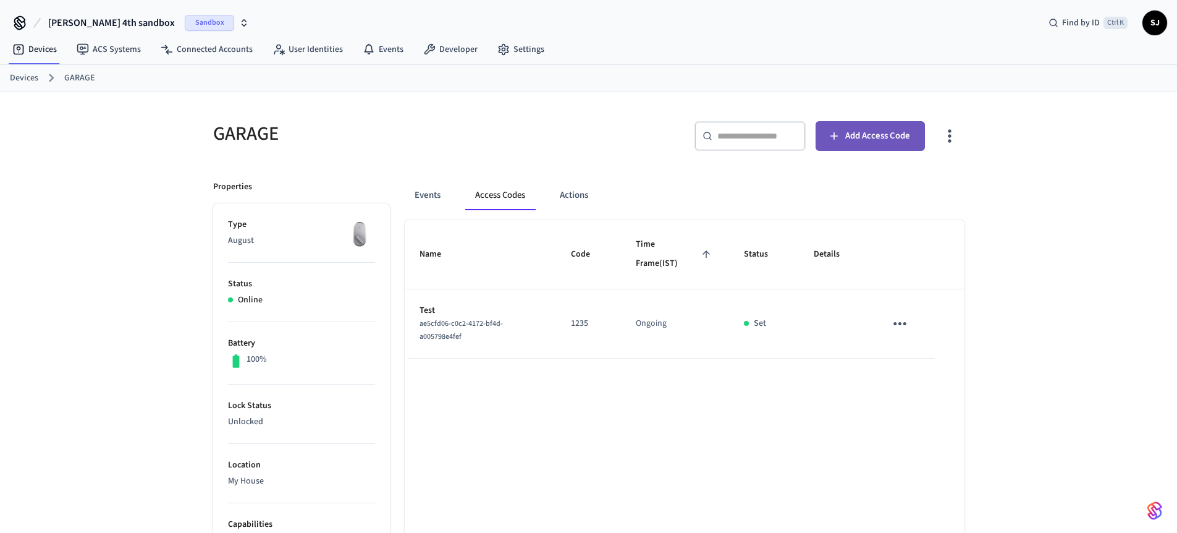
click at [861, 151] on button "Add Access Code" at bounding box center [870, 136] width 109 height 30
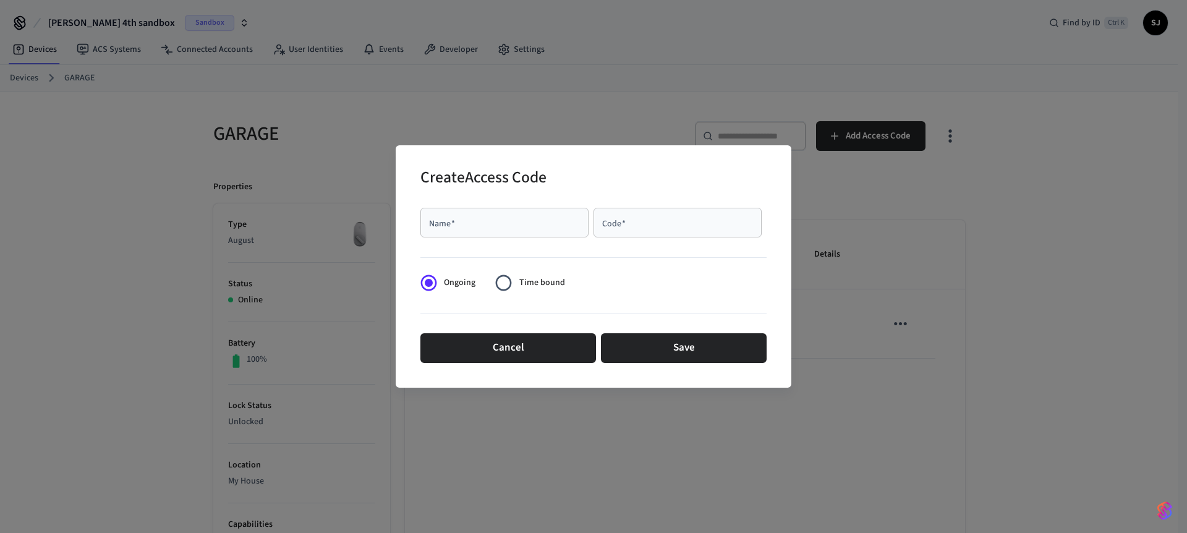
click at [528, 235] on div "Name   *" at bounding box center [504, 223] width 168 height 30
type input "********"
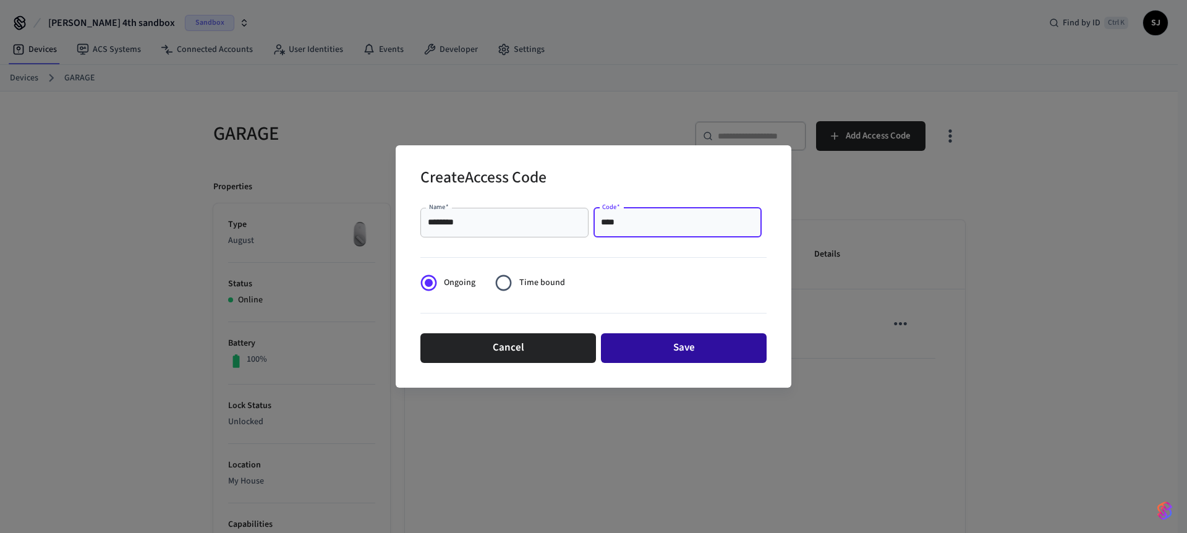
type input "****"
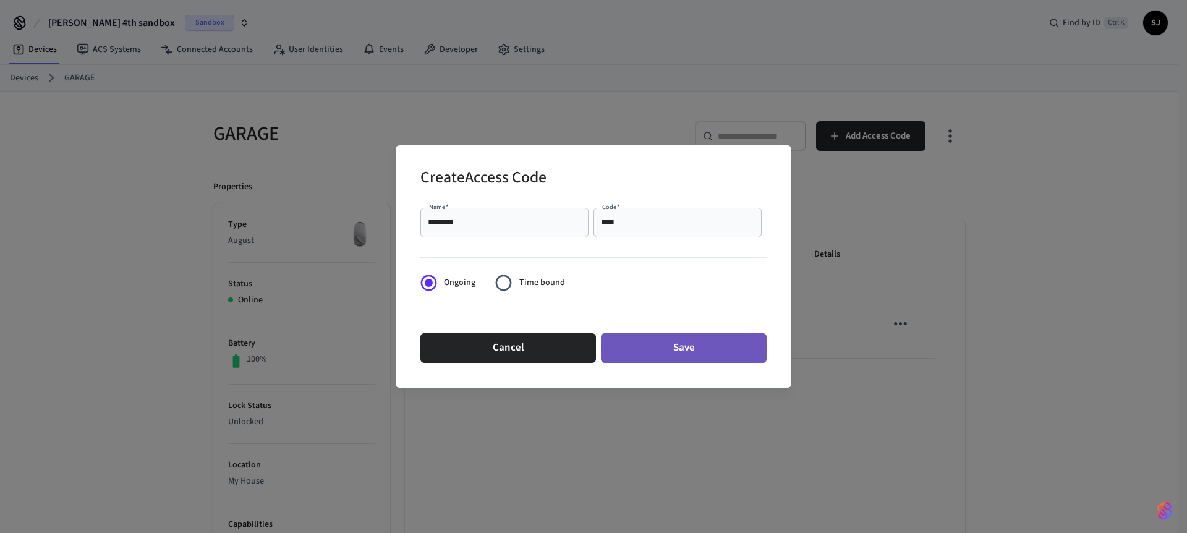
click at [613, 341] on button "Save" at bounding box center [684, 348] width 166 height 30
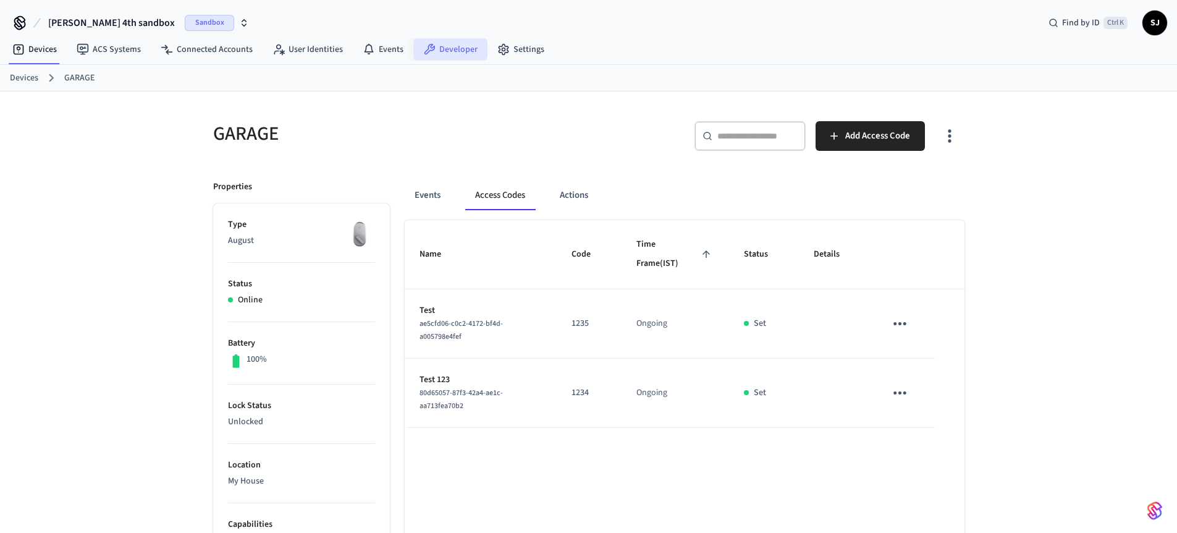
click at [462, 49] on link "Developer" at bounding box center [450, 49] width 74 height 22
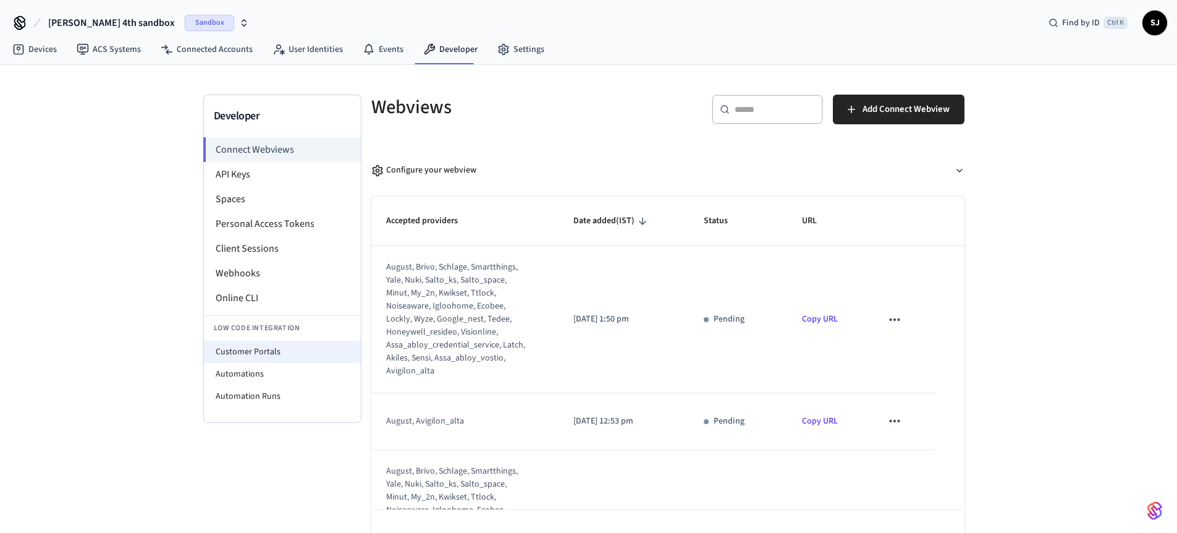
click at [227, 357] on li "Customer Portals" at bounding box center [282, 352] width 157 height 22
select select "**********"
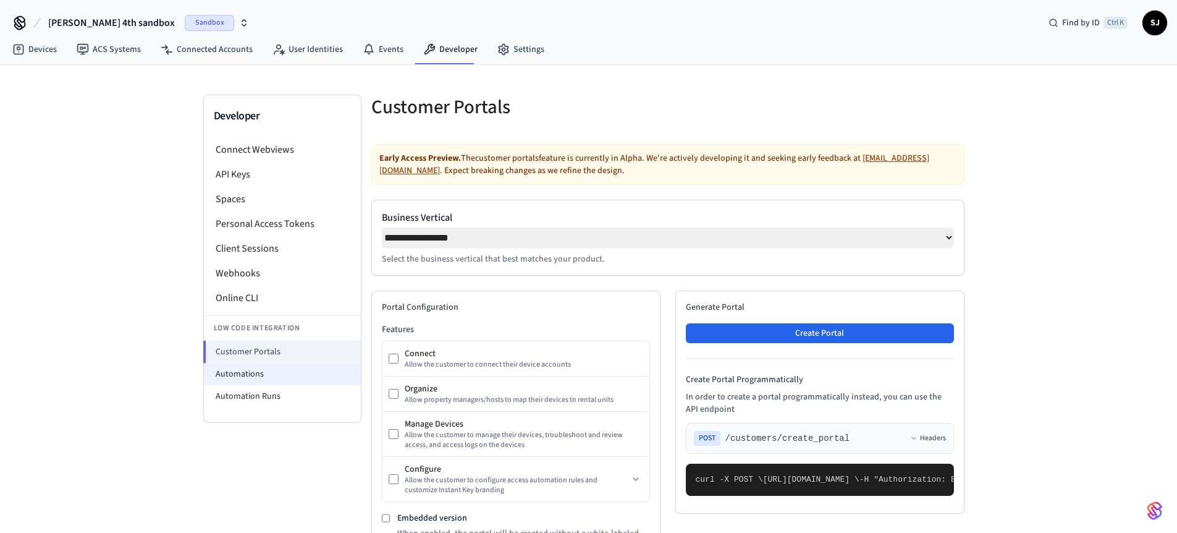
click at [234, 381] on li "Automations" at bounding box center [282, 374] width 157 height 22
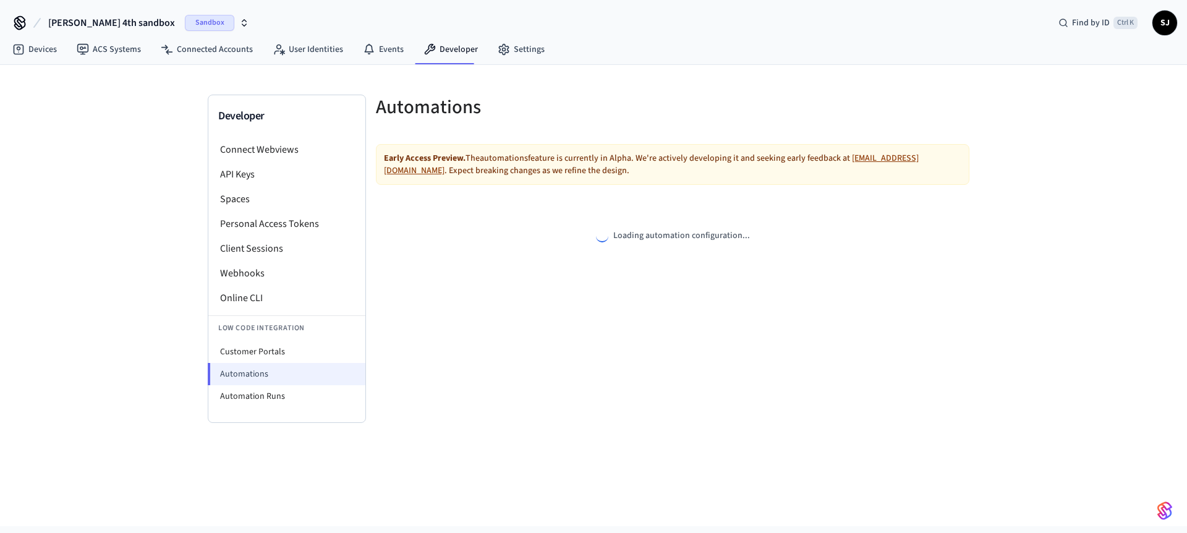
select select "**********"
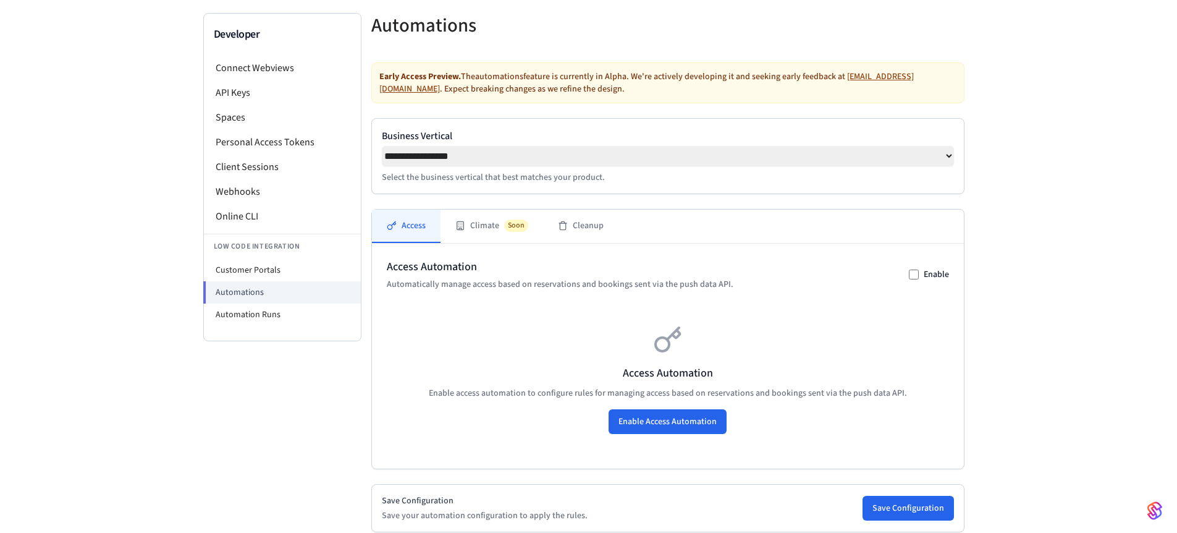
scroll to position [215, 0]
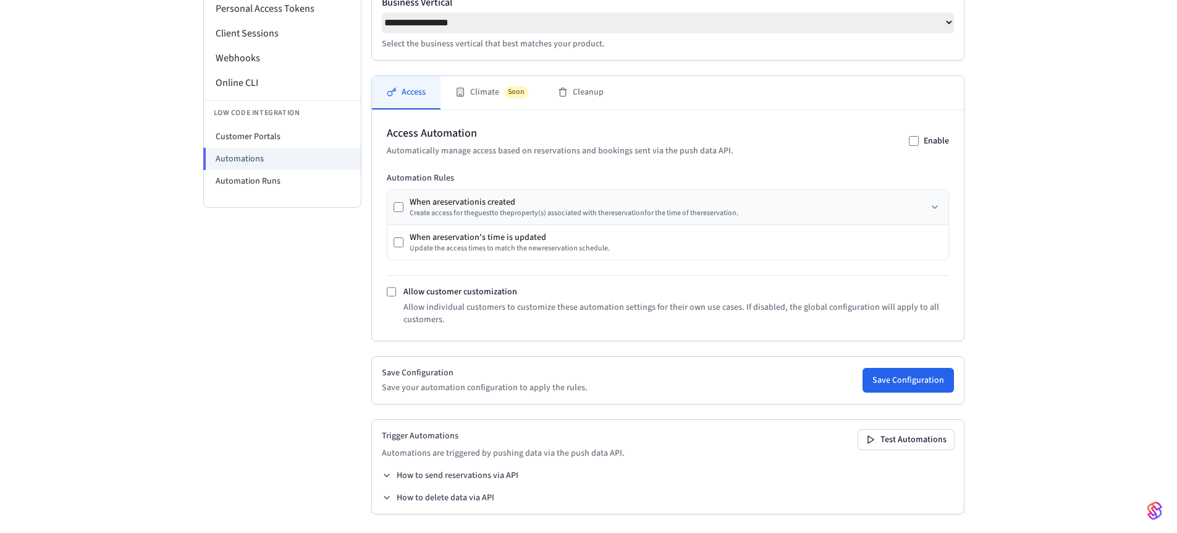
click at [411, 208] on div "When a reservation is created" at bounding box center [574, 202] width 329 height 12
click at [890, 360] on div "Save Configuration Save your automation configuration to apply the rules. Save …" at bounding box center [667, 379] width 593 height 48
click at [884, 378] on button "Save Configuration" at bounding box center [908, 379] width 91 height 25
click at [387, 465] on div "Trigger Automations Automations are triggered by pushing data via the push data…" at bounding box center [667, 465] width 593 height 95
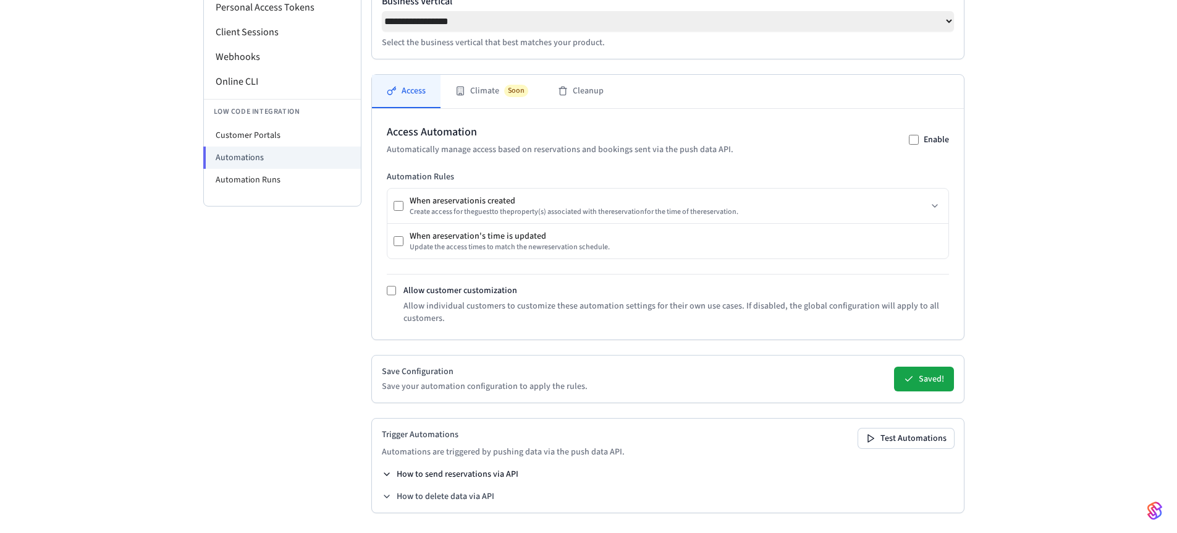
click at [387, 475] on icon at bounding box center [386, 474] width 5 height 2
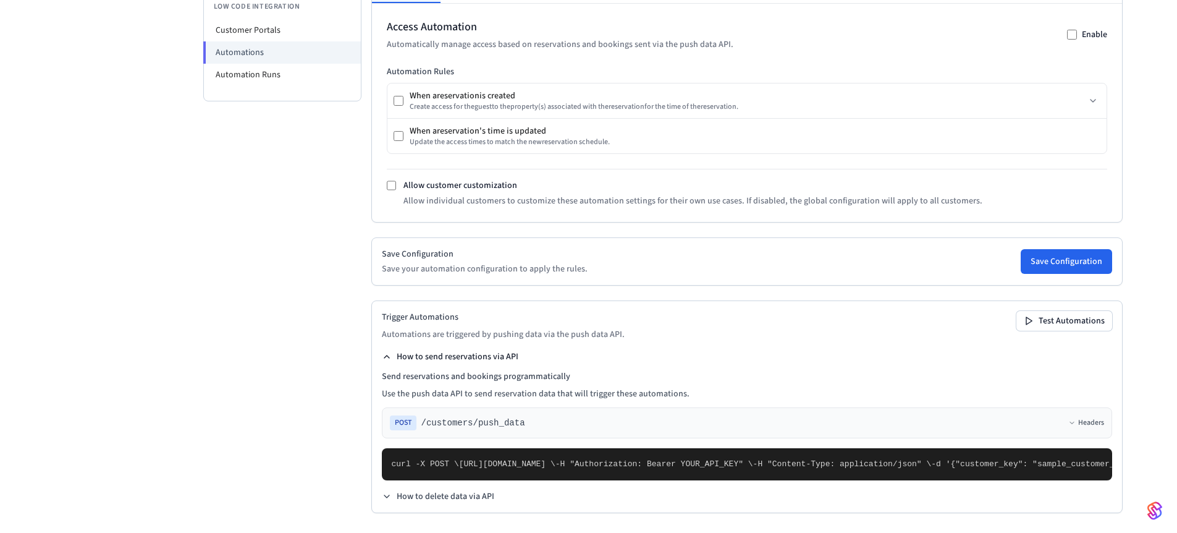
scroll to position [603, 0]
click at [386, 494] on icon at bounding box center [387, 496] width 10 height 10
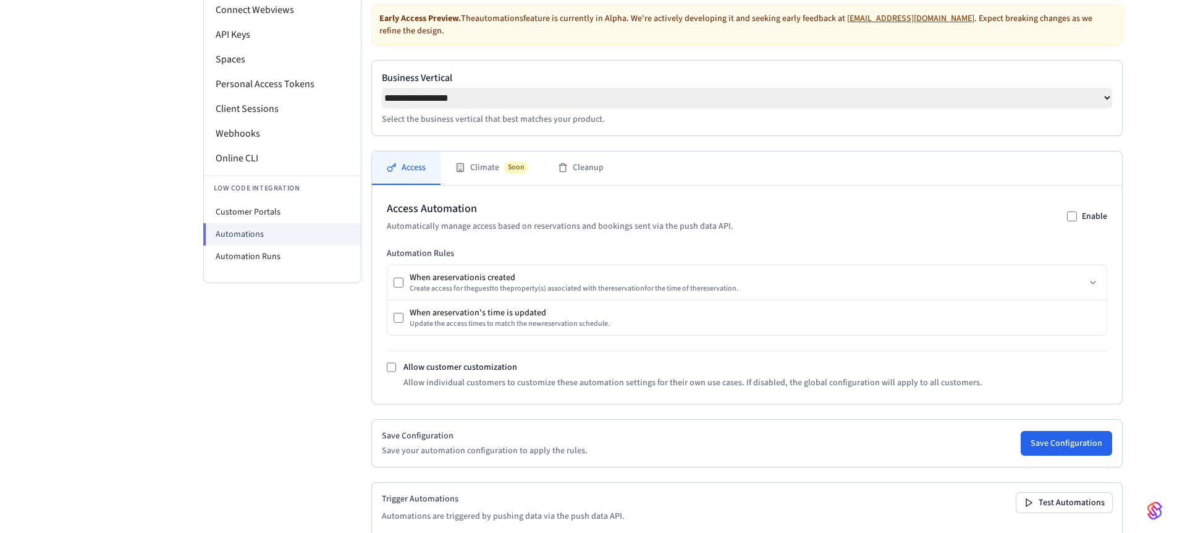
scroll to position [138, 0]
click at [565, 167] on icon at bounding box center [562, 167] width 7 height 0
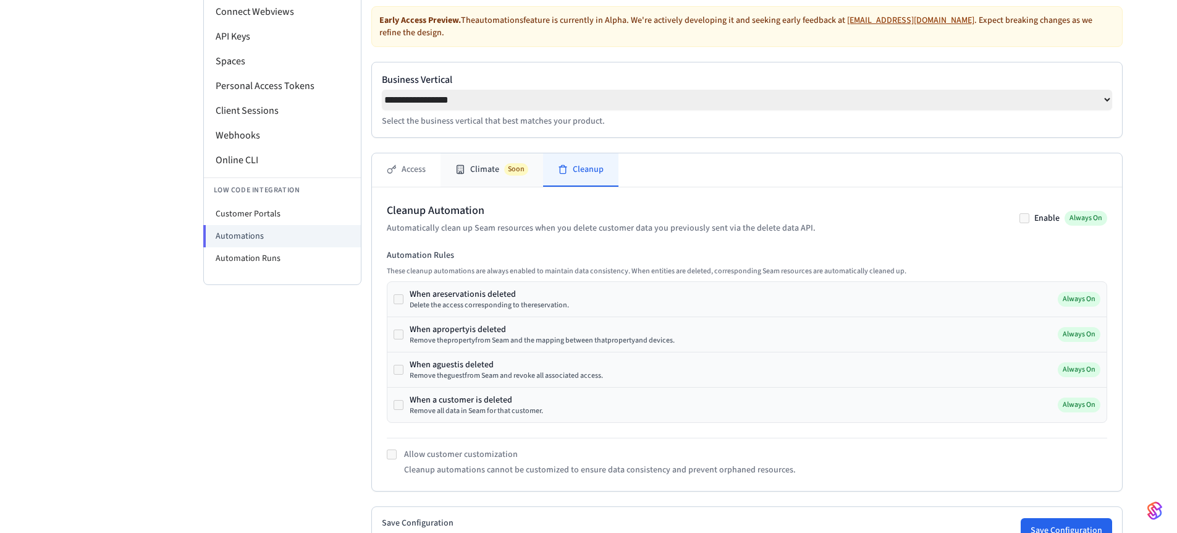
click at [442, 168] on button "Climate Soon" at bounding box center [492, 169] width 103 height 33
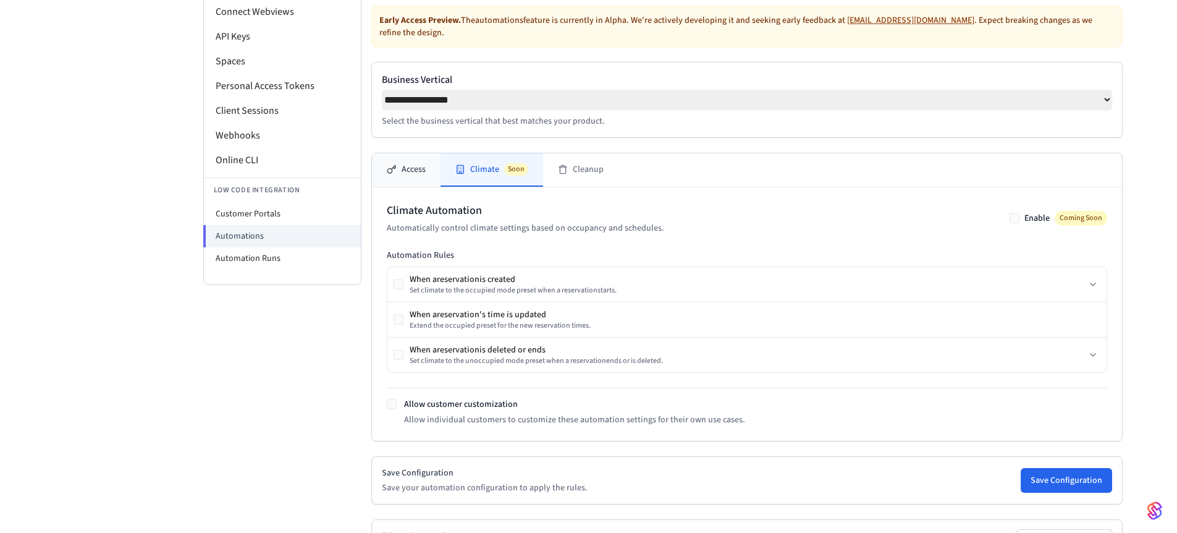
click at [420, 167] on button "Access" at bounding box center [406, 169] width 69 height 33
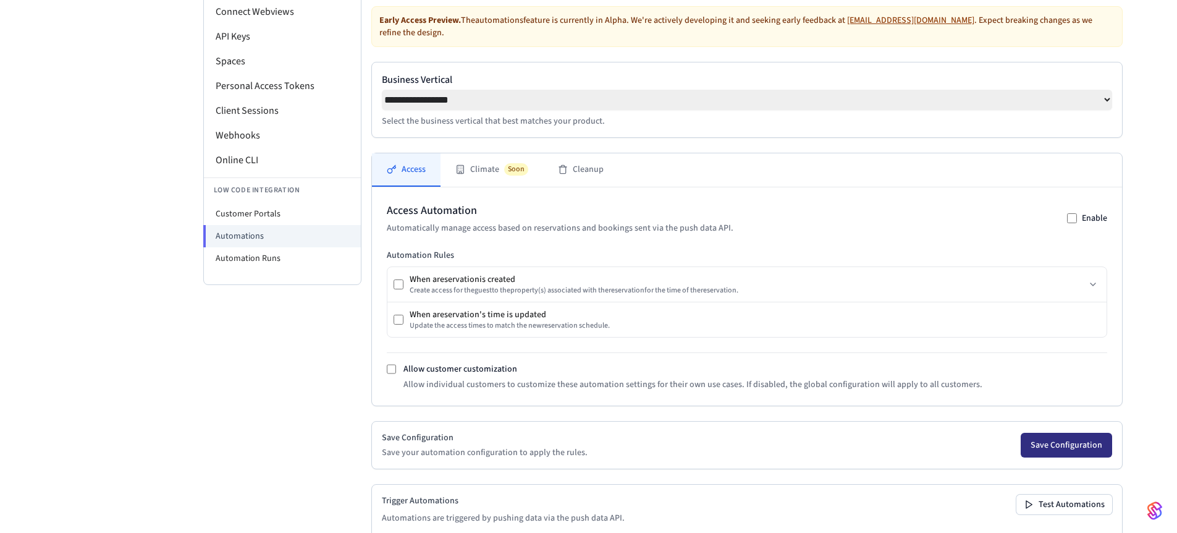
click at [1021, 457] on button "Save Configuration" at bounding box center [1066, 445] width 91 height 25
click at [287, 218] on li "Customer Portals" at bounding box center [282, 214] width 157 height 22
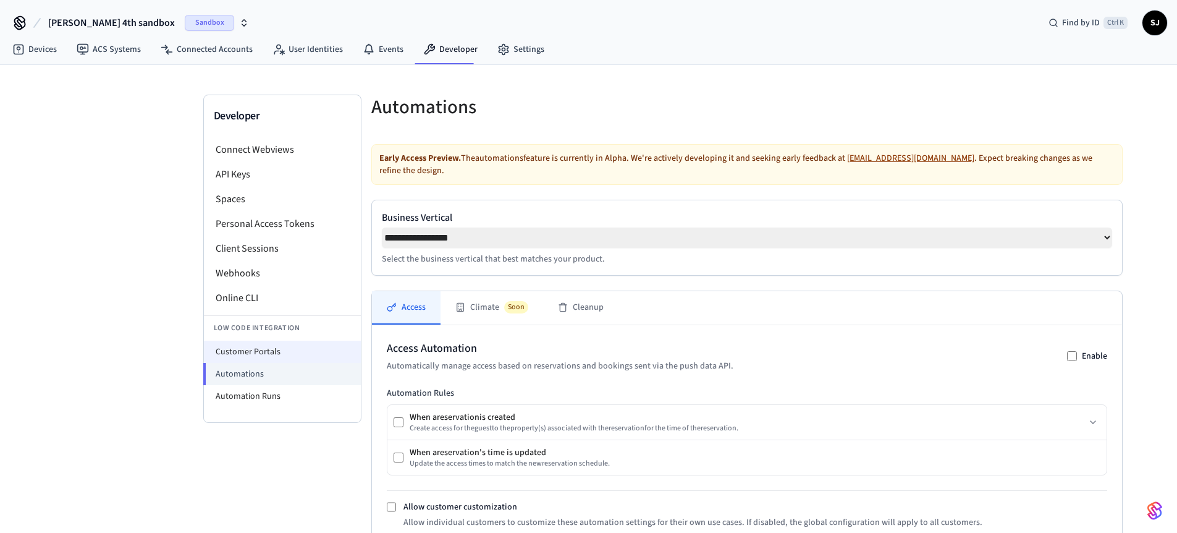
select select "**********"
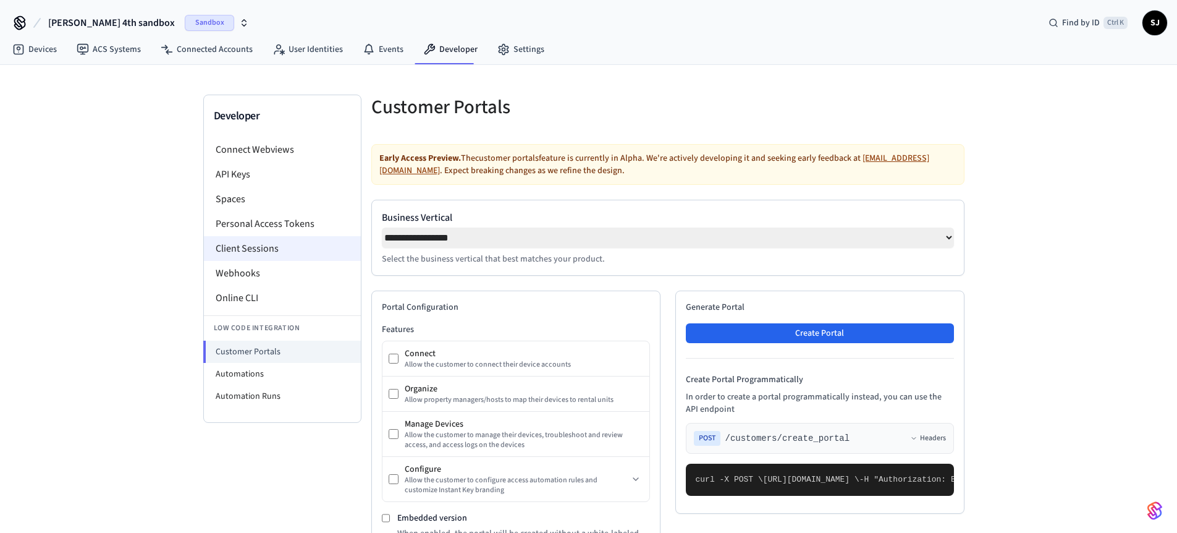
click at [252, 244] on li "Client Sessions" at bounding box center [282, 248] width 157 height 25
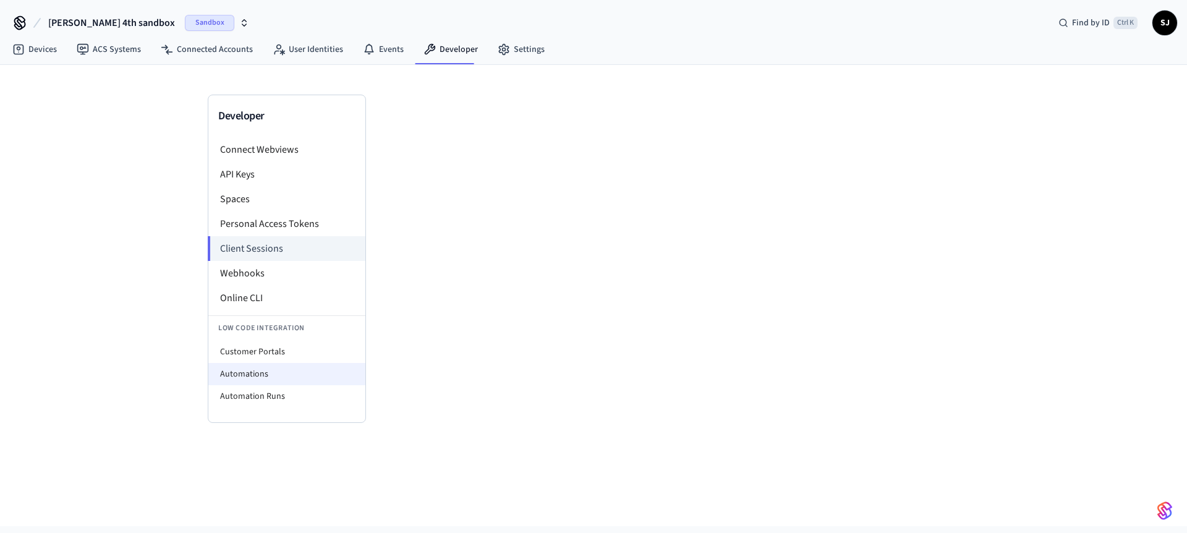
click at [236, 371] on li "Automations" at bounding box center [286, 374] width 157 height 22
select select "**********"
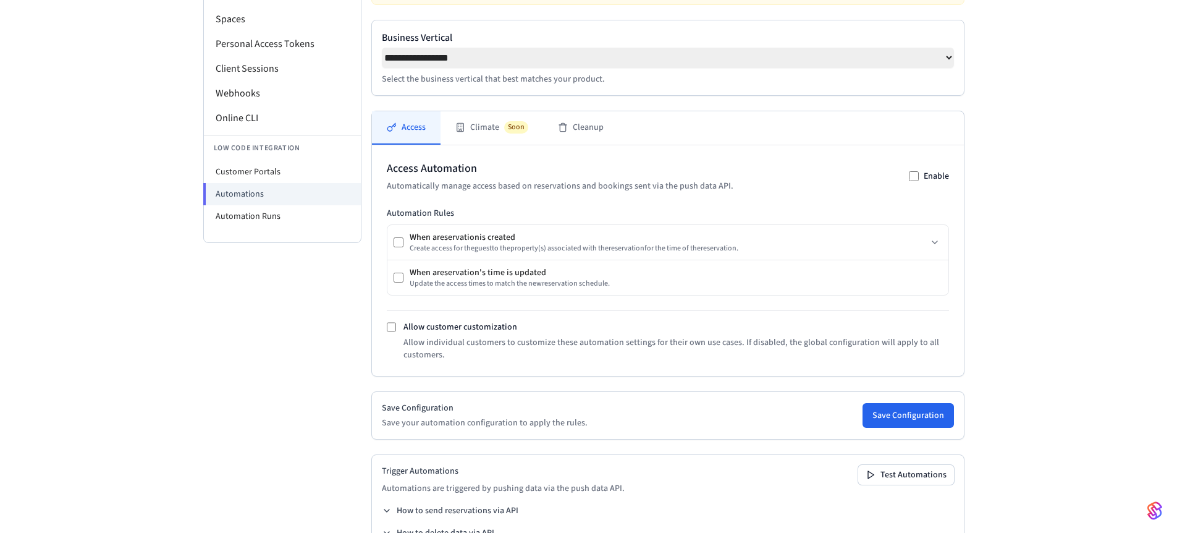
scroll to position [188, 0]
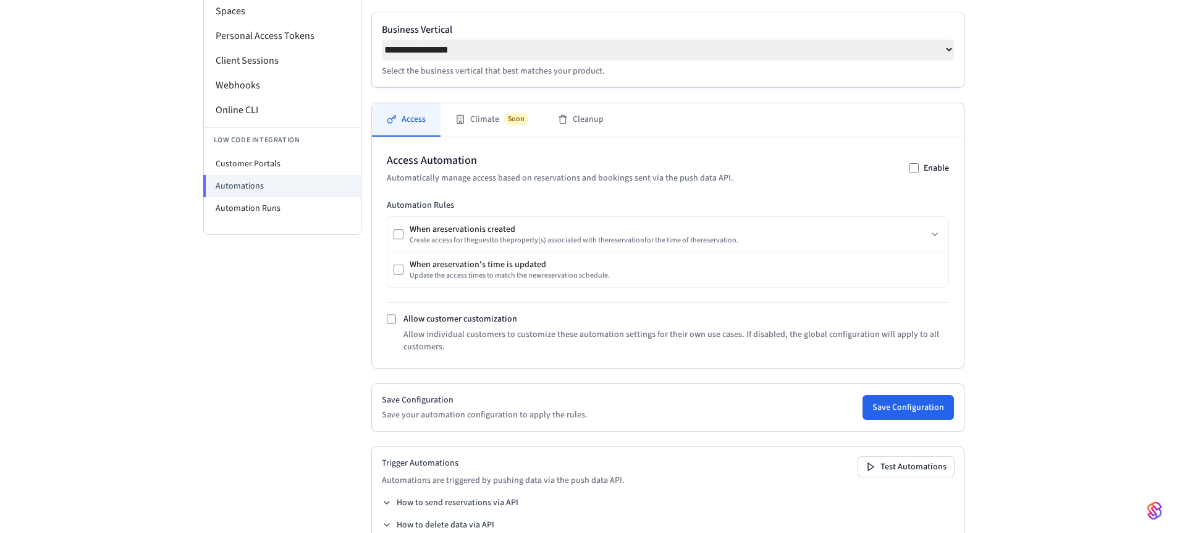
click at [453, 392] on div "Save Configuration Save your automation configuration to apply the rules. Save …" at bounding box center [667, 407] width 593 height 48
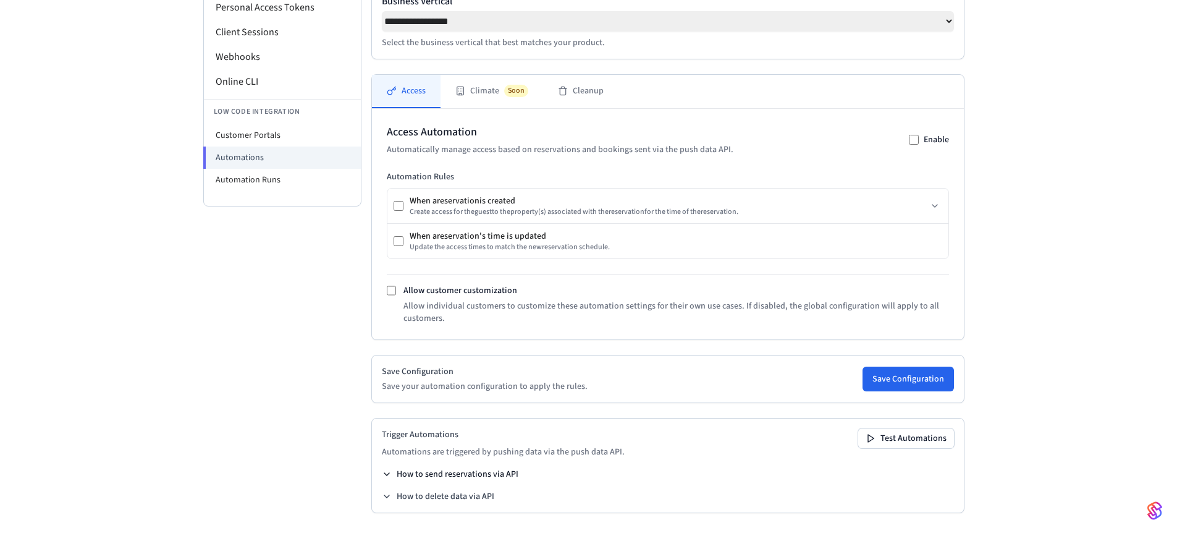
click at [457, 472] on button "How to send reservations via API" at bounding box center [450, 474] width 137 height 12
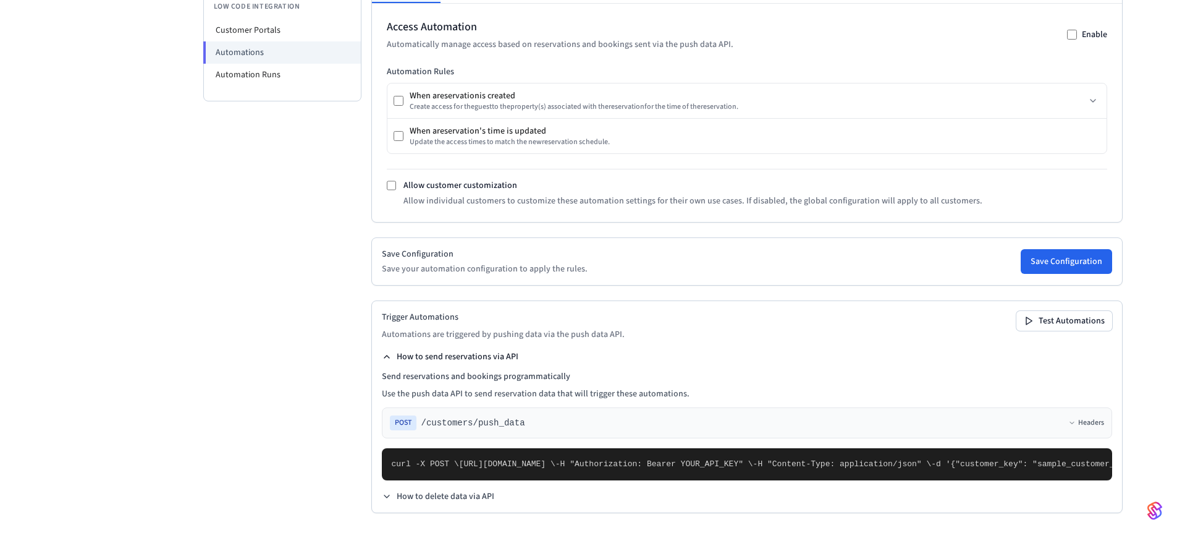
scroll to position [544, 0]
click at [1017, 311] on button "Test Automations" at bounding box center [1065, 321] width 96 height 20
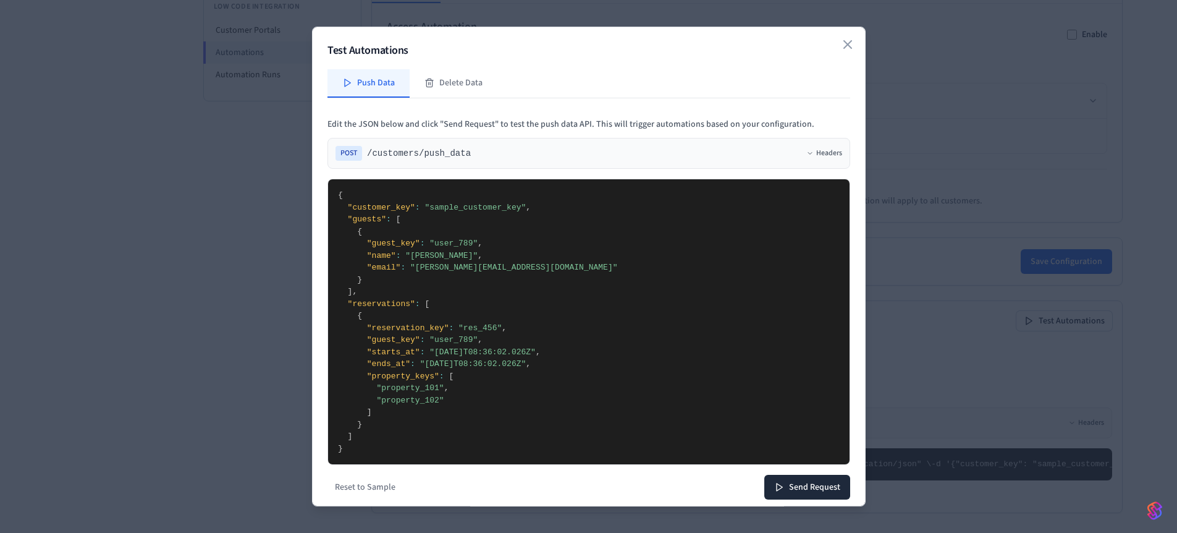
click at [608, 320] on textarea "**********" at bounding box center [584, 321] width 512 height 285
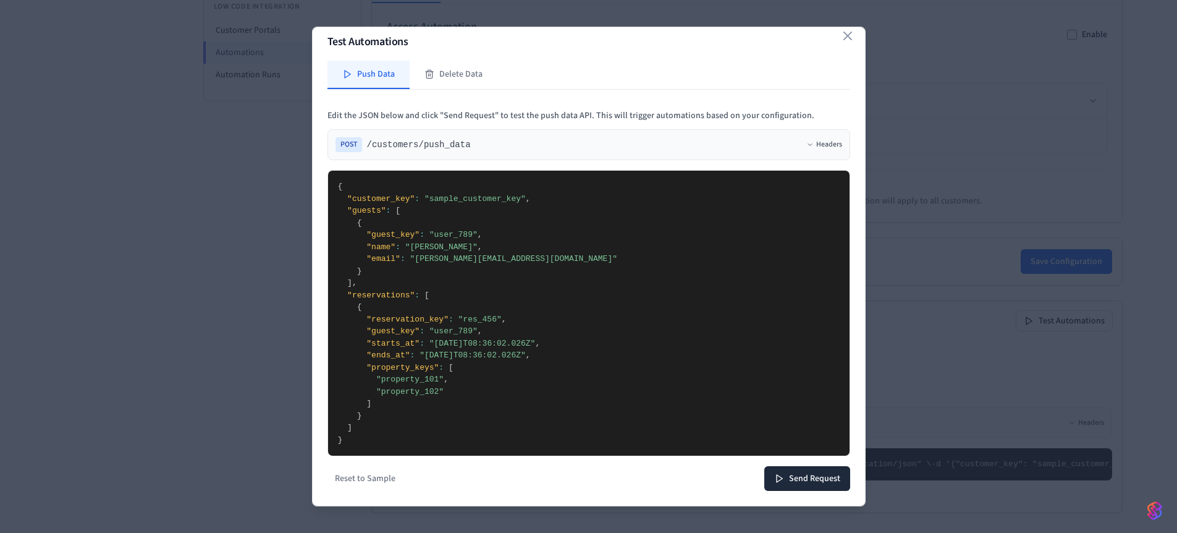
scroll to position [0, 0]
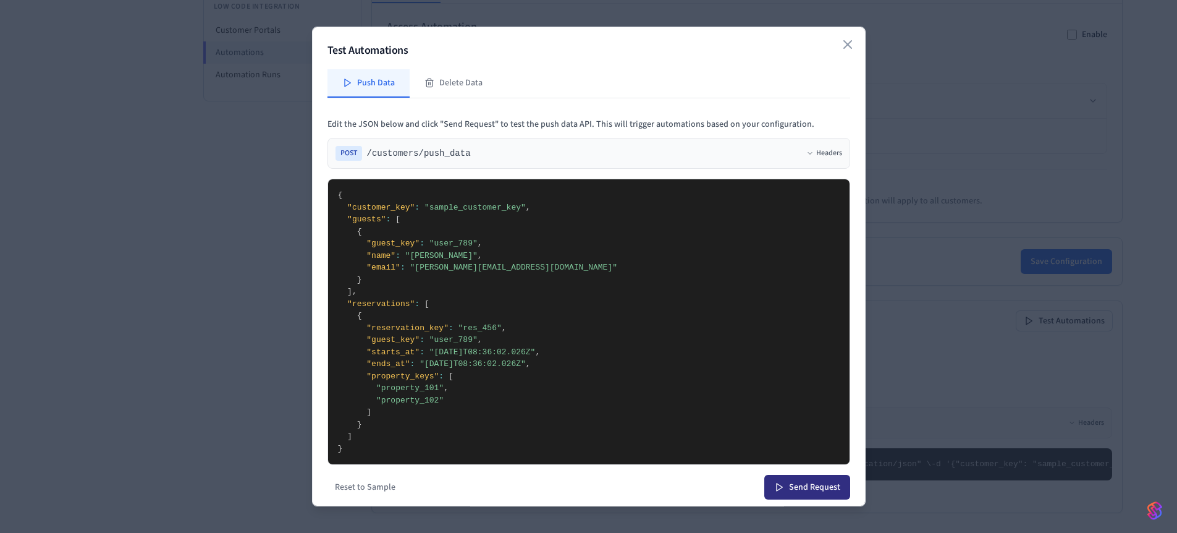
click at [782, 485] on button "Send Request" at bounding box center [808, 487] width 86 height 25
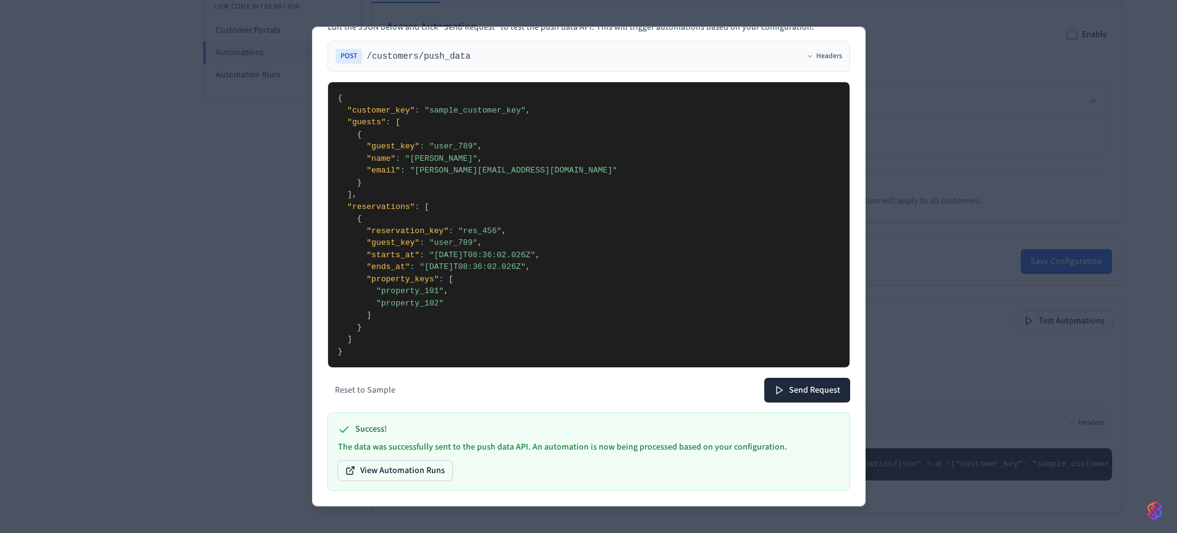
scroll to position [603, 0]
click at [430, 471] on button "View Automation Runs" at bounding box center [395, 470] width 114 height 20
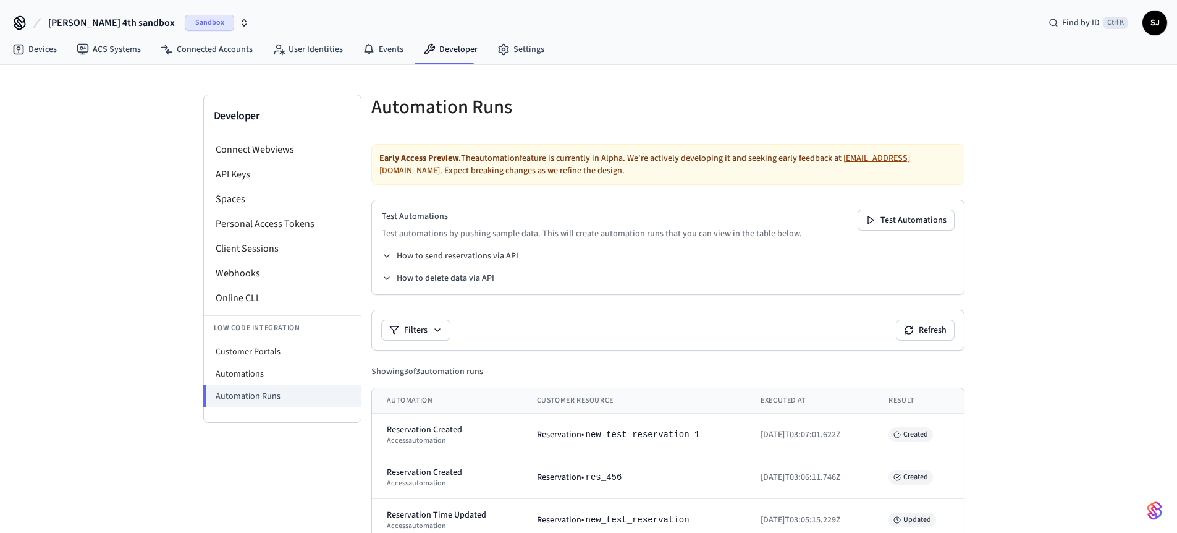
scroll to position [28, 0]
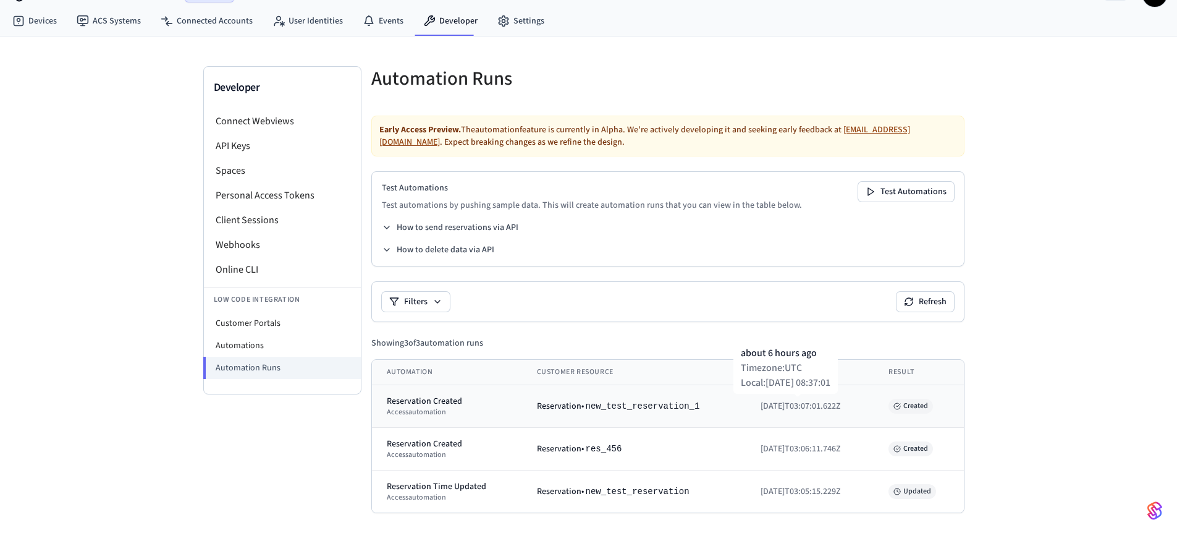
click at [774, 404] on span "[DATE]T03:07:01.622Z" at bounding box center [801, 406] width 80 height 12
click at [914, 407] on span "Created" at bounding box center [911, 406] width 45 height 15
drag, startPoint x: 813, startPoint y: 406, endPoint x: 605, endPoint y: 407, distance: 207.7
click at [605, 407] on tr "Reservation Created access automation Reservation • new_test_reservation_1 [DAT…" at bounding box center [668, 406] width 592 height 43
click at [440, 355] on div "Early Access Preview. The automation feature is currently in Alpha. We're activ…" at bounding box center [667, 324] width 593 height 417
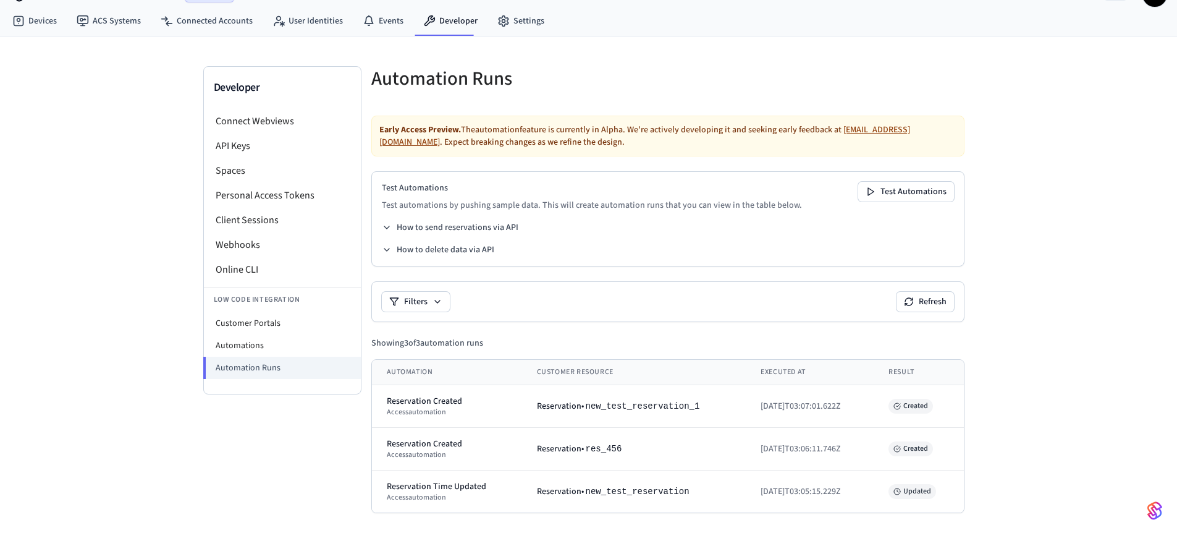
click at [407, 256] on div "Test Automations Test automations by pushing sample data. This will create auto…" at bounding box center [667, 218] width 593 height 95
click at [404, 255] on button "How to delete data via API" at bounding box center [438, 250] width 112 height 12
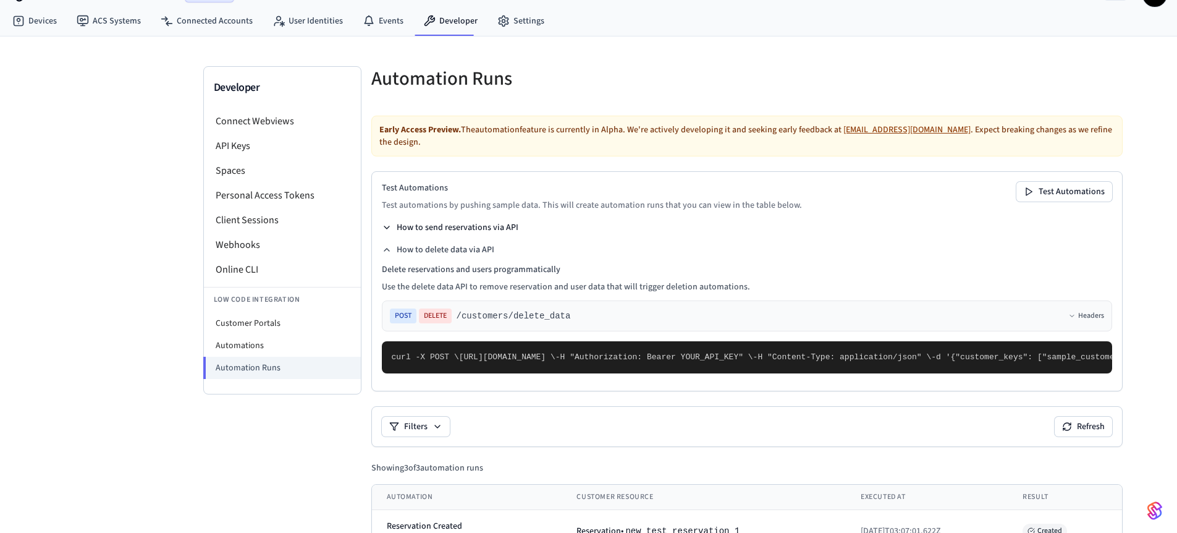
click at [404, 223] on button "How to send reservations via API" at bounding box center [450, 227] width 137 height 12
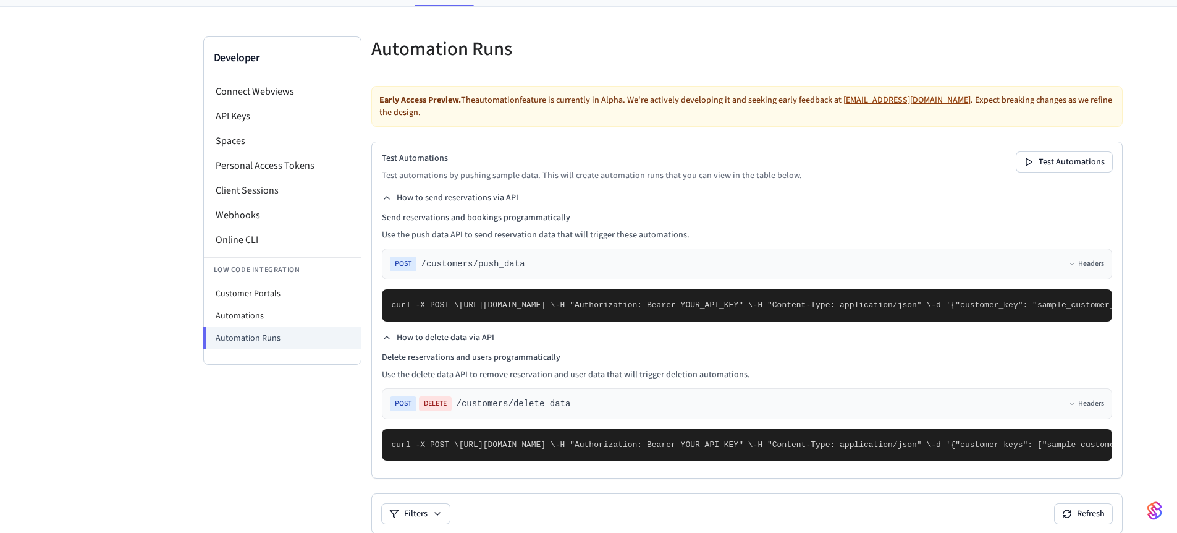
scroll to position [0, 0]
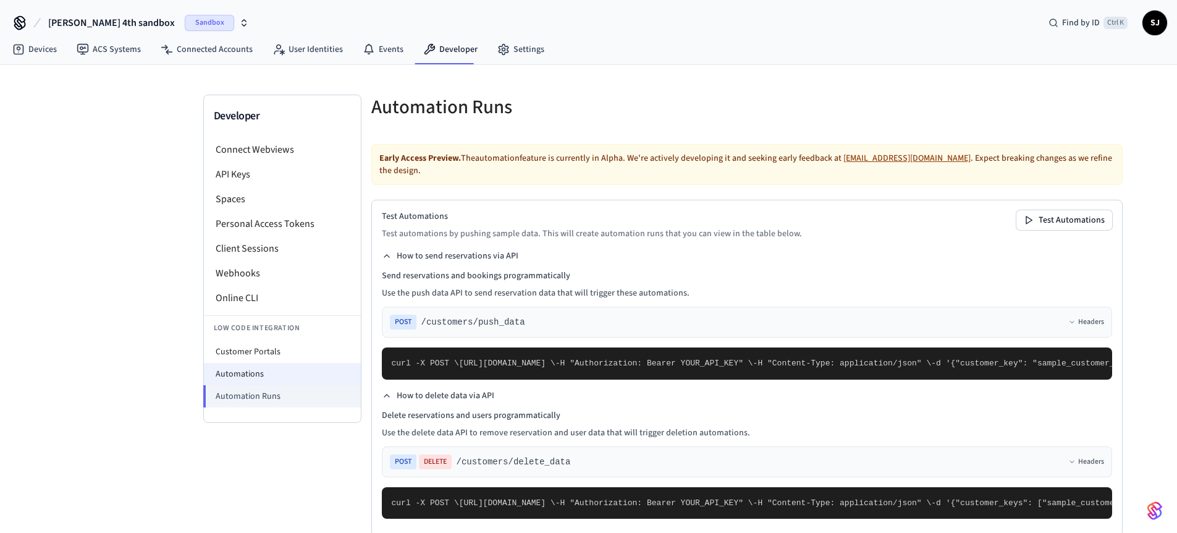
click at [248, 373] on li "Automations" at bounding box center [282, 374] width 157 height 22
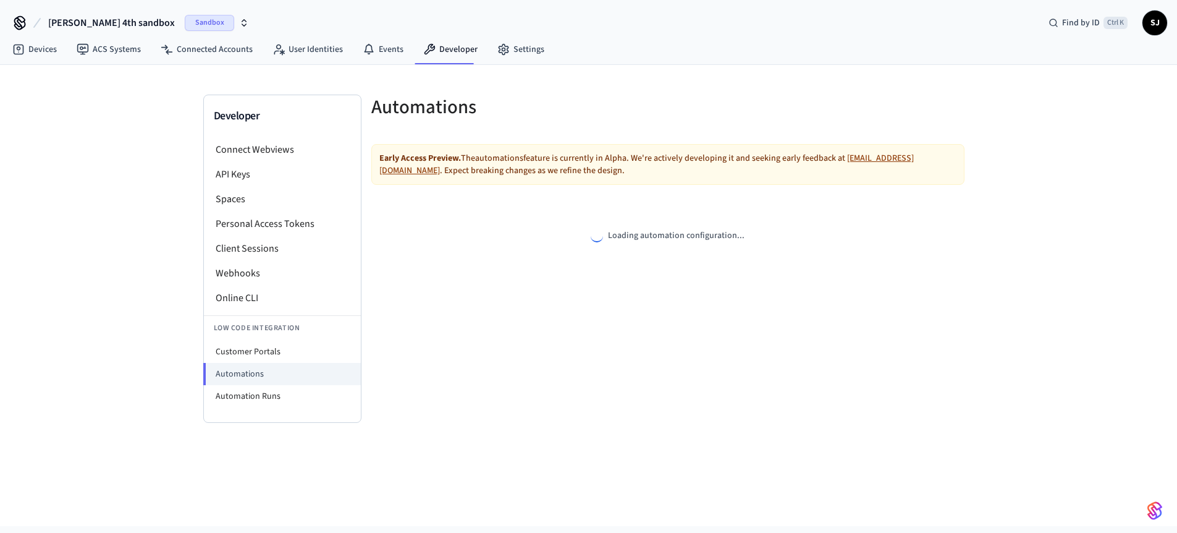
select select "**********"
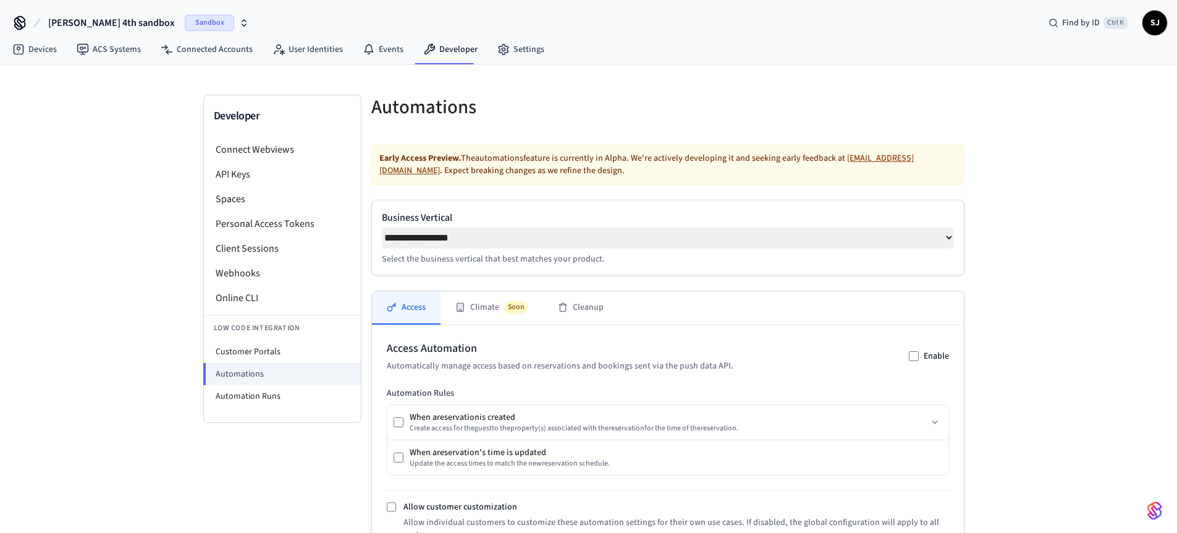
scroll to position [221, 0]
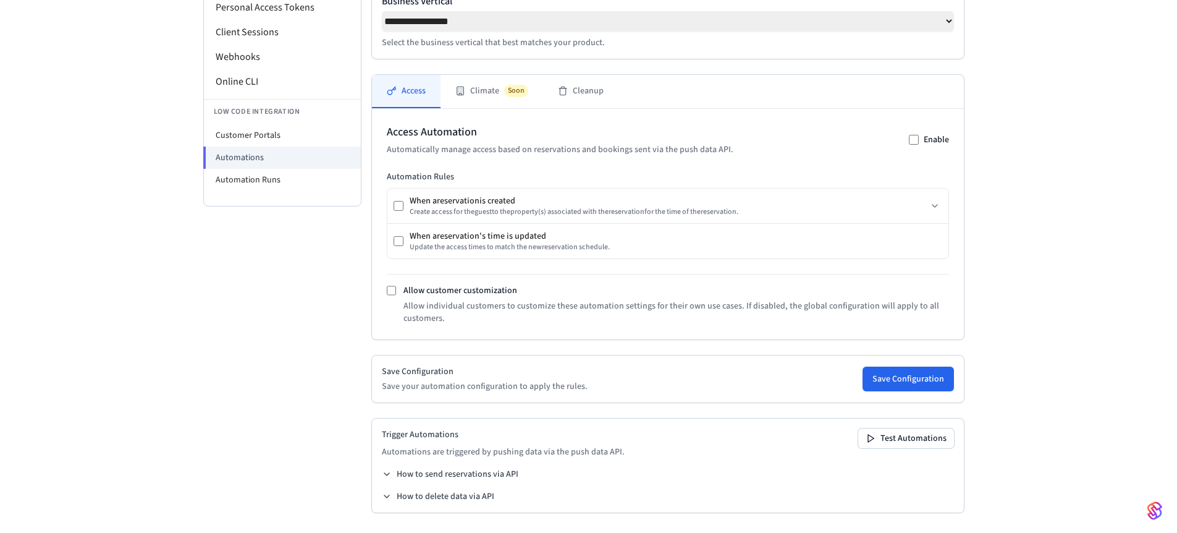
click at [386, 294] on div "Access Automation Automatically manage access based on reservations and booking…" at bounding box center [668, 224] width 592 height 231
click at [919, 376] on button "Save Configuration" at bounding box center [908, 379] width 91 height 25
click at [473, 475] on button "How to send reservations via API" at bounding box center [450, 474] width 137 height 12
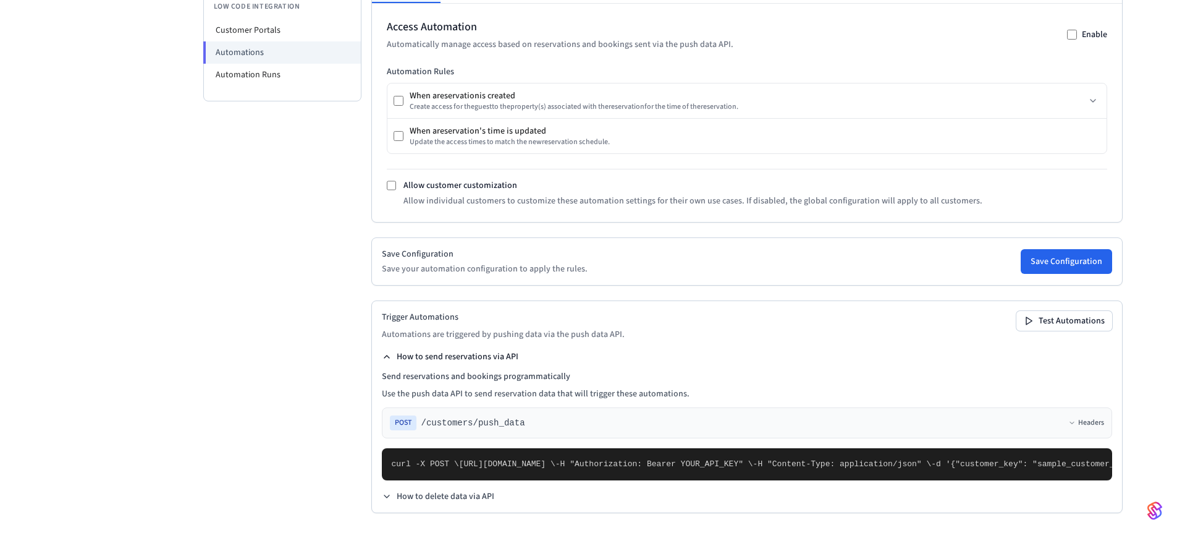
scroll to position [603, 0]
click at [449, 491] on button "How to delete data via API" at bounding box center [438, 496] width 112 height 12
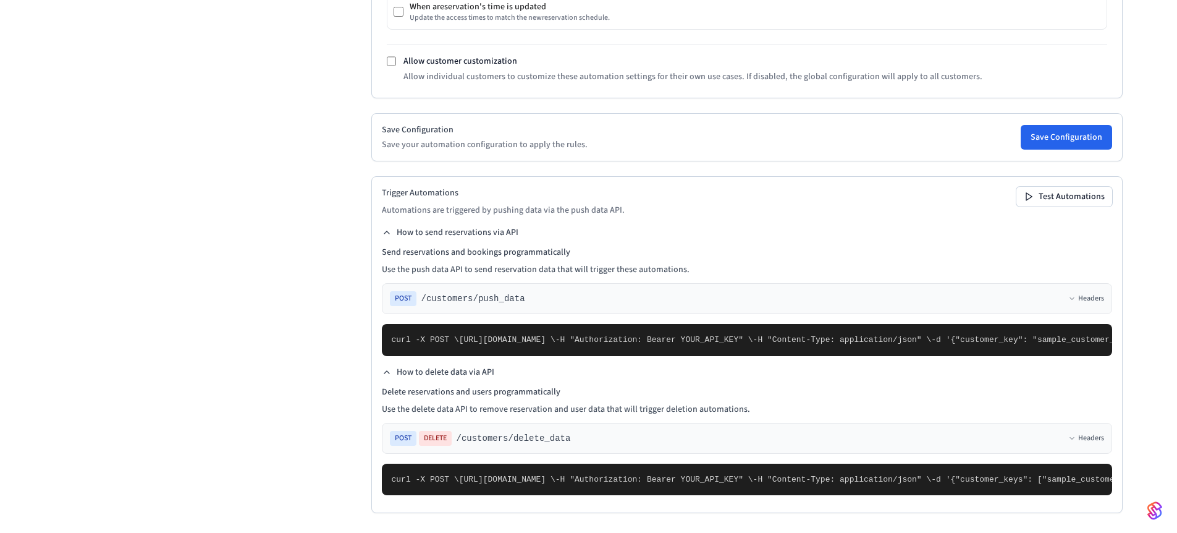
scroll to position [0, 0]
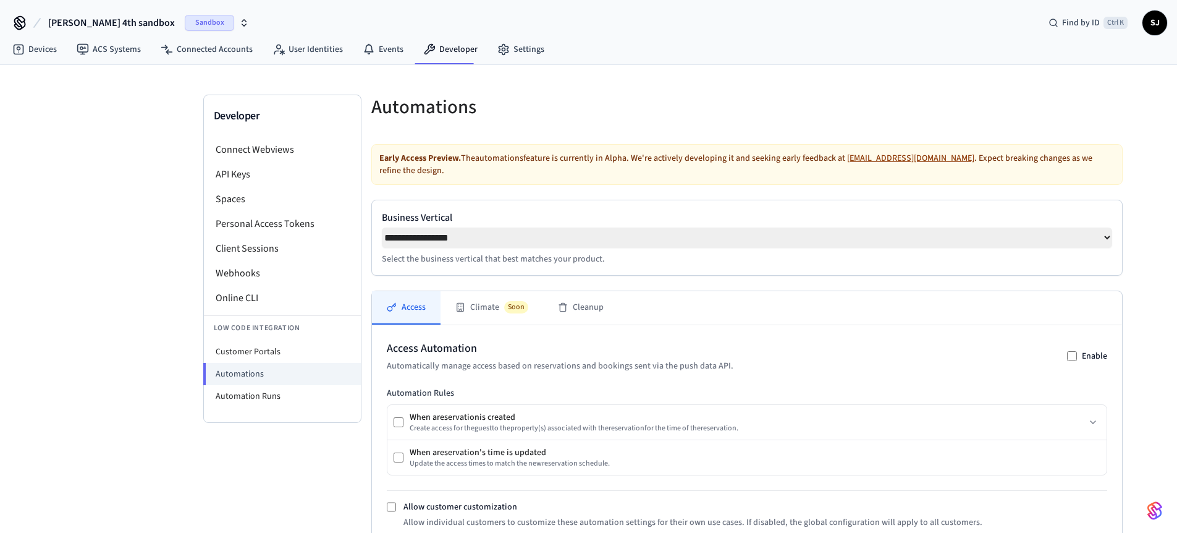
click at [106, 20] on span "[PERSON_NAME] 4th sandbox" at bounding box center [111, 22] width 127 height 15
drag, startPoint x: 538, startPoint y: 237, endPoint x: 523, endPoint y: 43, distance: 194.6
click at [523, 43] on div "**********" at bounding box center [588, 489] width 1177 height 978
click at [523, 43] on link "Settings" at bounding box center [521, 49] width 67 height 22
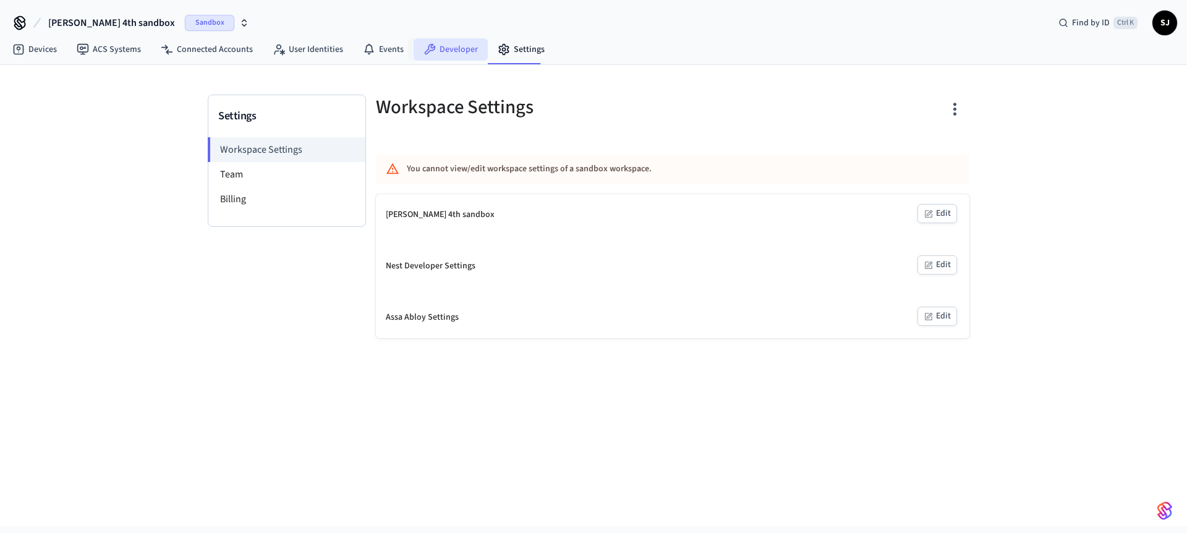
click at [437, 48] on link "Developer" at bounding box center [450, 49] width 74 height 22
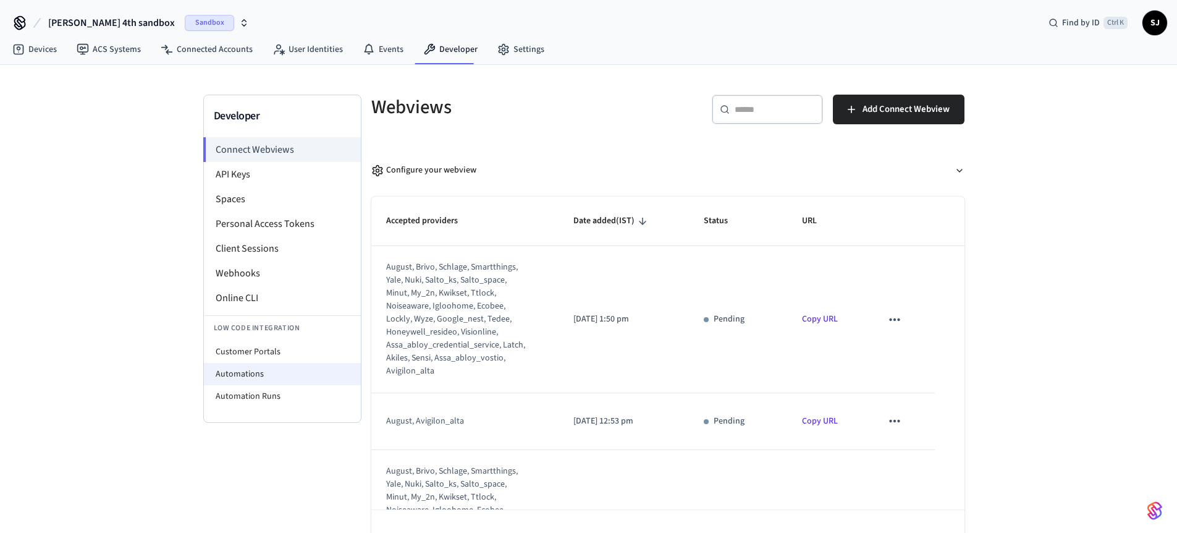
click at [264, 363] on li "Automations" at bounding box center [282, 374] width 157 height 22
select select "**********"
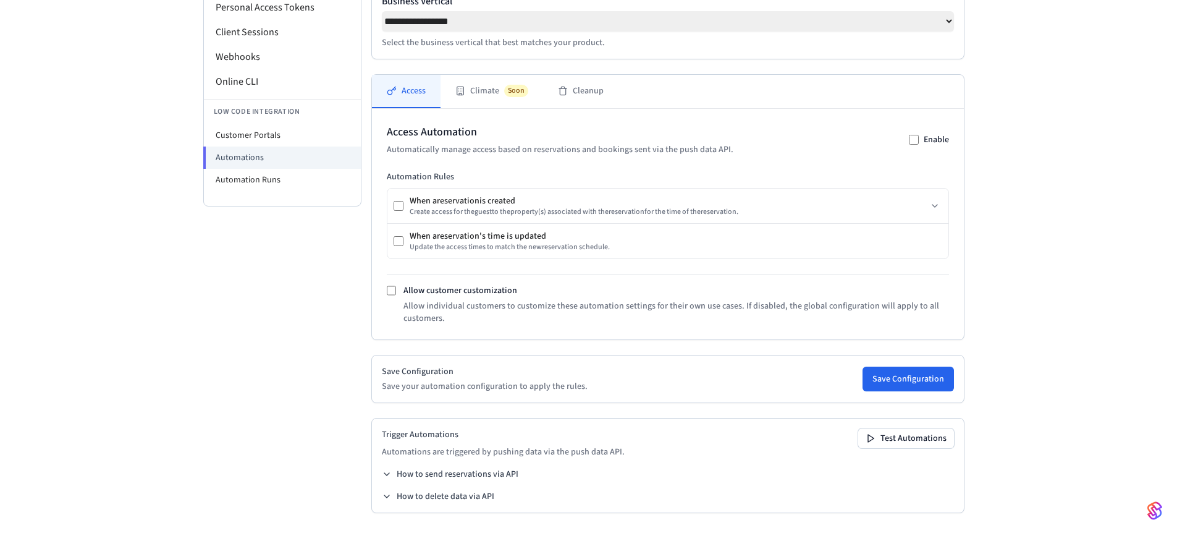
scroll to position [221, 0]
click at [245, 171] on li "Automation Runs" at bounding box center [282, 180] width 157 height 22
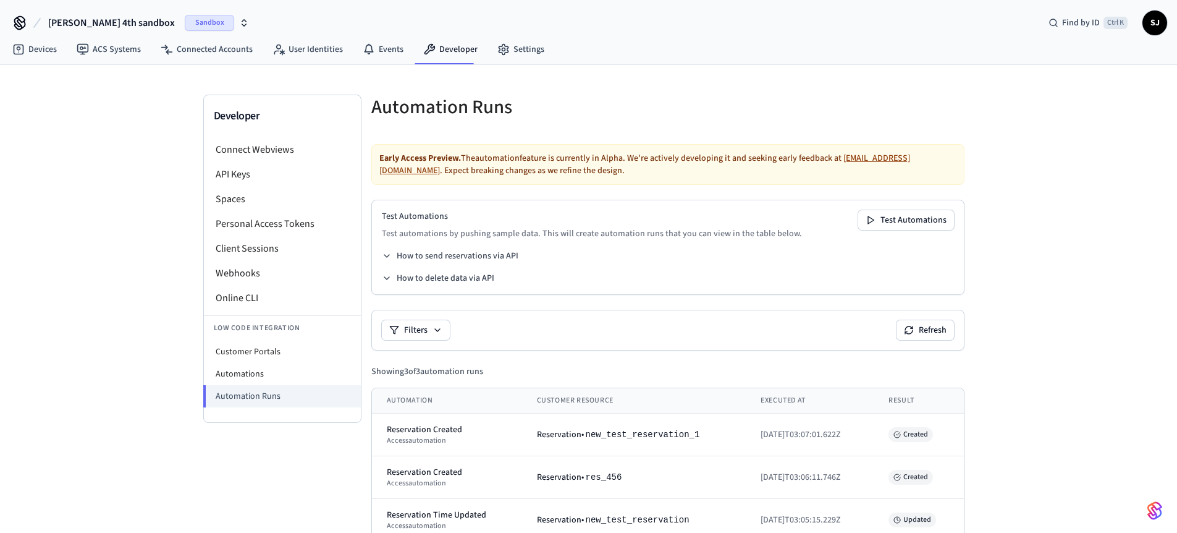
scroll to position [28, 0]
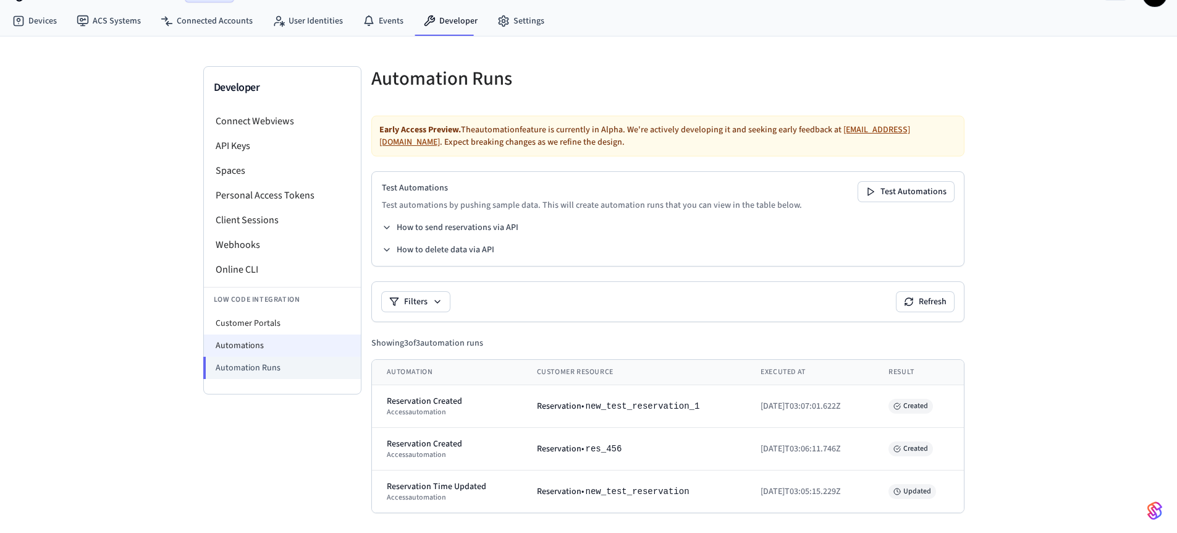
click at [240, 337] on li "Automations" at bounding box center [282, 345] width 157 height 22
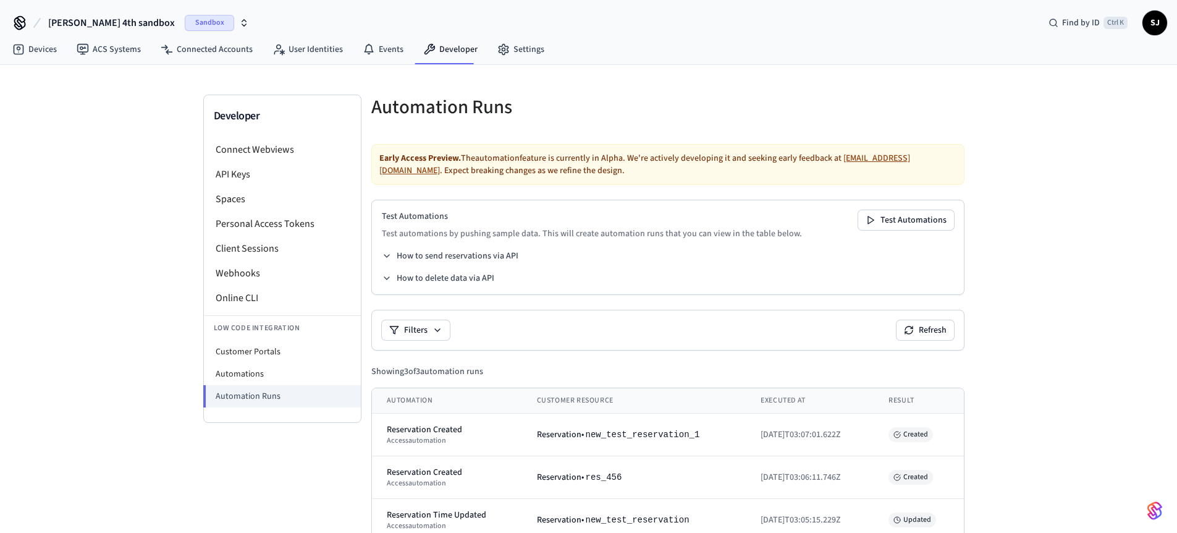
select select "**********"
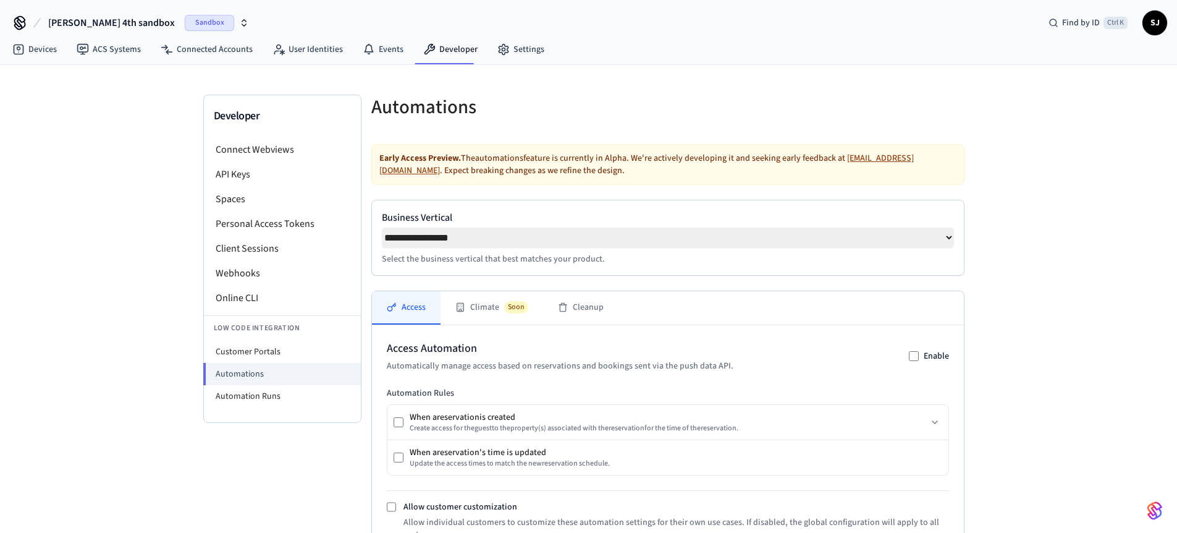
scroll to position [221, 0]
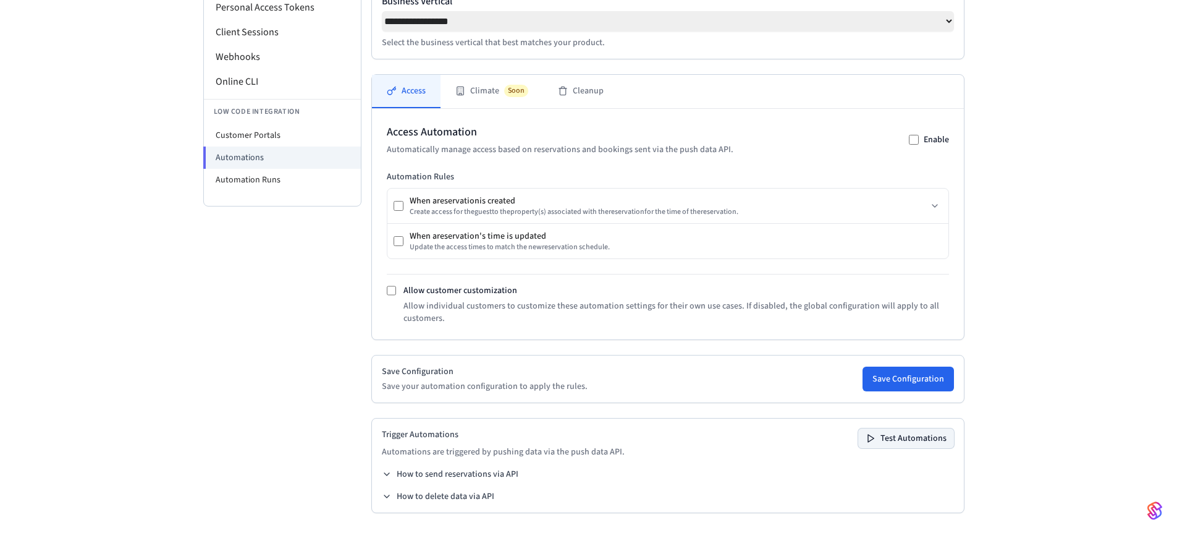
click at [888, 441] on button "Test Automations" at bounding box center [907, 438] width 96 height 20
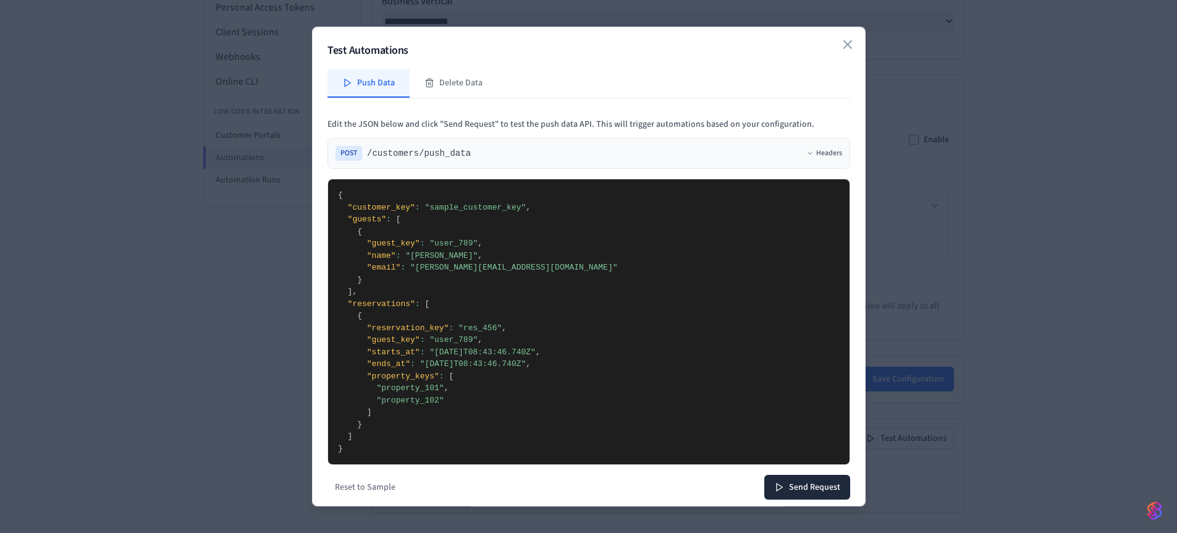
scroll to position [9, 0]
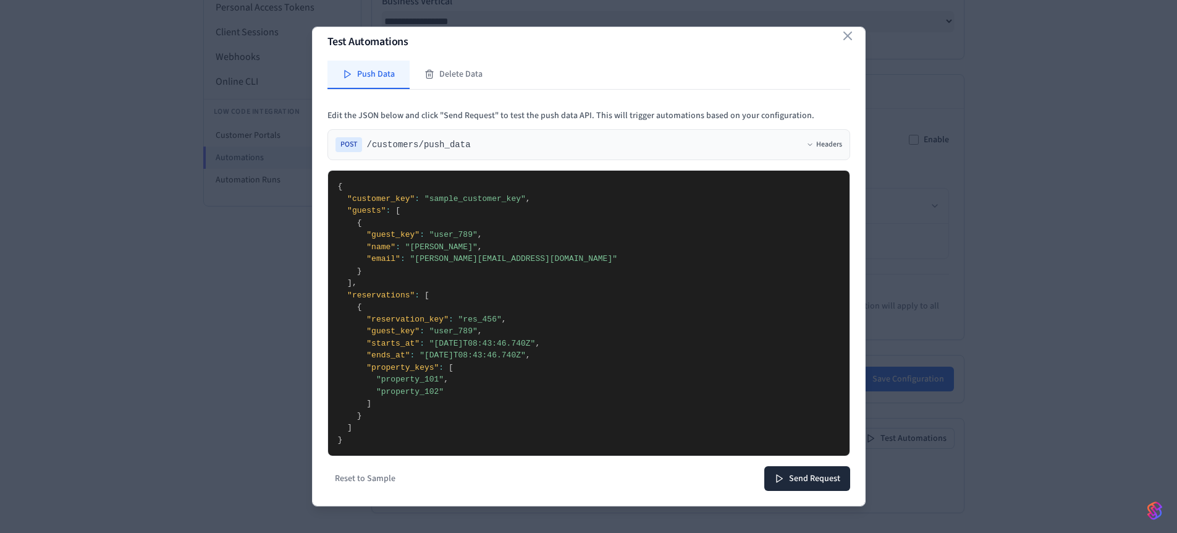
click at [552, 318] on textarea "**********" at bounding box center [584, 313] width 512 height 285
click at [473, 229] on textarea "**********" at bounding box center [584, 313] width 512 height 285
click at [470, 258] on textarea "**********" at bounding box center [584, 313] width 512 height 285
click at [498, 320] on textarea "**********" at bounding box center [584, 313] width 512 height 285
click at [462, 239] on textarea "**********" at bounding box center [584, 313] width 512 height 285
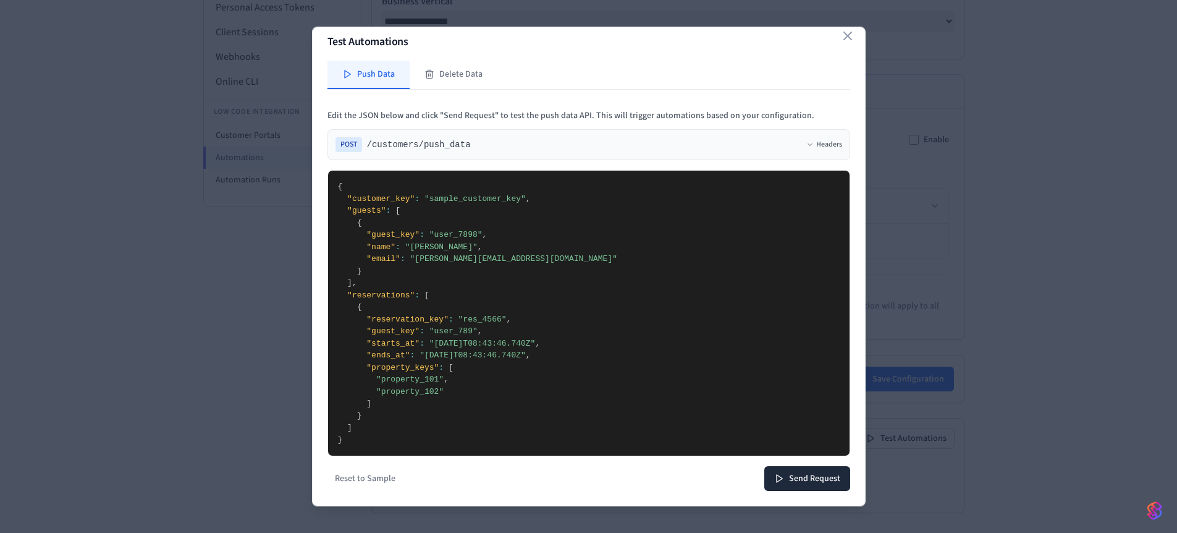
click at [462, 239] on textarea "**********" at bounding box center [584, 313] width 512 height 285
click at [457, 329] on textarea "**********" at bounding box center [584, 313] width 512 height 285
paste textarea "*"
drag, startPoint x: 449, startPoint y: 391, endPoint x: 312, endPoint y: 392, distance: 137.2
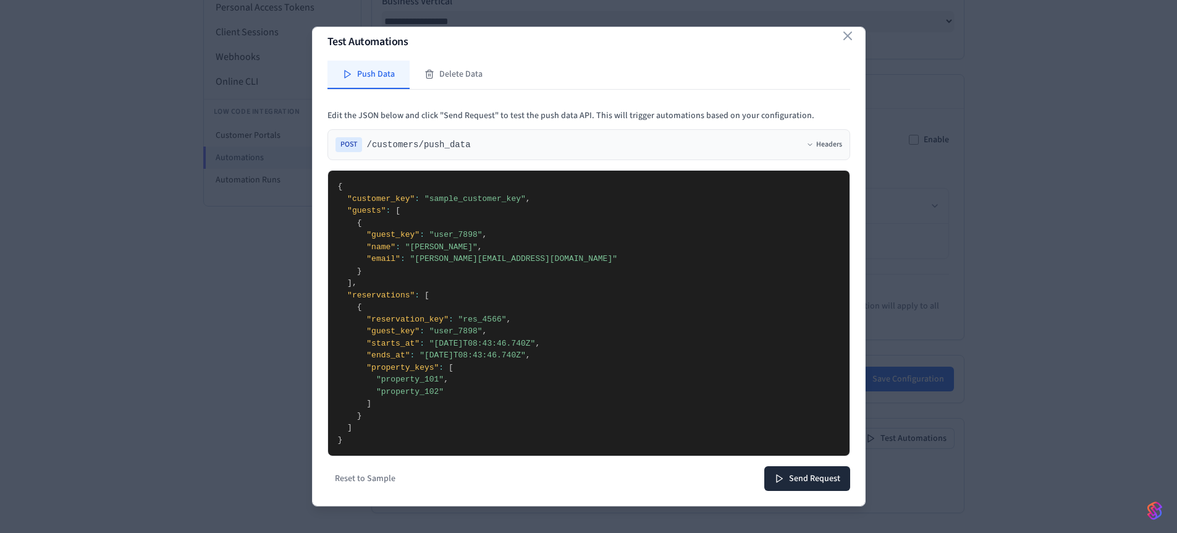
click at [312, 392] on div "Test Automations Push Data Delete Data Edit the JSON below and click "Send Requ…" at bounding box center [589, 267] width 554 height 480
click at [483, 381] on textarea "**********" at bounding box center [584, 313] width 512 height 285
click at [417, 380] on textarea "**********" at bounding box center [584, 313] width 512 height 285
paste textarea "**********"
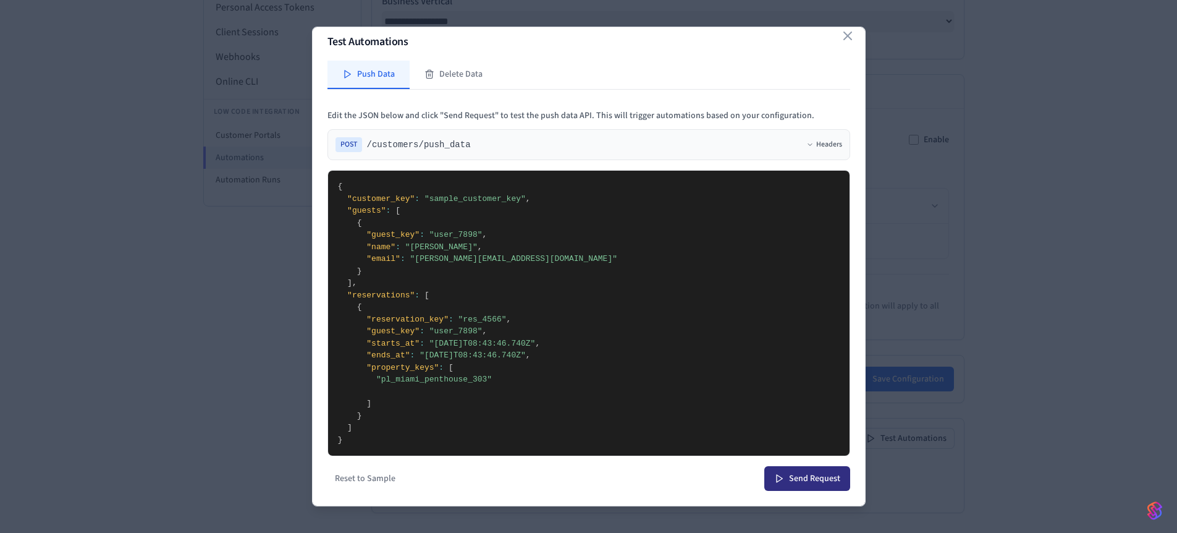
type textarea "**********"
click at [806, 479] on button "Send Request" at bounding box center [808, 478] width 86 height 25
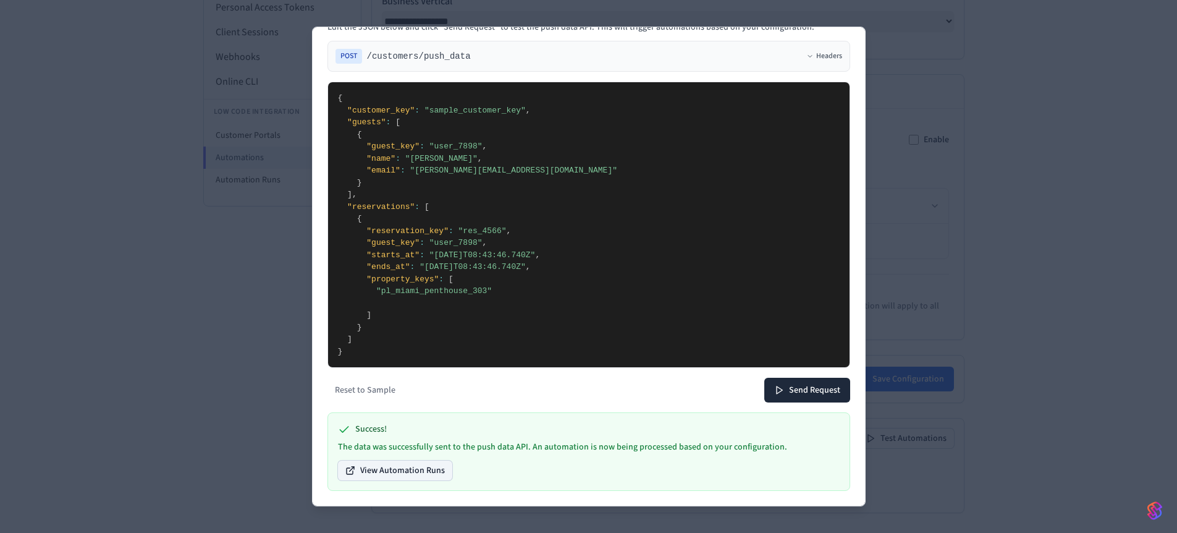
click at [413, 476] on button "View Automation Runs" at bounding box center [395, 470] width 114 height 20
click at [472, 244] on textarea "**********" at bounding box center [584, 224] width 512 height 285
click at [498, 219] on textarea "**********" at bounding box center [584, 224] width 512 height 285
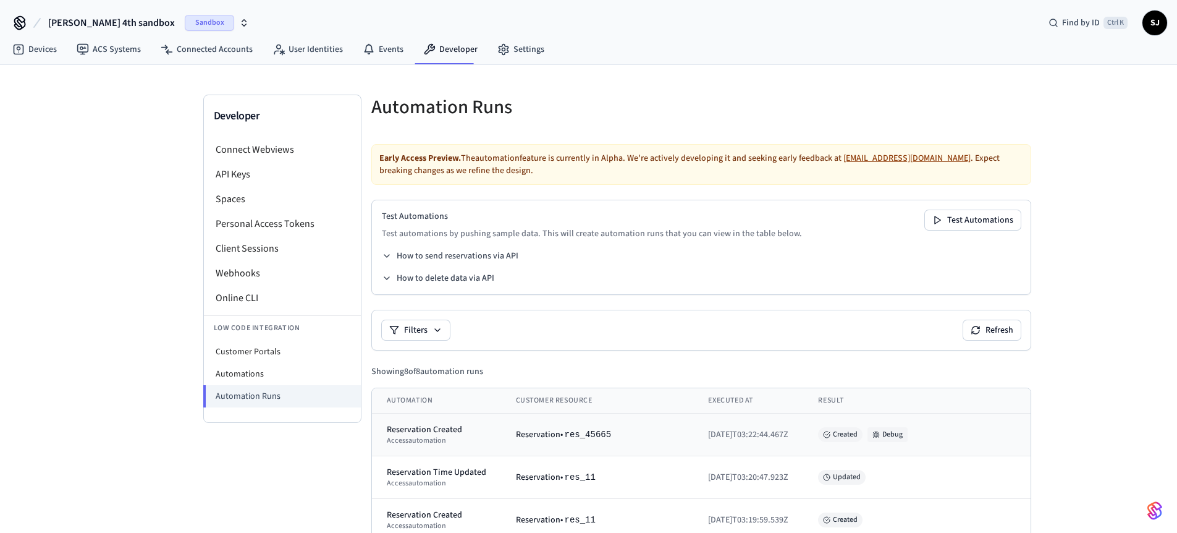
click at [908, 436] on button "Debug" at bounding box center [888, 434] width 40 height 15
click at [240, 268] on li "Webhooks" at bounding box center [282, 273] width 157 height 25
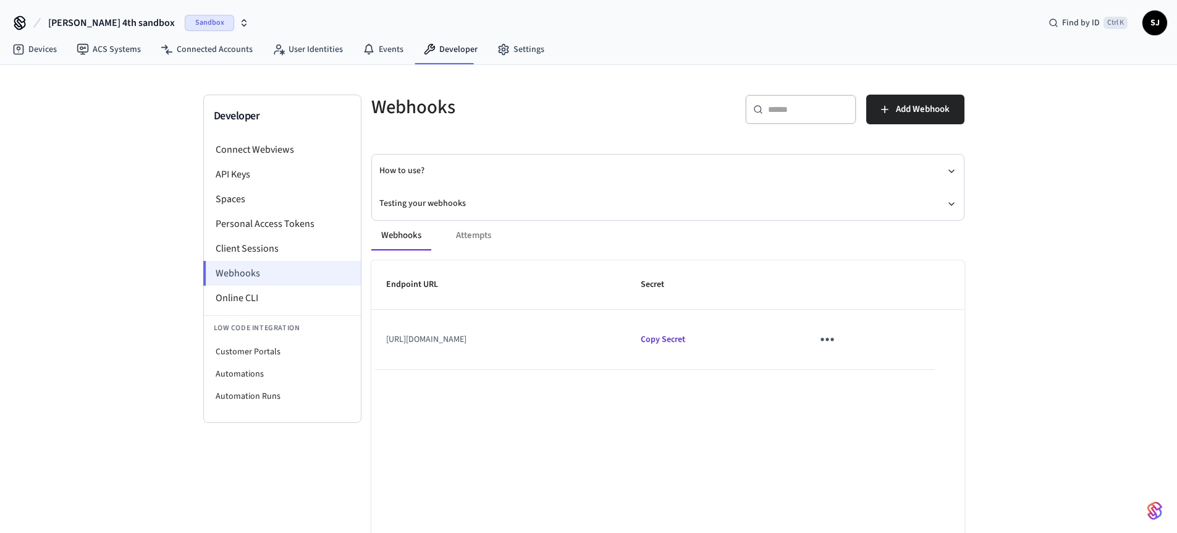
click at [245, 274] on li "Webhooks" at bounding box center [282, 273] width 158 height 25
click at [384, 49] on link "Events" at bounding box center [383, 49] width 61 height 22
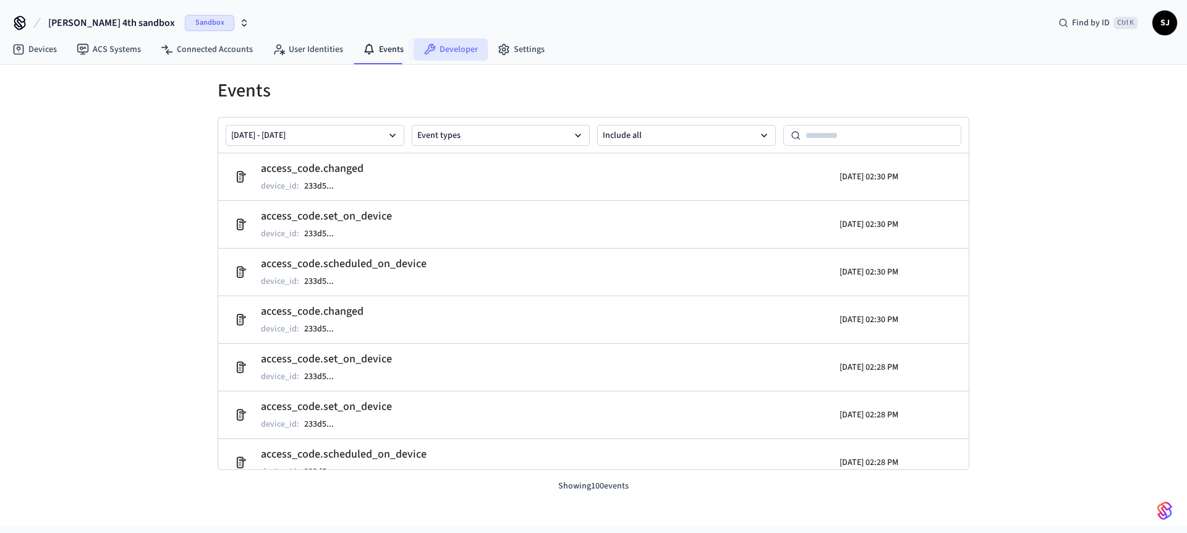
click at [466, 41] on link "Developer" at bounding box center [450, 49] width 74 height 22
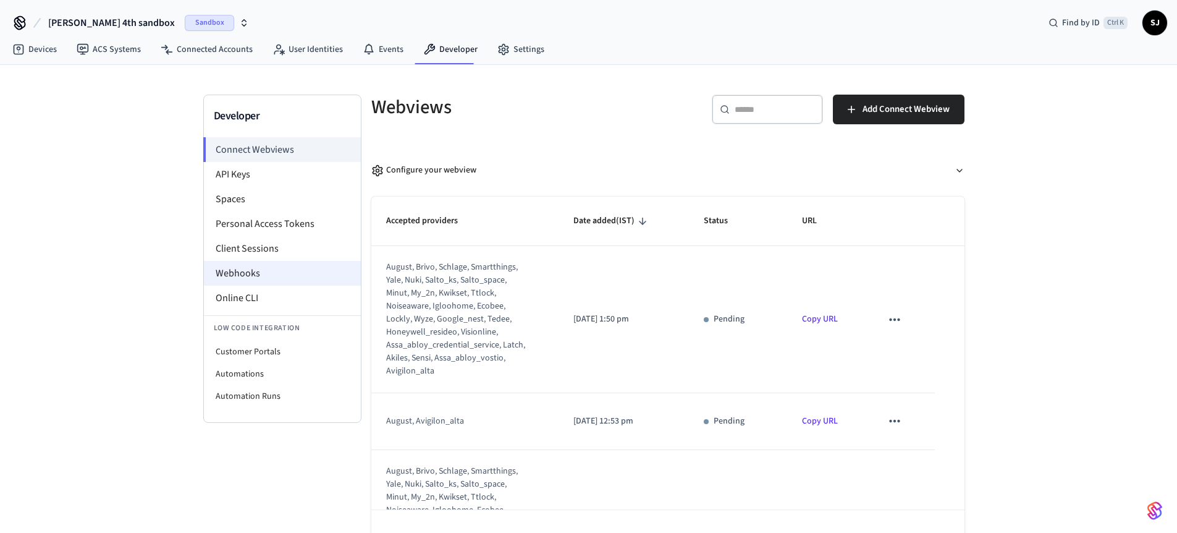
click at [252, 269] on li "Webhooks" at bounding box center [282, 273] width 157 height 25
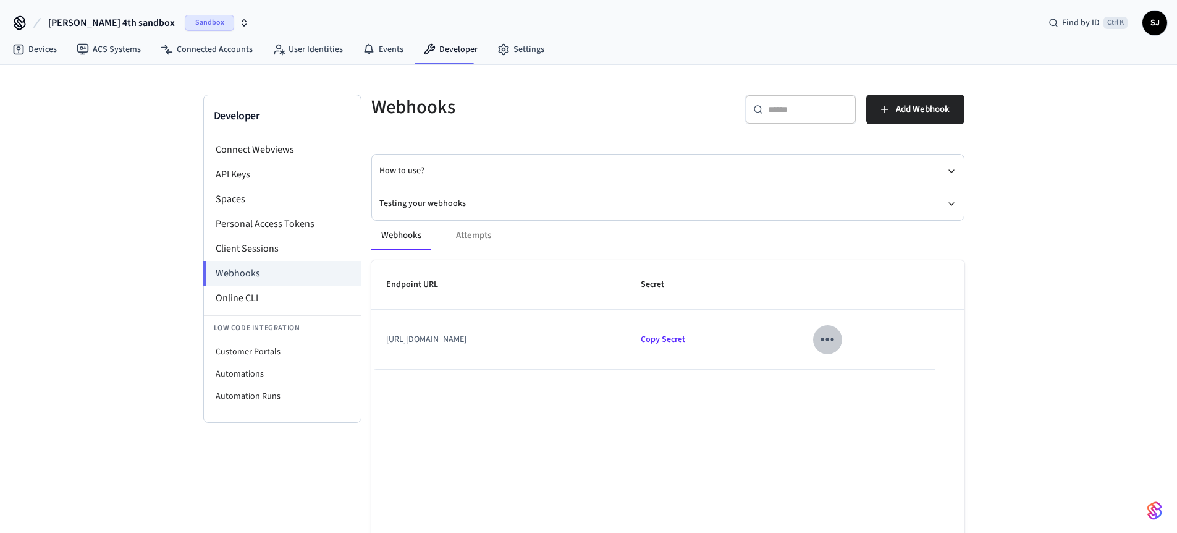
click at [837, 339] on icon "sticky table" at bounding box center [827, 338] width 19 height 19
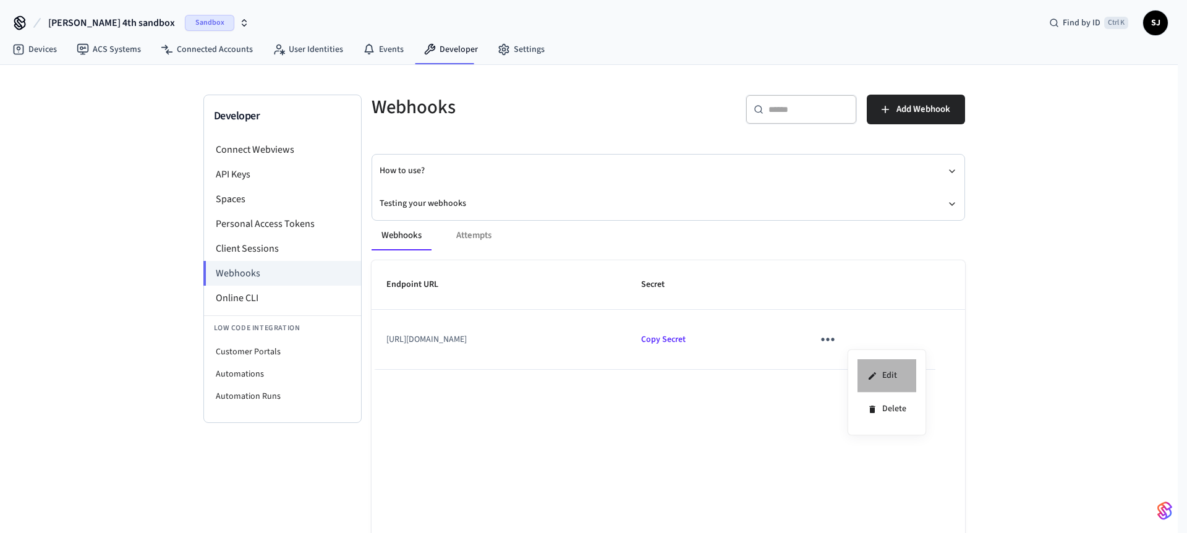
click at [880, 363] on li "Edit" at bounding box center [886, 375] width 59 height 33
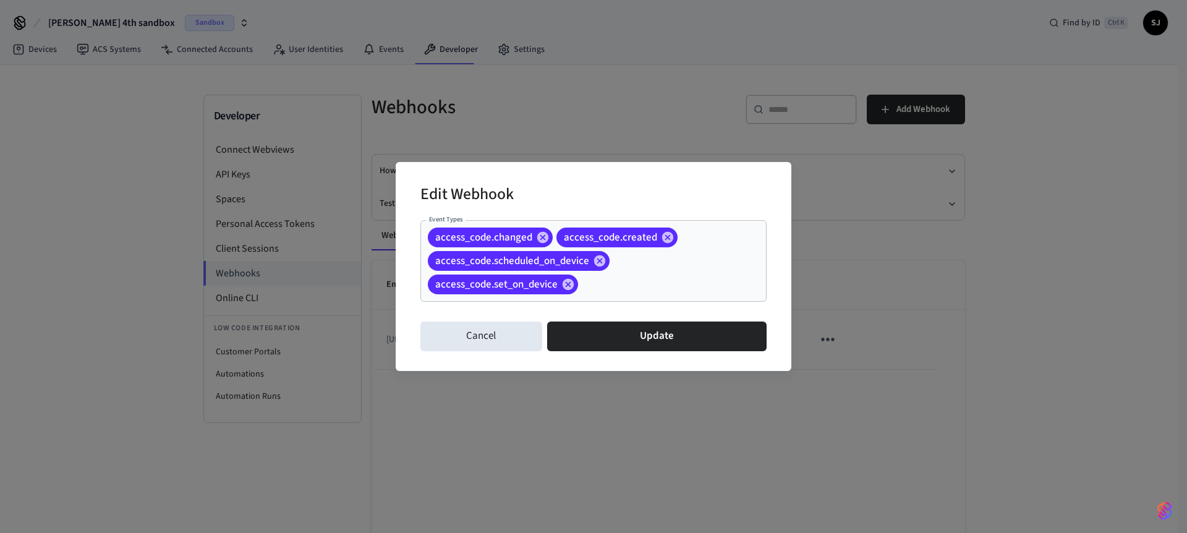
click at [458, 320] on div "Cancel Update" at bounding box center [593, 336] width 346 height 40
click at [467, 326] on button "Cancel" at bounding box center [481, 336] width 122 height 30
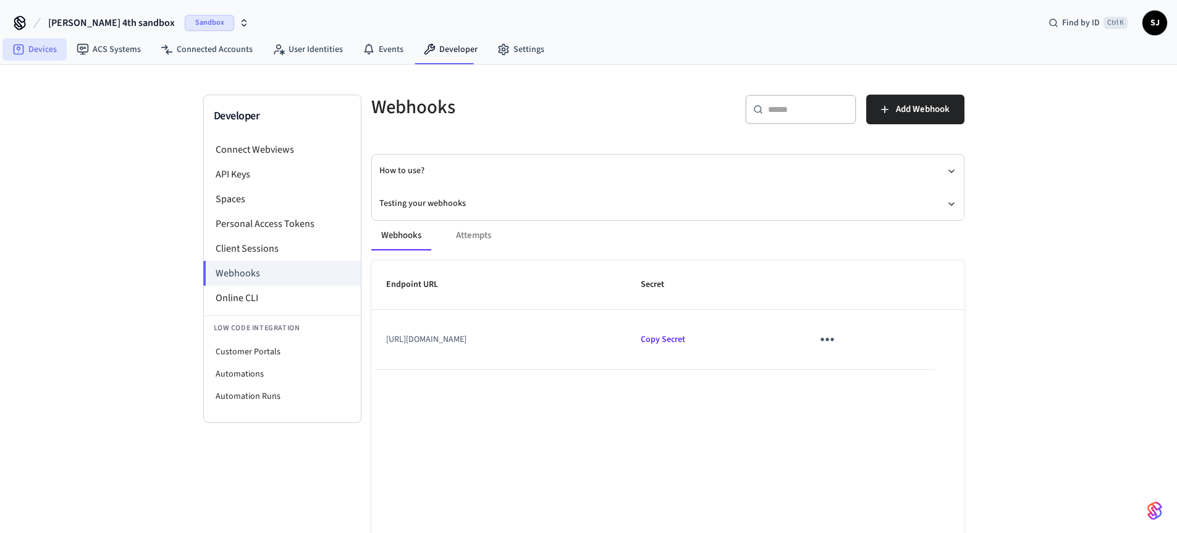
drag, startPoint x: 43, startPoint y: 38, endPoint x: 29, endPoint y: 50, distance: 18.8
click at [29, 50] on nav "Devices ACS Systems Connected Accounts User Identities Events Developer Settings" at bounding box center [278, 50] width 552 height 28
click at [29, 50] on link "Devices" at bounding box center [34, 49] width 64 height 22
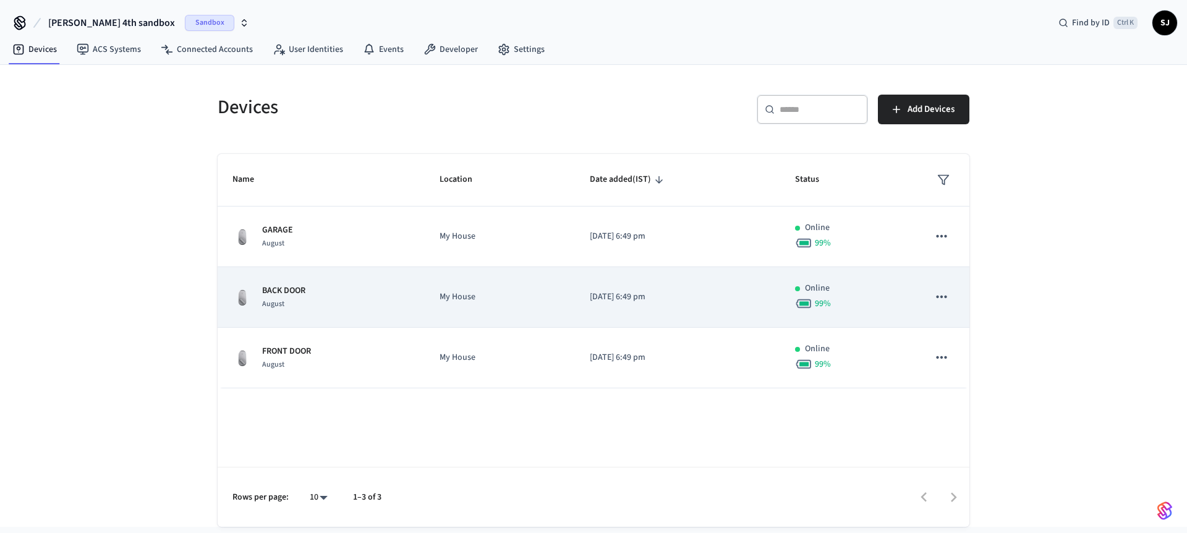
click at [454, 297] on p "My House" at bounding box center [499, 296] width 121 height 13
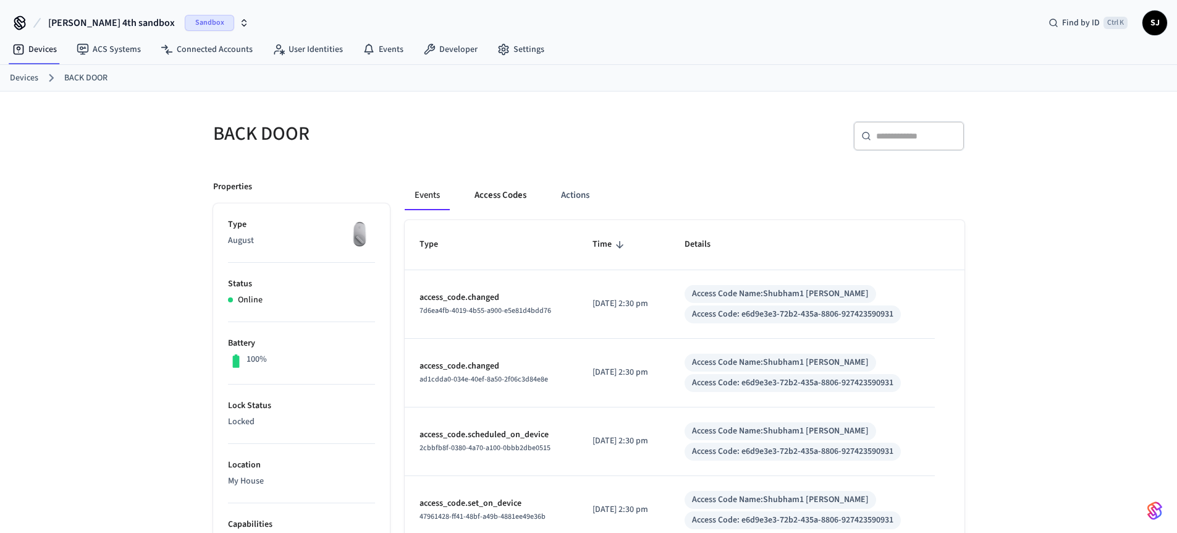
click at [491, 188] on button "Access Codes" at bounding box center [501, 195] width 72 height 30
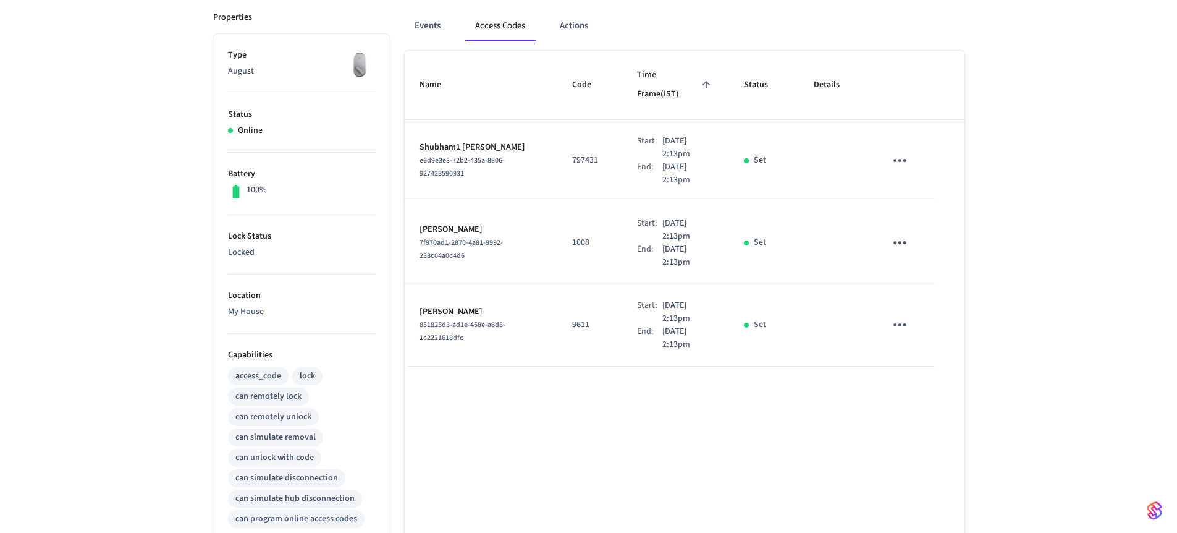
scroll to position [126, 0]
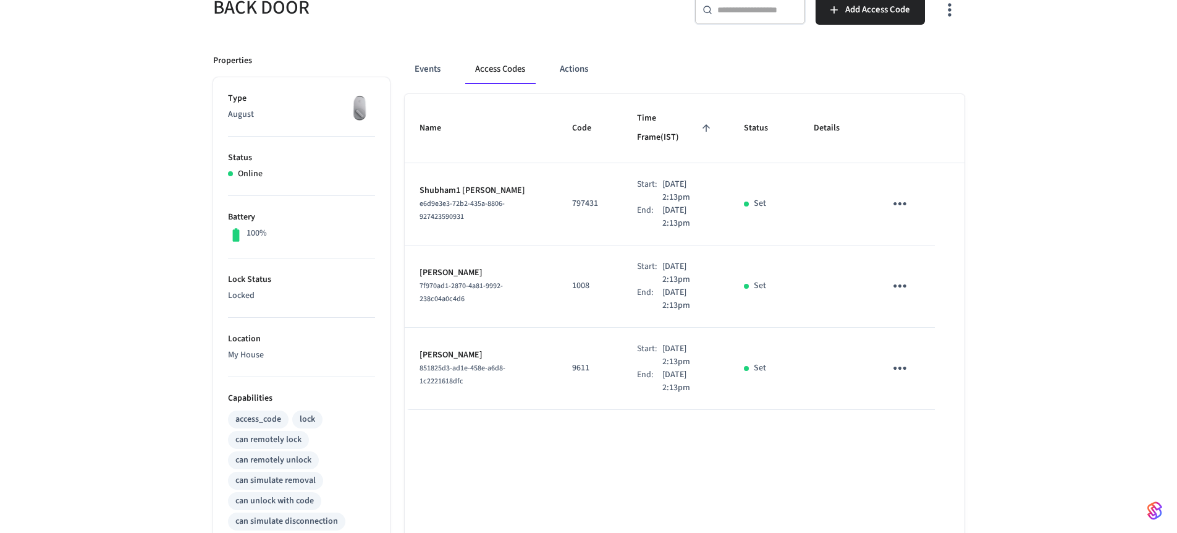
click at [891, 194] on icon "sticky table" at bounding box center [900, 203] width 19 height 19
click at [808, 241] on div at bounding box center [593, 266] width 1187 height 533
click at [589, 197] on p "797431" at bounding box center [589, 203] width 35 height 13
click at [663, 178] on p "Sep 1st 2025 2:13pm" at bounding box center [689, 191] width 53 height 26
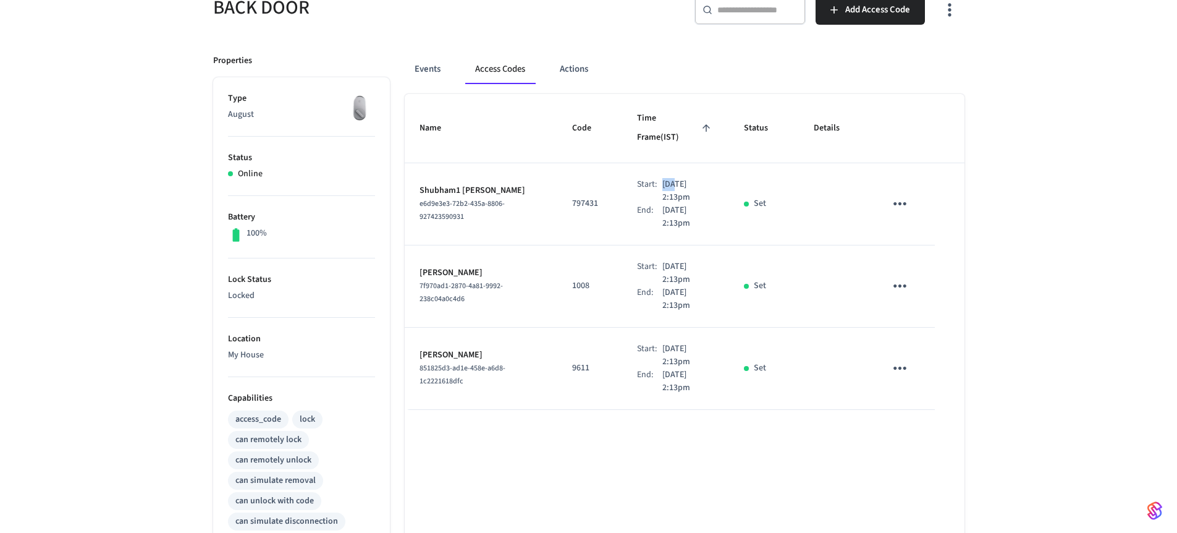
click at [902, 194] on icon "sticky table" at bounding box center [900, 203] width 19 height 19
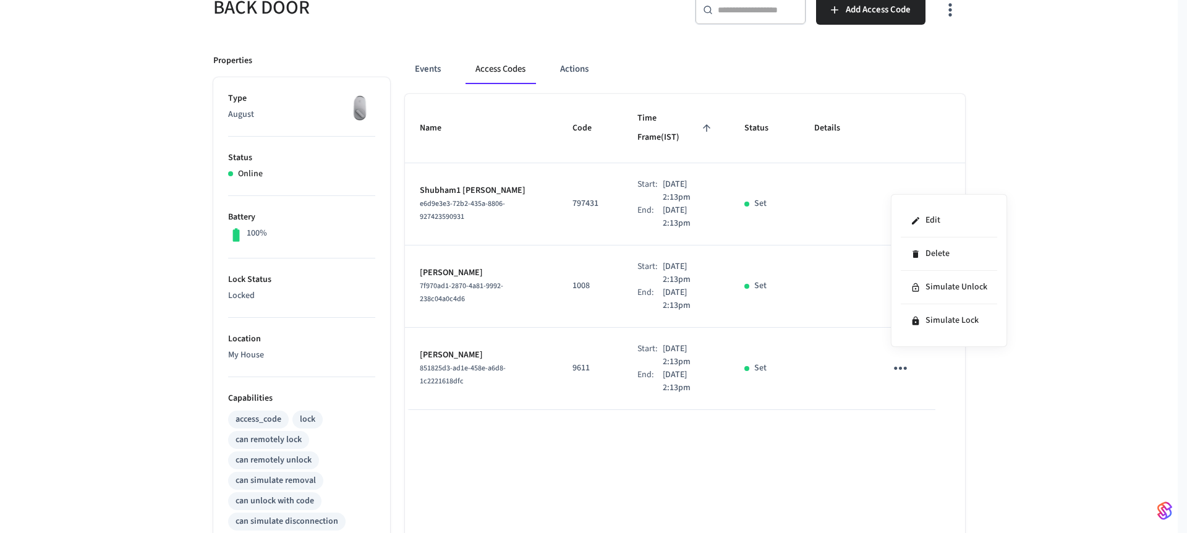
click at [772, 168] on div at bounding box center [593, 266] width 1187 height 533
click at [582, 77] on button "Actions" at bounding box center [574, 69] width 48 height 30
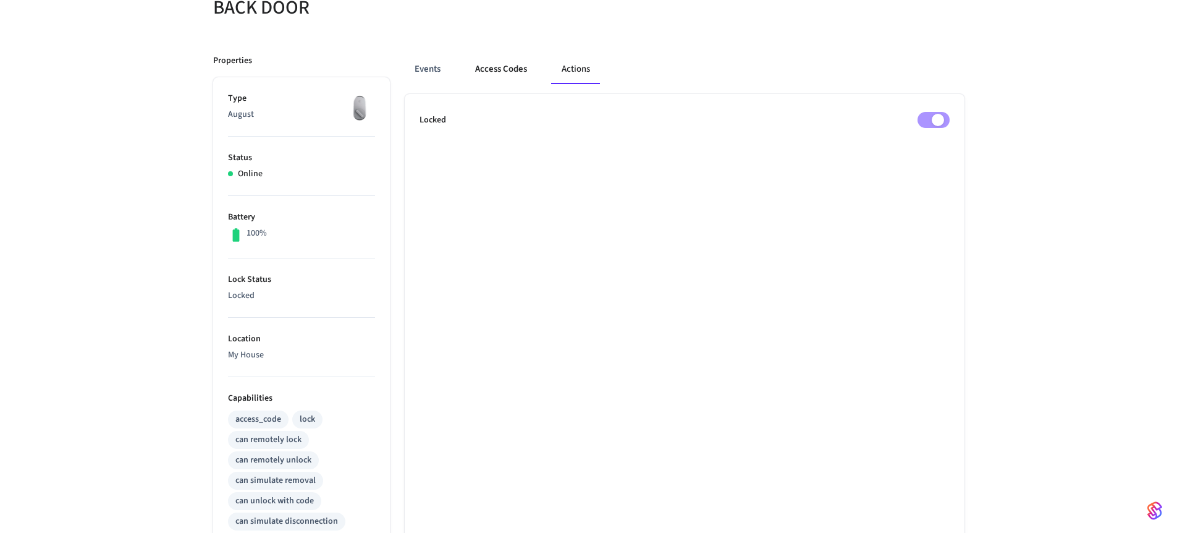
click at [520, 76] on button "Access Codes" at bounding box center [501, 69] width 72 height 30
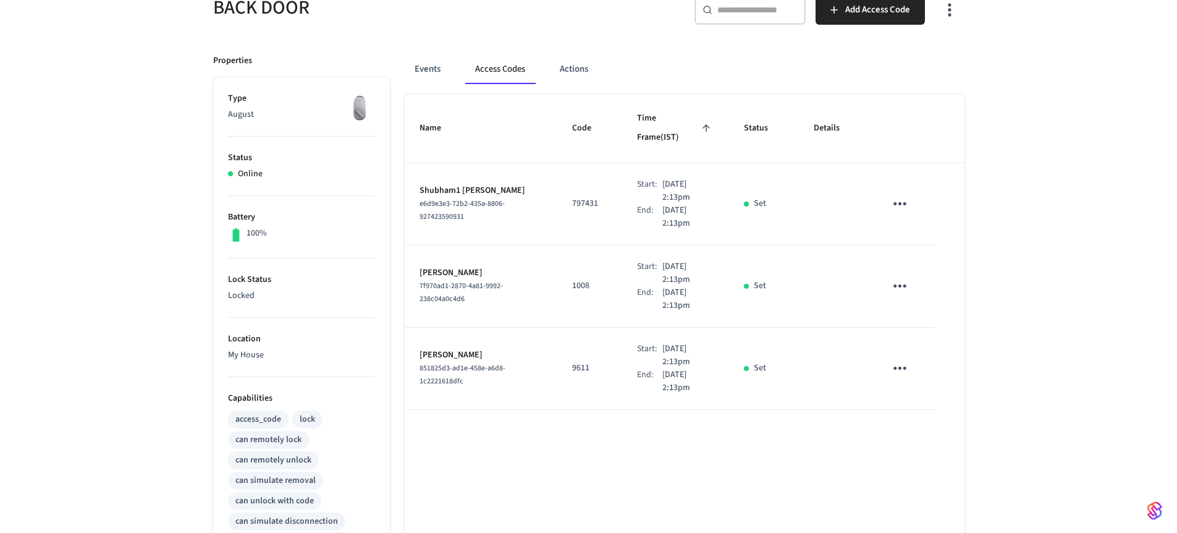
click at [668, 204] on p "Sep 5th 2025 2:13pm" at bounding box center [689, 217] width 53 height 26
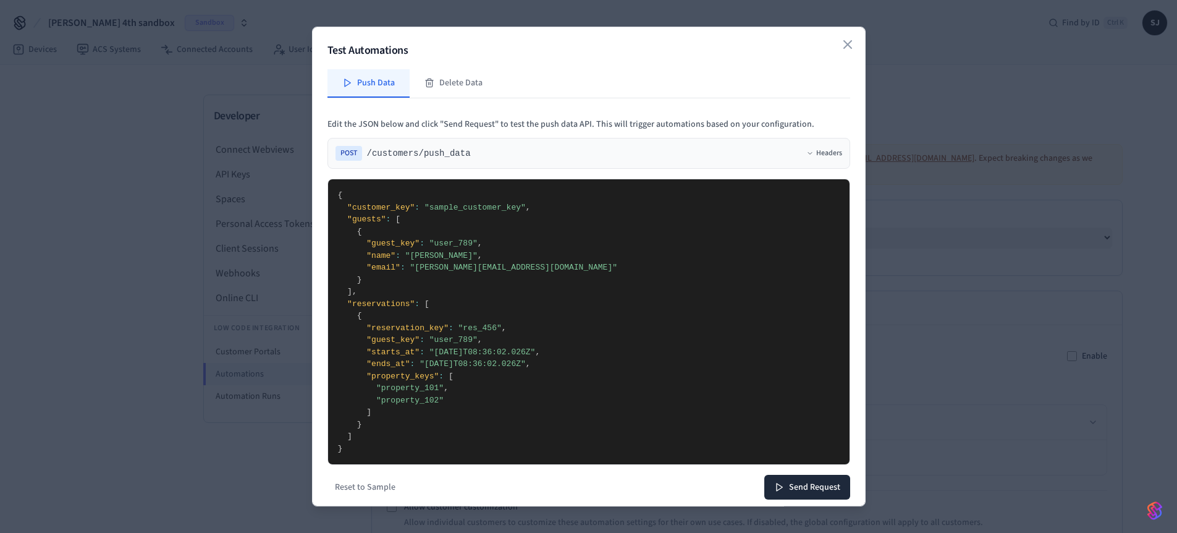
select select "**********"
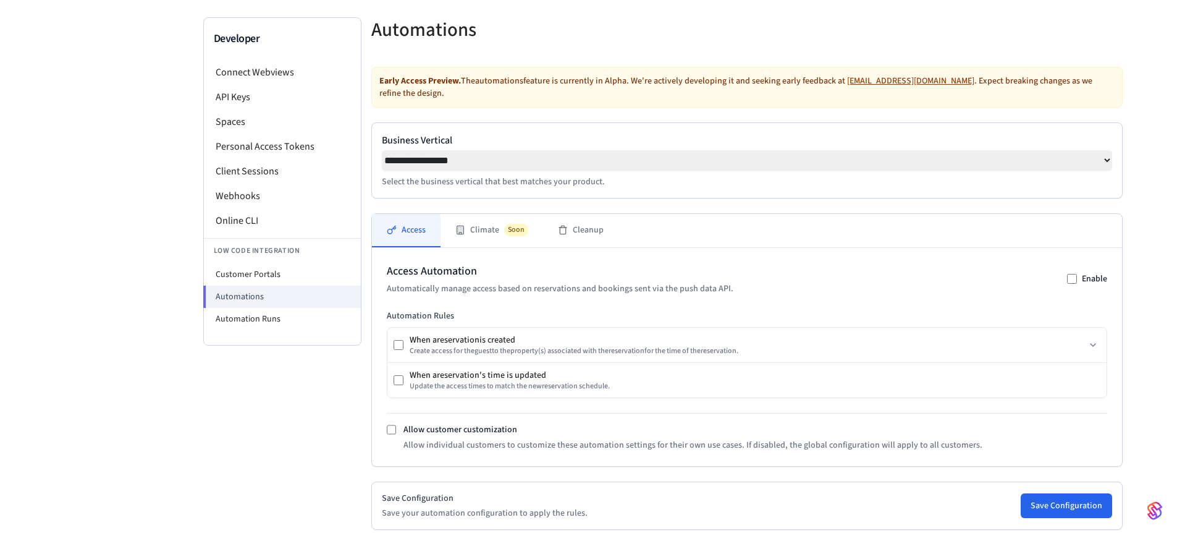
scroll to position [58, 0]
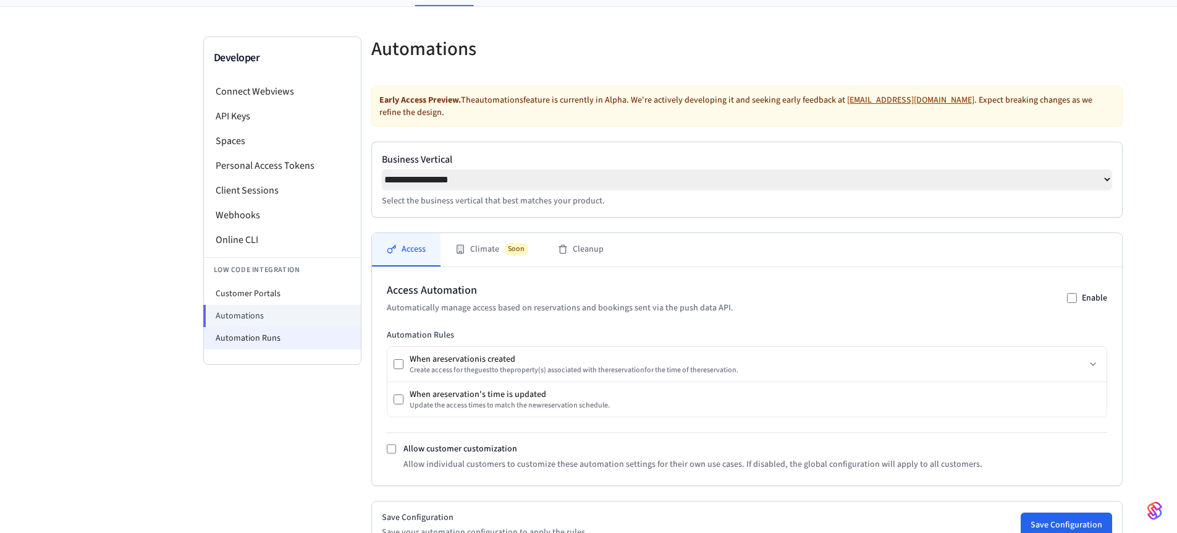
click at [251, 346] on li "Automation Runs" at bounding box center [282, 338] width 157 height 22
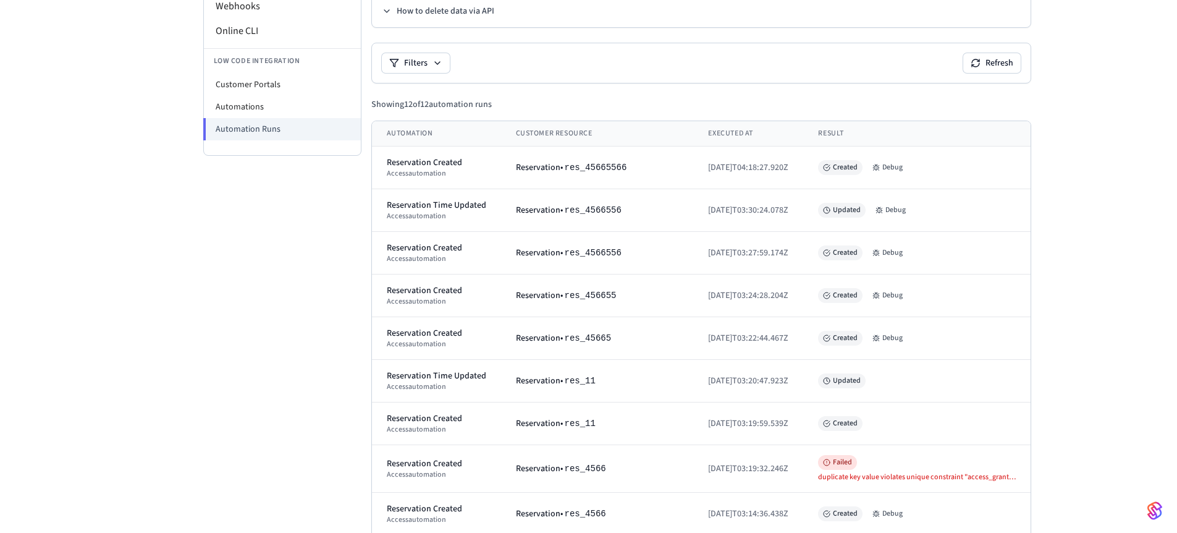
scroll to position [282, 0]
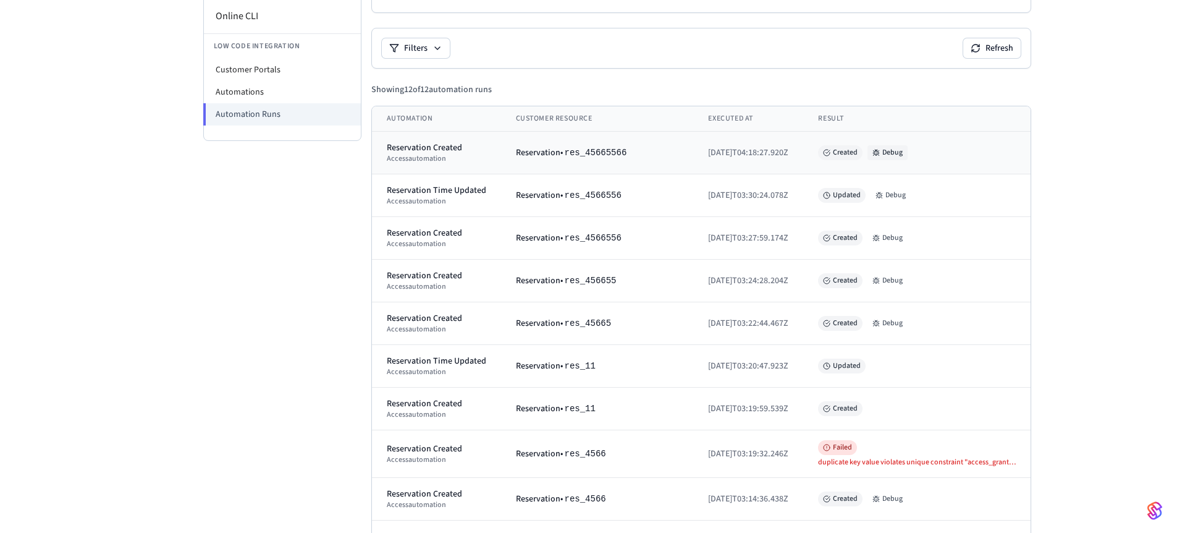
click at [907, 150] on button "Debug" at bounding box center [888, 152] width 40 height 15
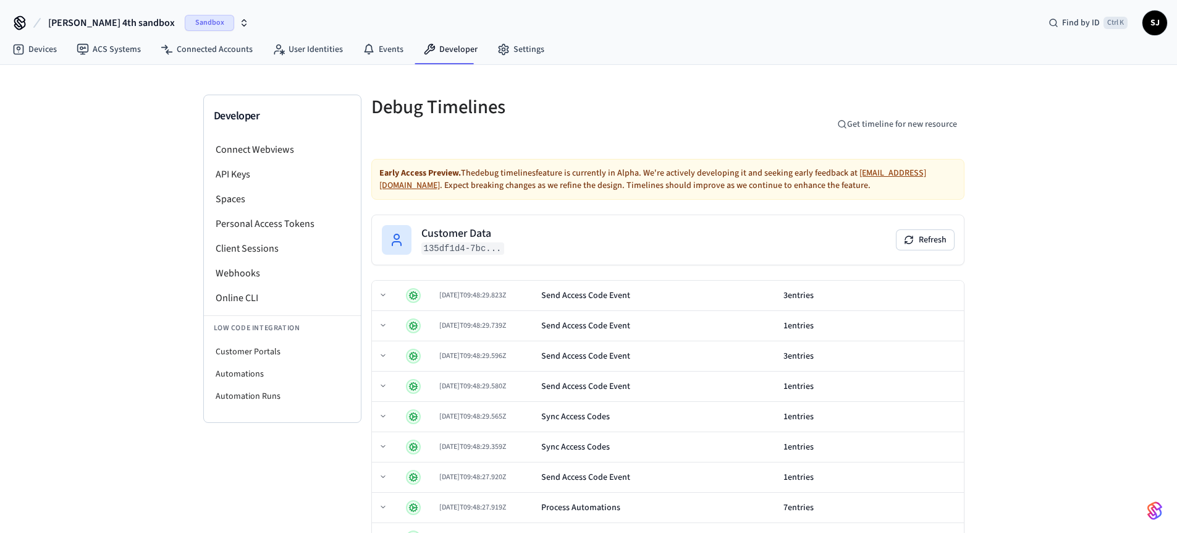
click at [504, 295] on span "2025-09-01T09:48:29.823Z" at bounding box center [472, 295] width 67 height 11
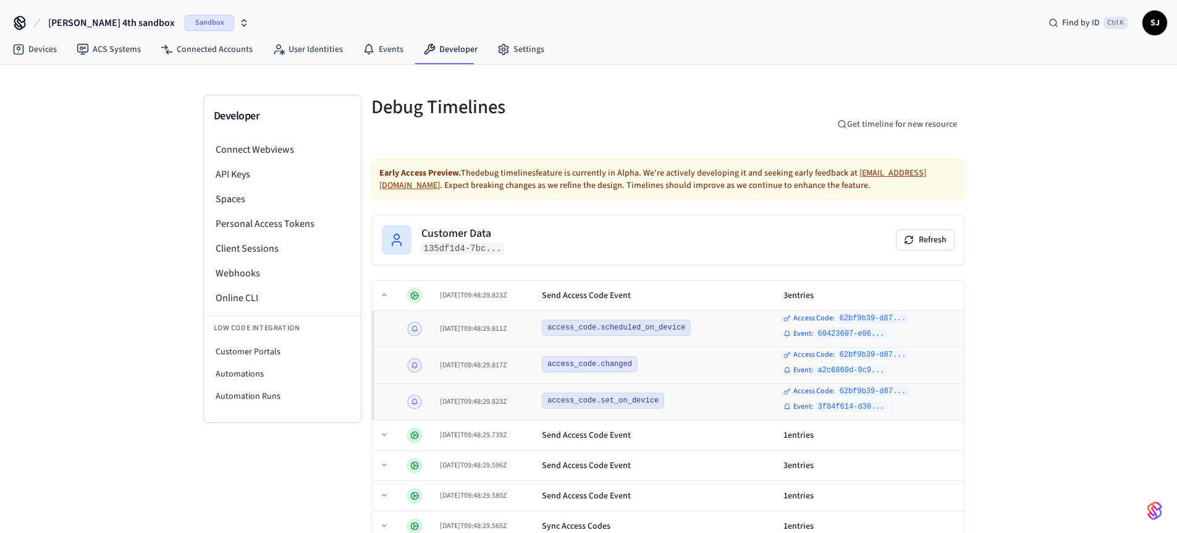
scroll to position [282, 0]
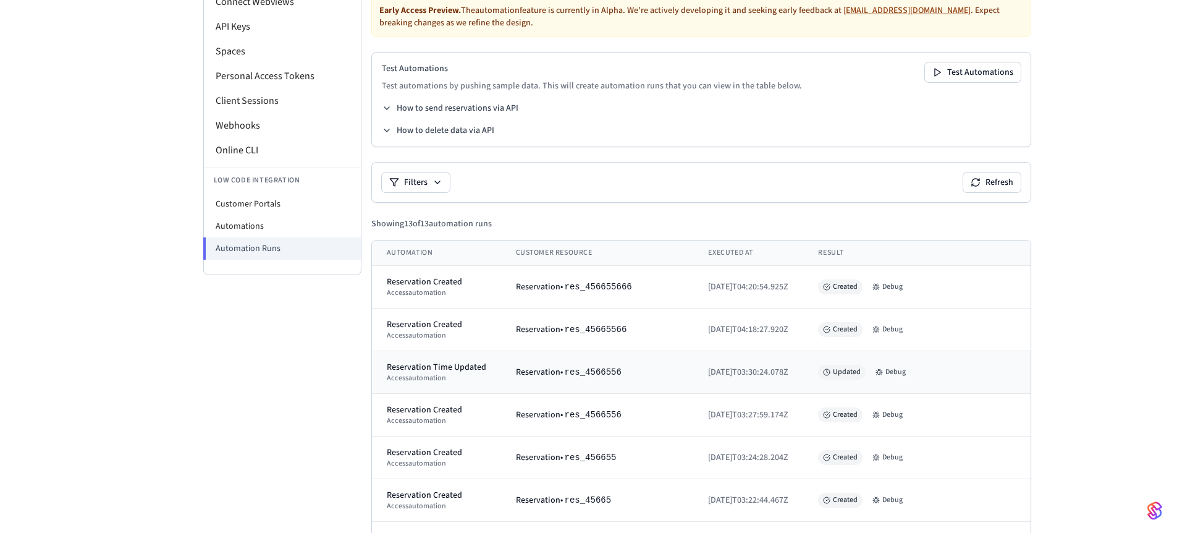
scroll to position [148, 0]
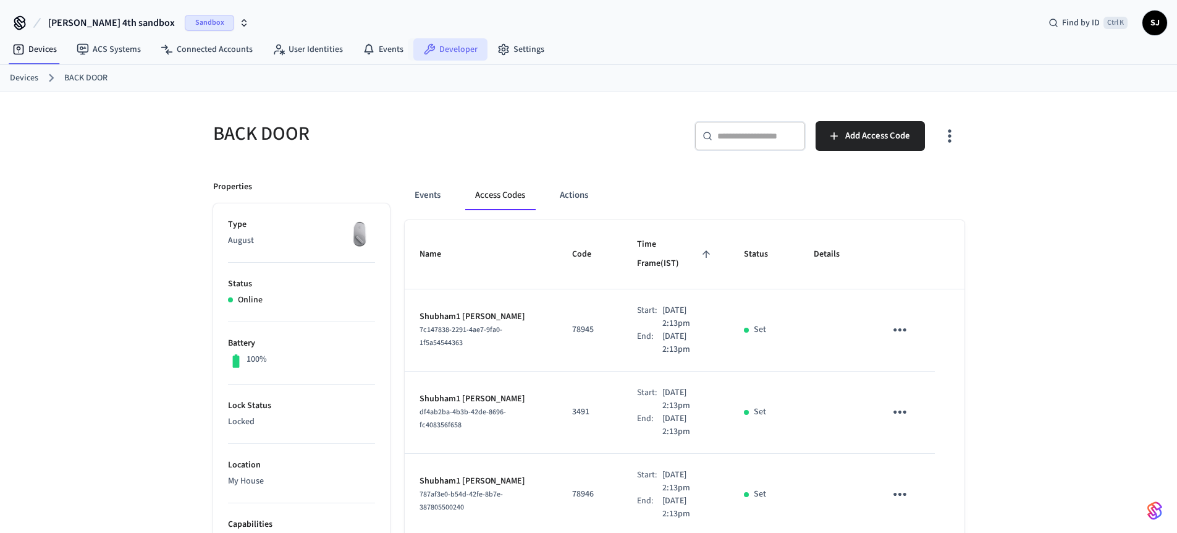
click at [454, 48] on link "Developer" at bounding box center [450, 49] width 74 height 22
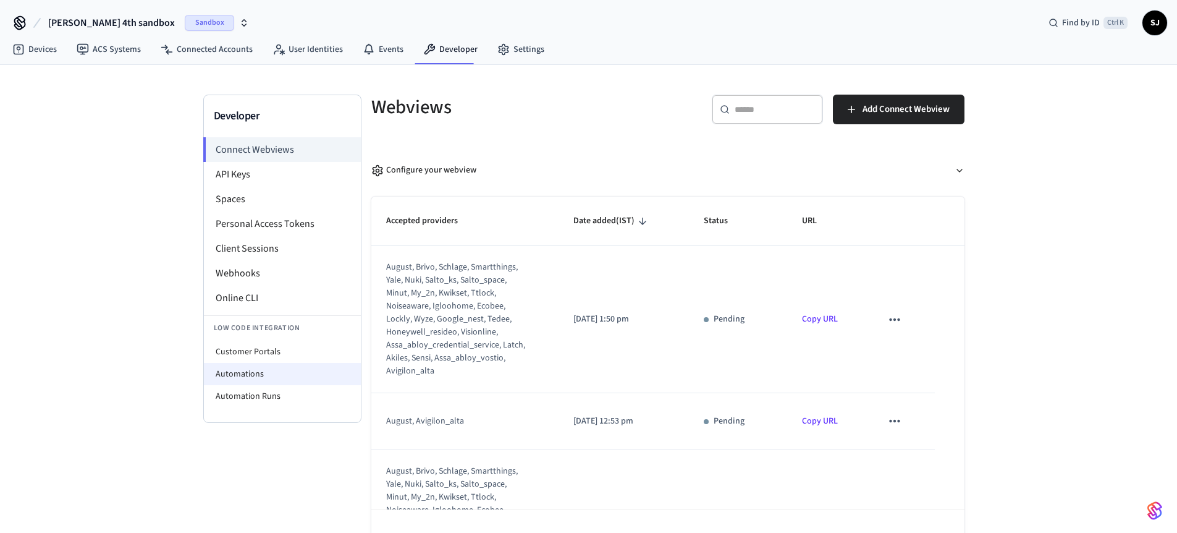
click at [244, 363] on li "Automations" at bounding box center [282, 374] width 157 height 22
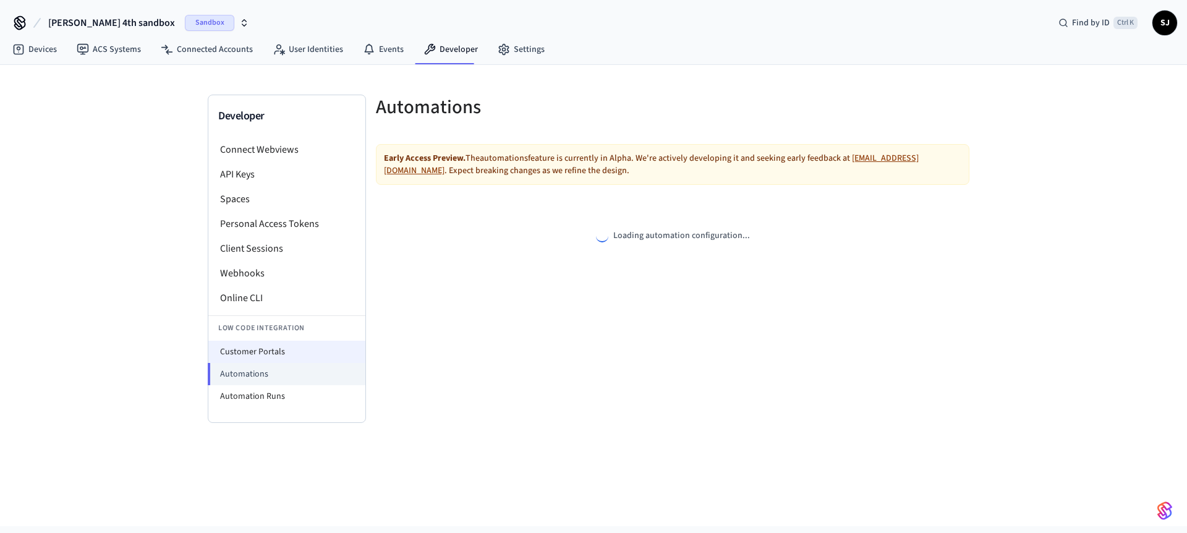
click at [271, 355] on li "Customer Portals" at bounding box center [286, 352] width 157 height 22
select select "**********"
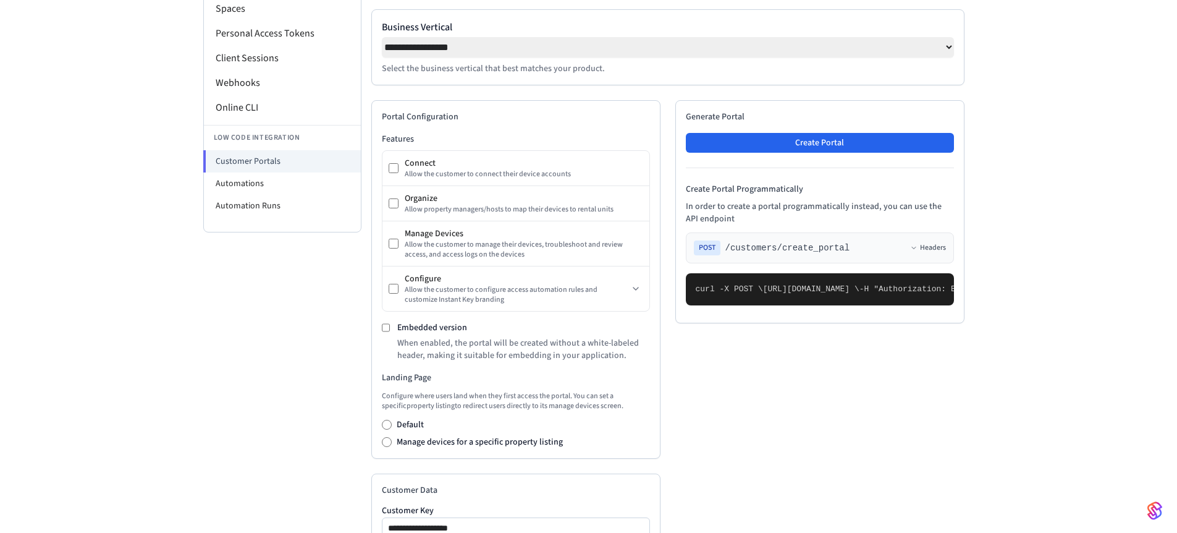
scroll to position [192, 0]
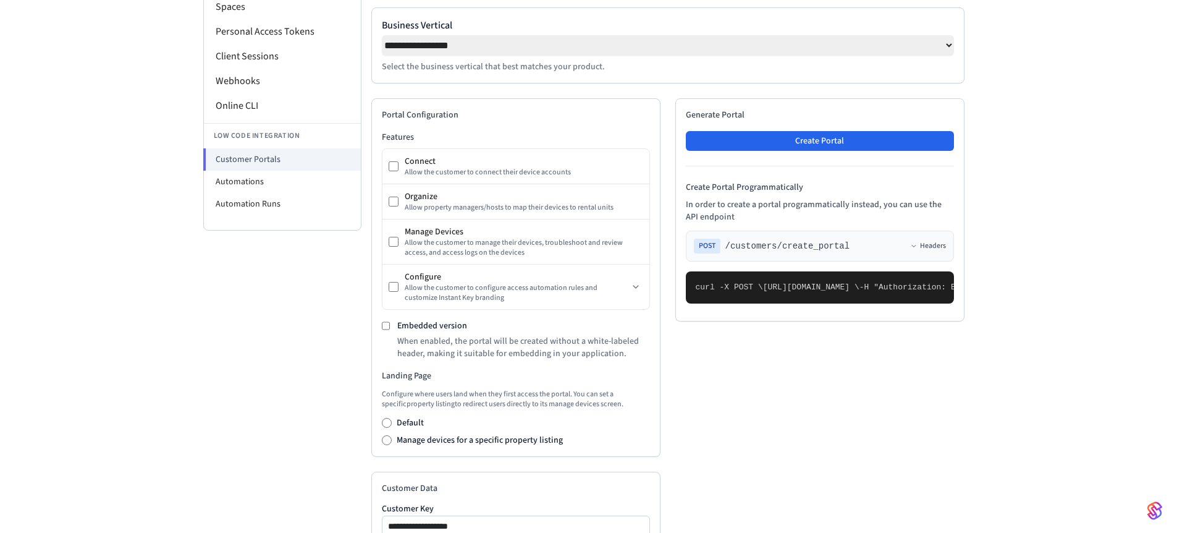
click at [386, 337] on div "Embedded version When enabled, the portal will be created without a white-label…" at bounding box center [516, 340] width 268 height 40
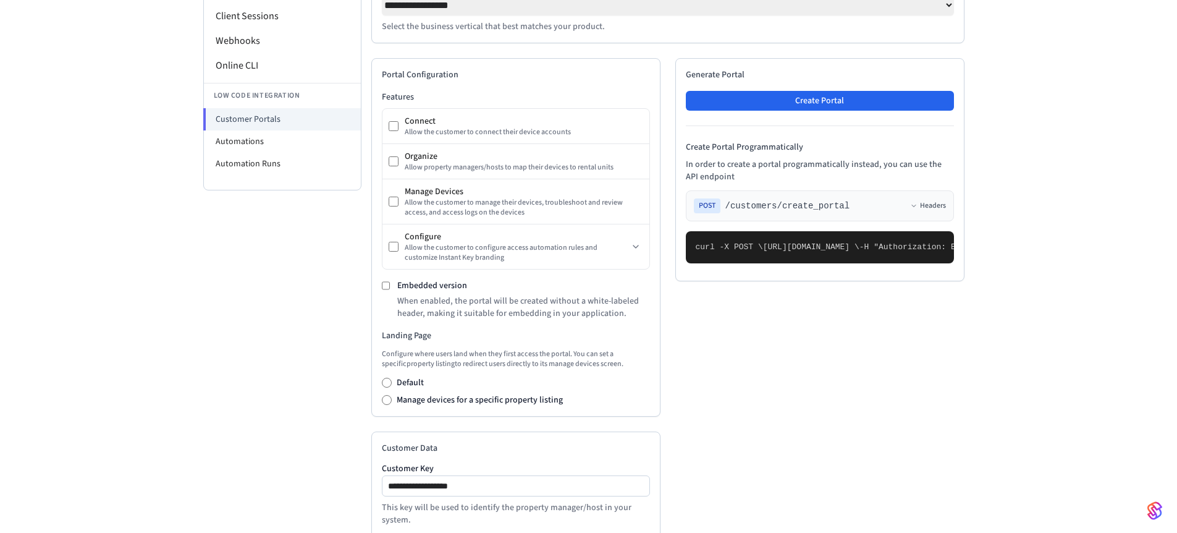
click at [387, 410] on div "Portal Configuration Features Connect Allow the customer to connect their devic…" at bounding box center [515, 237] width 289 height 358
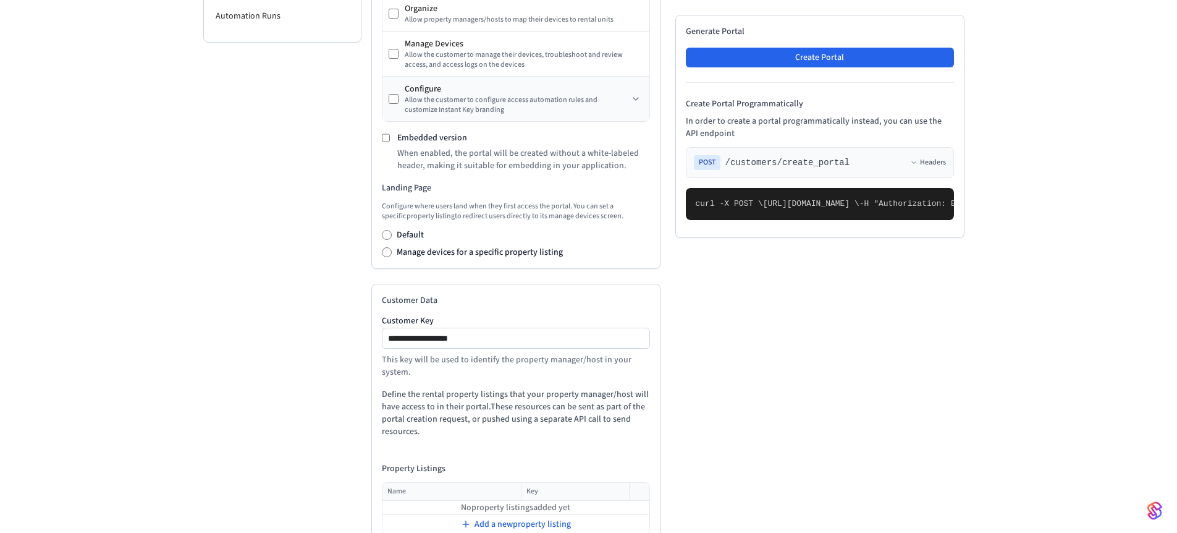
scroll to position [398, 0]
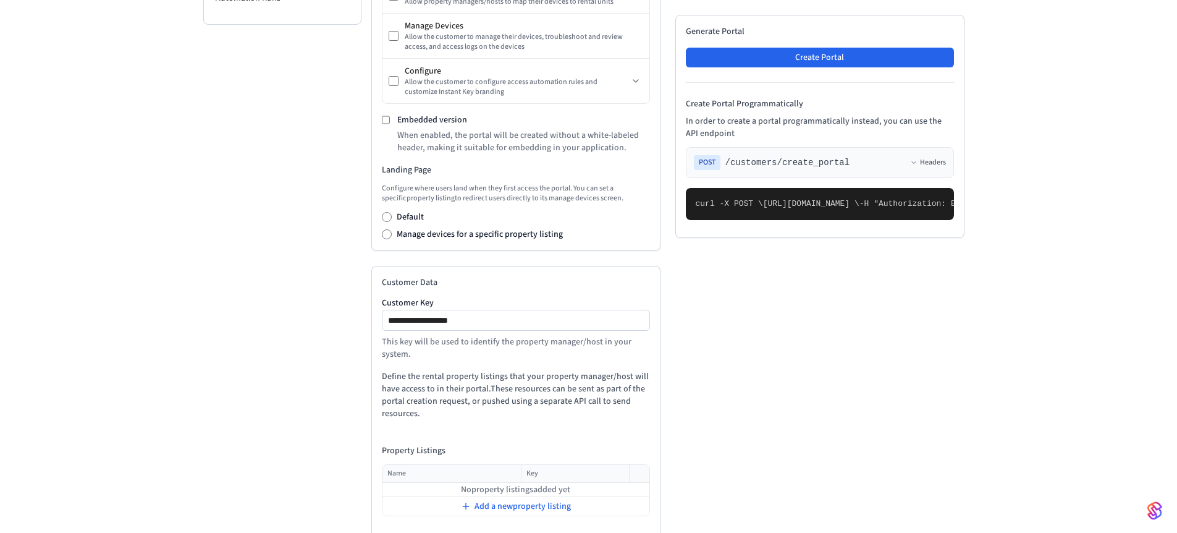
click at [870, 220] on pre "curl -X POST \ https://connect.getseam.com/customers/create_portal \ -H "Author…" at bounding box center [820, 204] width 268 height 32
copy span "create_portal"
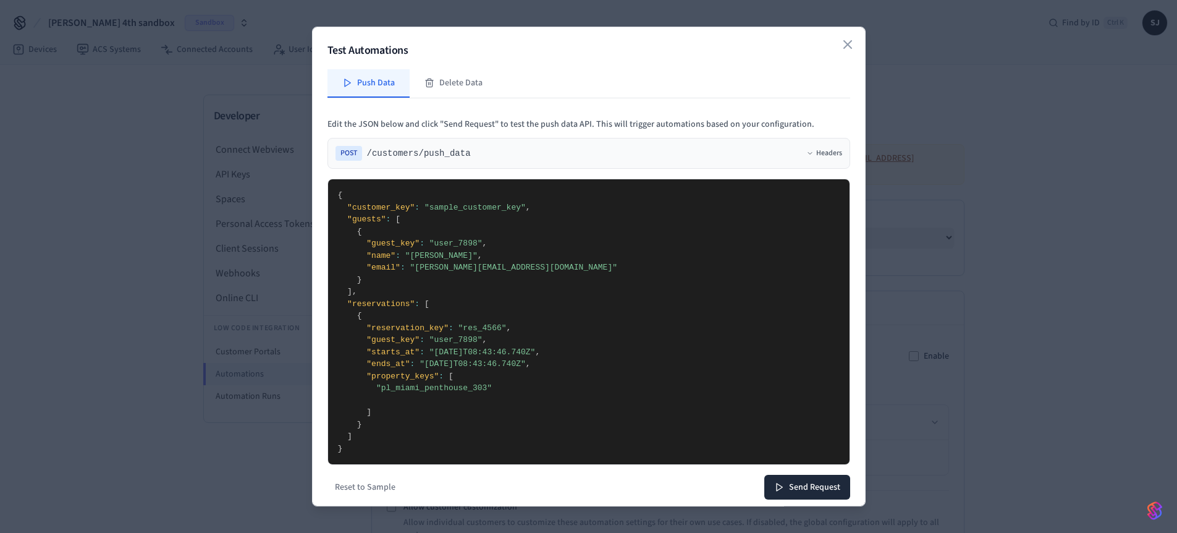
select select "**********"
